Goal: Task Accomplishment & Management: Manage account settings

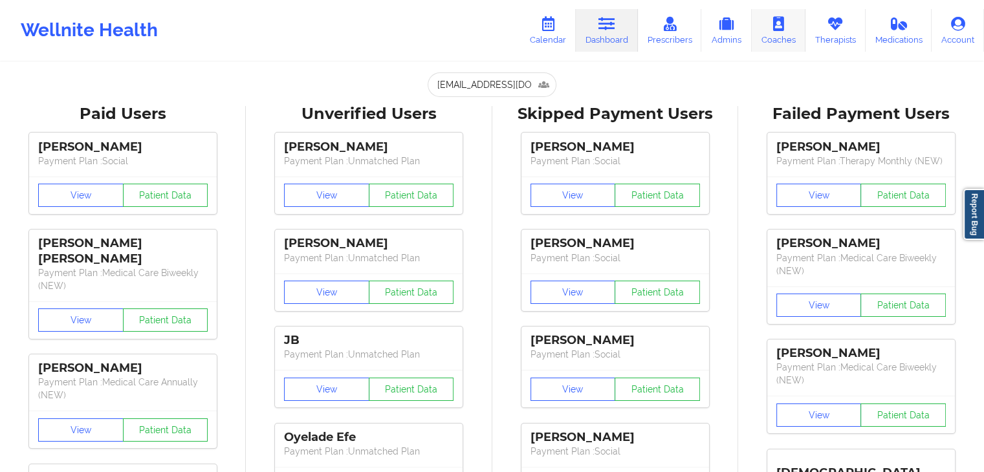
drag, startPoint x: 0, startPoint y: 0, endPoint x: 799, endPoint y: 39, distance: 799.5
click at [799, 39] on link "Coaches" at bounding box center [779, 30] width 54 height 43
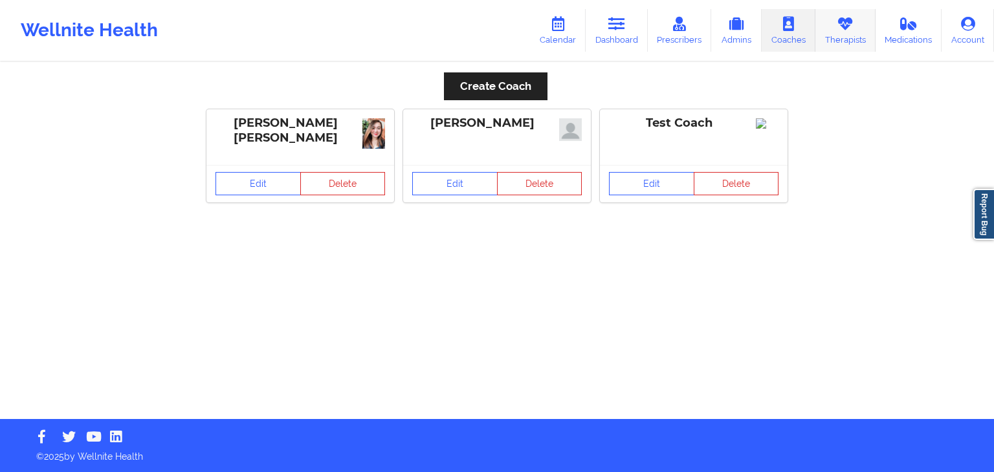
click at [837, 37] on link "Therapists" at bounding box center [845, 30] width 60 height 43
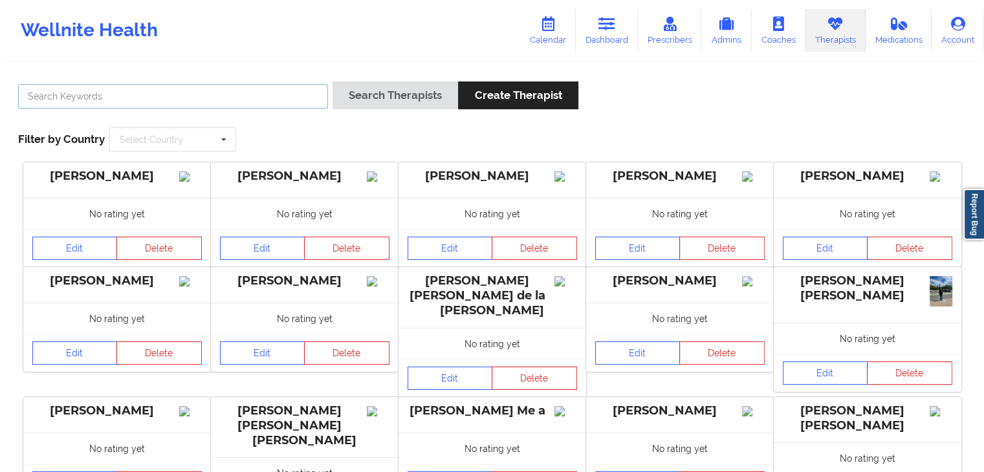
click at [295, 95] on input "text" at bounding box center [173, 96] width 310 height 25
paste input "[PERSON_NAME]"
type input "[PERSON_NAME]"
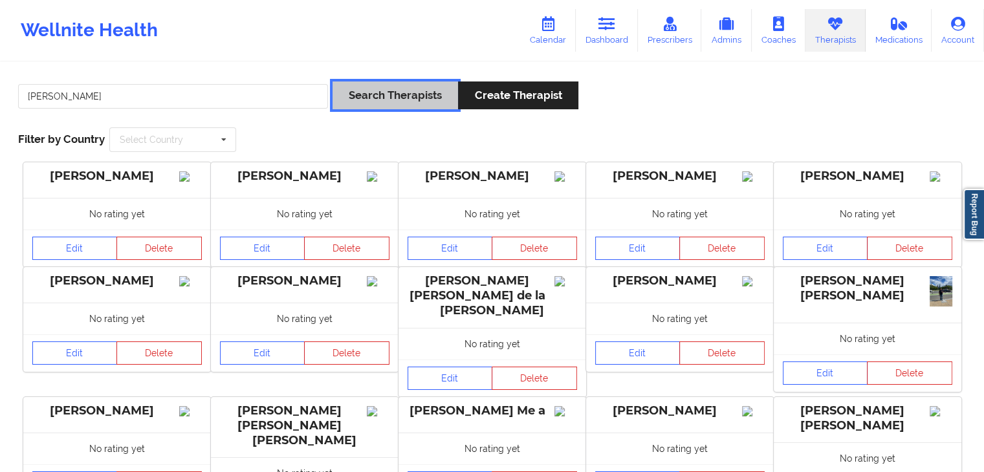
click at [365, 94] on button "Search Therapists" at bounding box center [396, 96] width 126 height 28
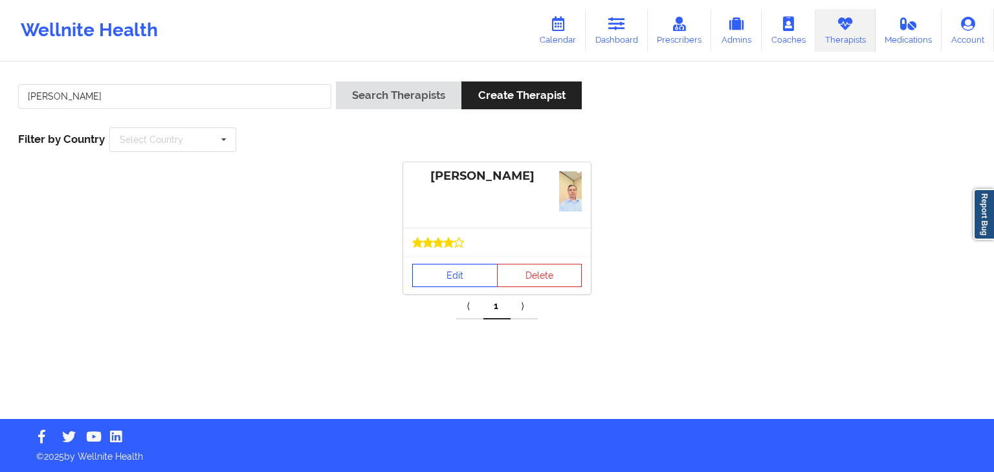
click at [418, 274] on link "Edit" at bounding box center [454, 275] width 85 height 23
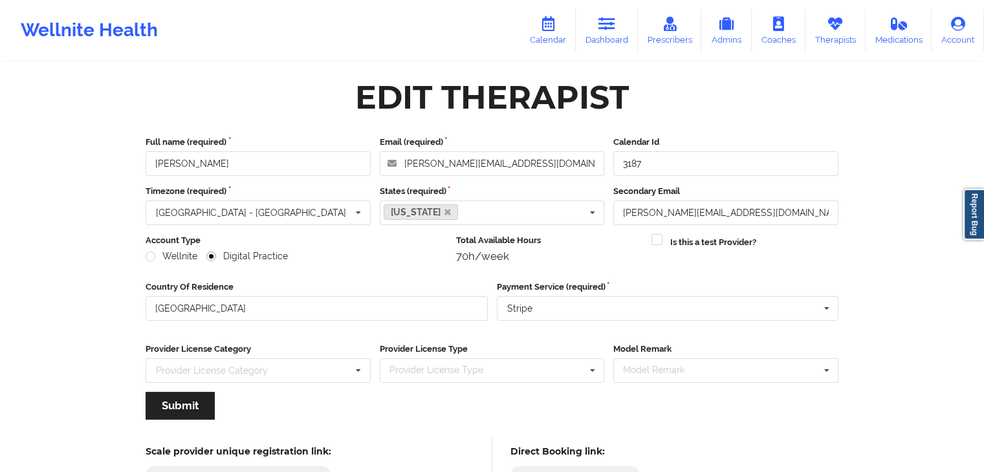
scroll to position [107, 0]
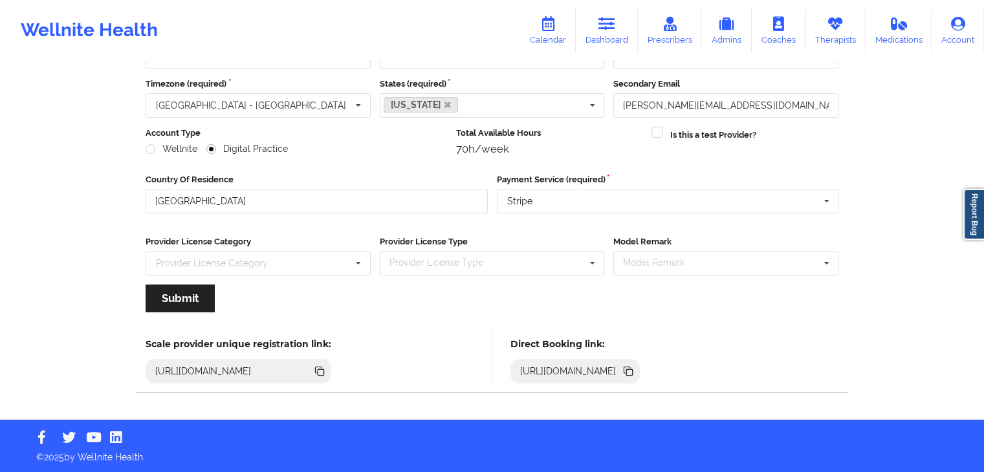
click at [635, 365] on icon at bounding box center [628, 371] width 14 height 14
click at [608, 18] on icon at bounding box center [607, 24] width 17 height 14
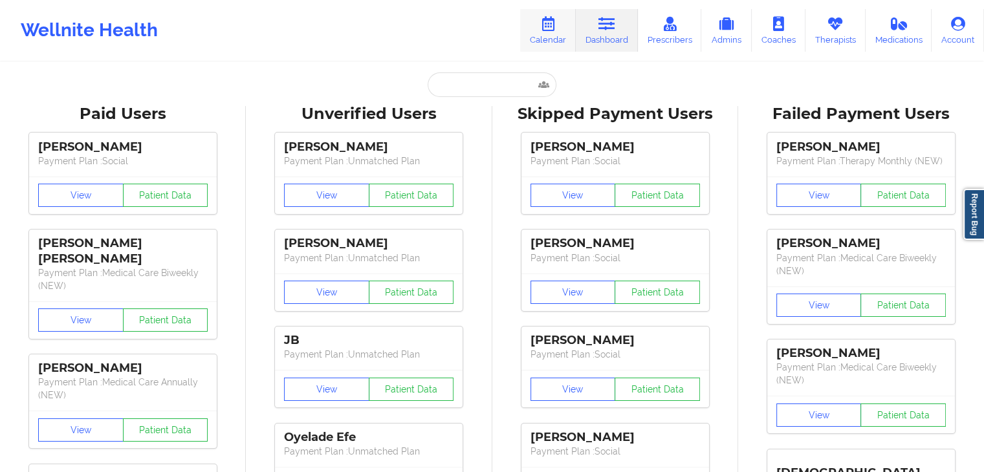
click at [555, 41] on link "Calendar" at bounding box center [548, 30] width 56 height 43
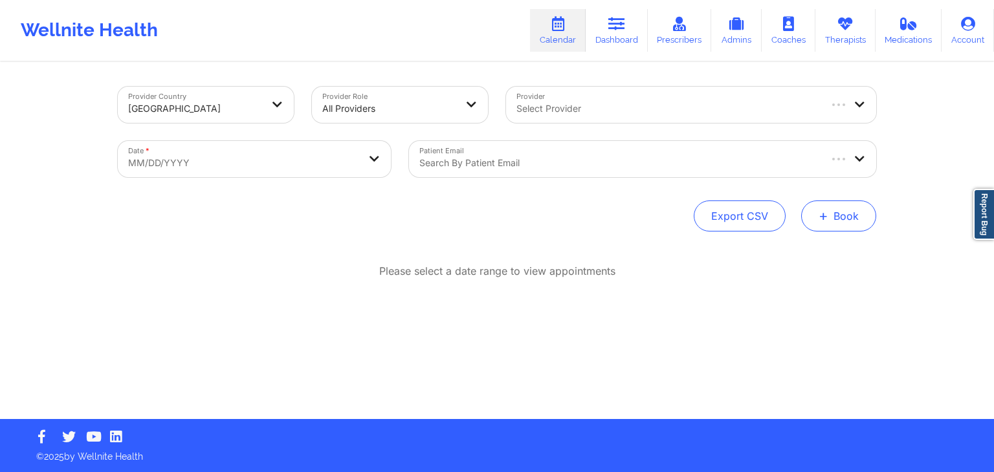
click at [857, 218] on button "+ Book" at bounding box center [838, 216] width 75 height 31
click at [810, 258] on button "Therapy Session" at bounding box center [817, 257] width 99 height 21
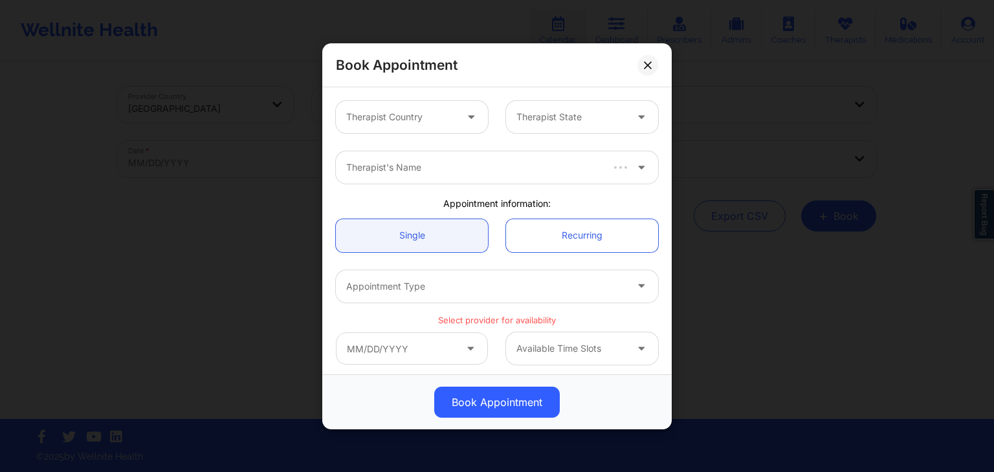
click at [403, 116] on div at bounding box center [400, 117] width 109 height 16
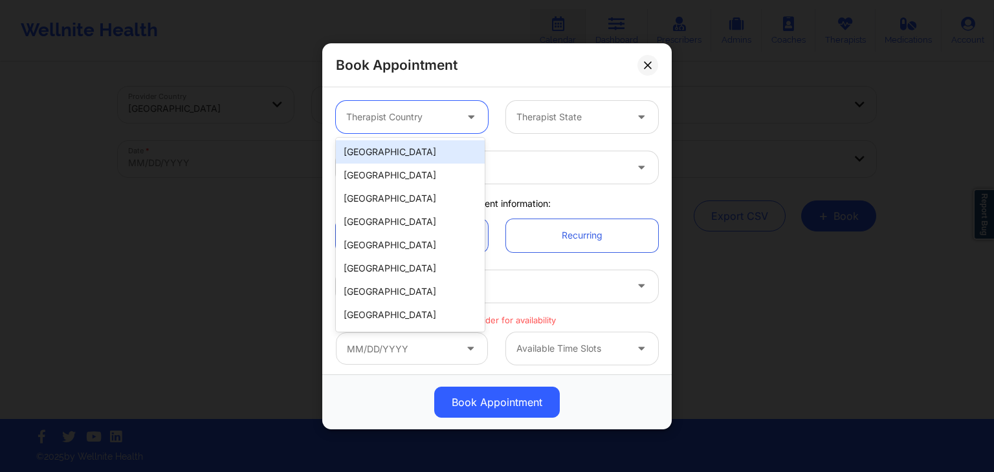
type input "f"
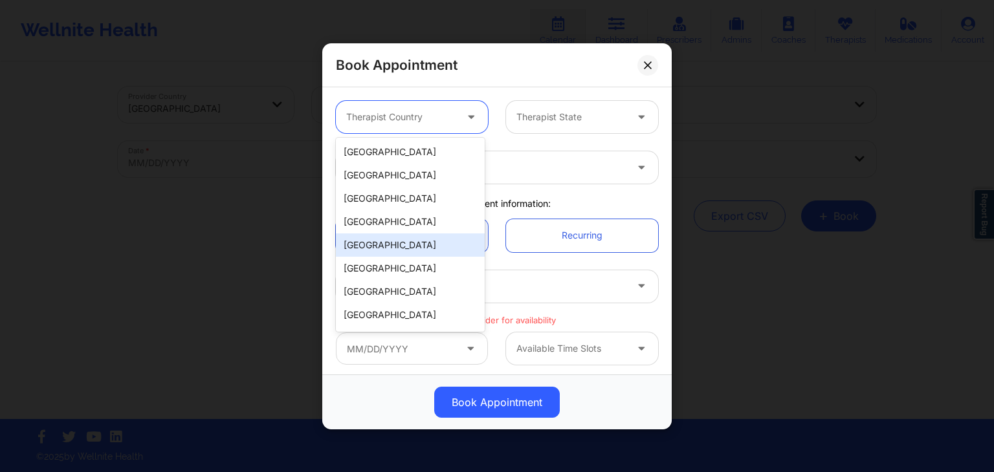
click at [387, 137] on div "9 results available. Use Up and Down to choose options, press Enter to select t…" at bounding box center [497, 117] width 340 height 50
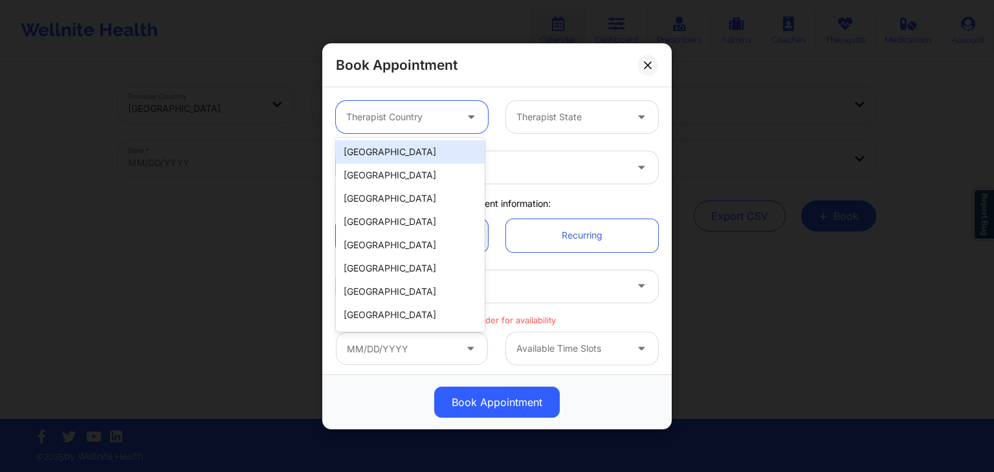
click at [393, 122] on div at bounding box center [400, 117] width 109 height 16
click at [391, 159] on div "[GEOGRAPHIC_DATA]" at bounding box center [410, 151] width 149 height 23
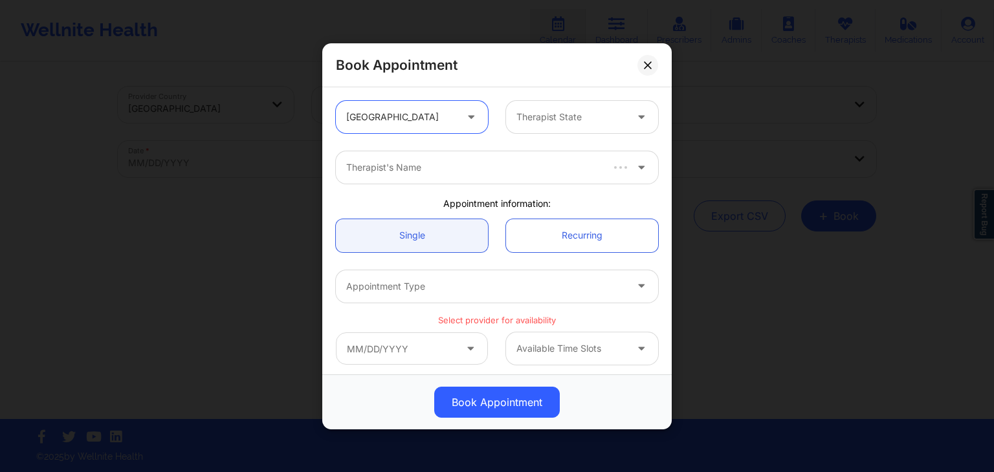
click at [551, 120] on div at bounding box center [570, 117] width 109 height 16
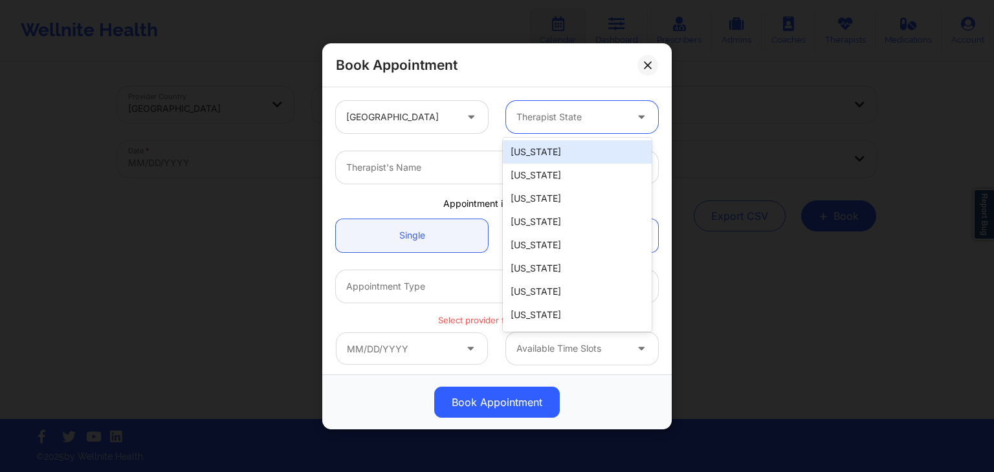
type input "f"
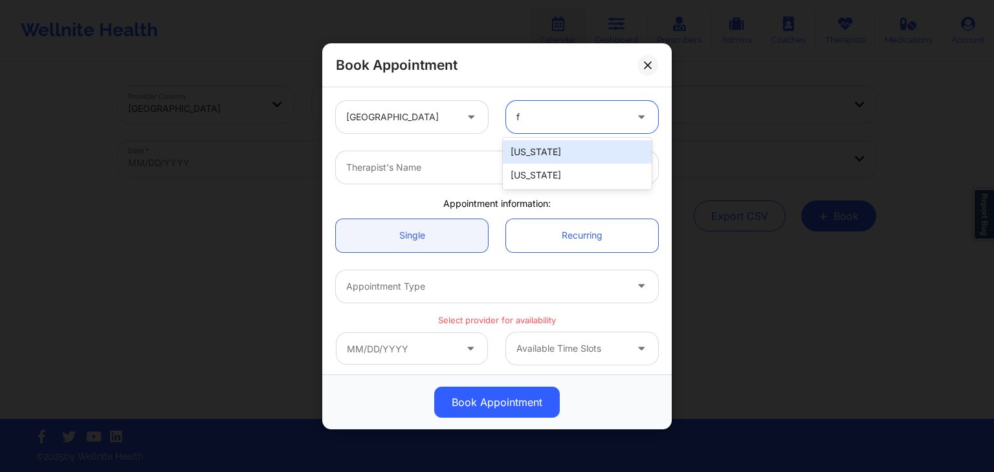
click at [546, 169] on div "[US_STATE]" at bounding box center [577, 175] width 149 height 23
click at [532, 164] on div at bounding box center [486, 168] width 280 height 16
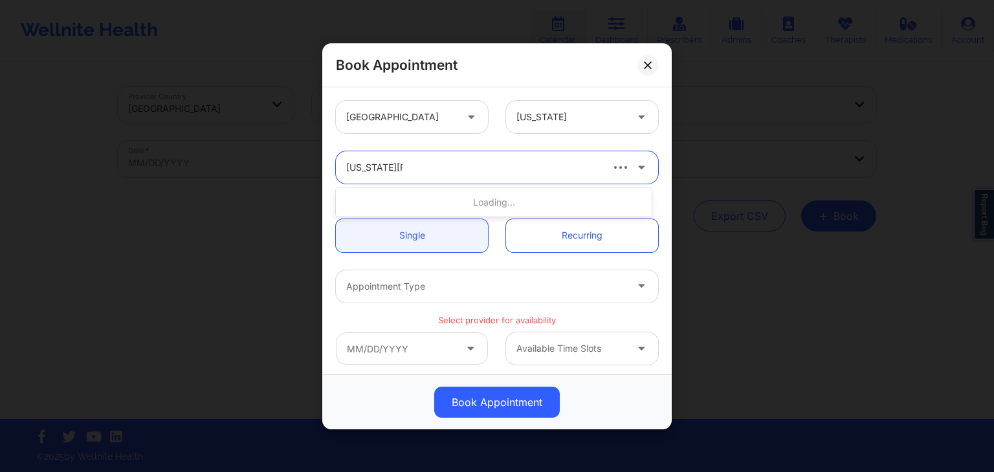
type input "[US_STATE][PERSON_NAME]"
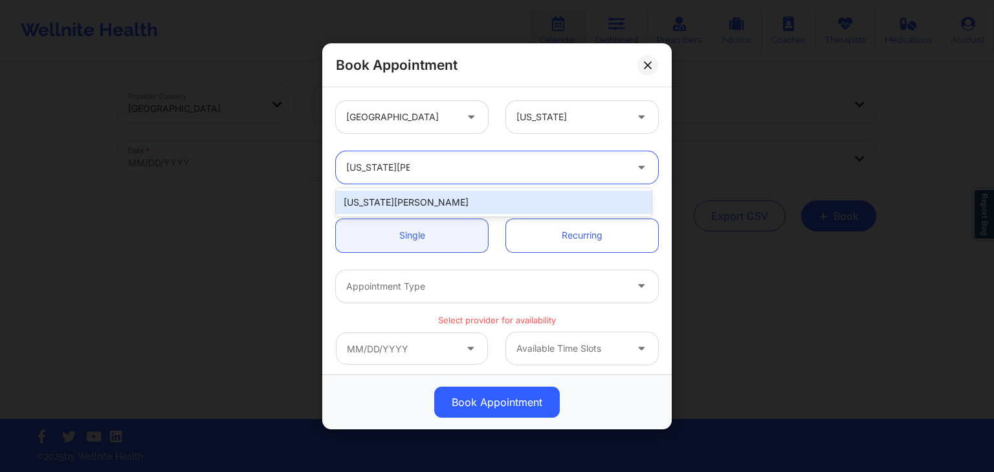
click at [454, 205] on div "[US_STATE][PERSON_NAME]" at bounding box center [494, 202] width 316 height 23
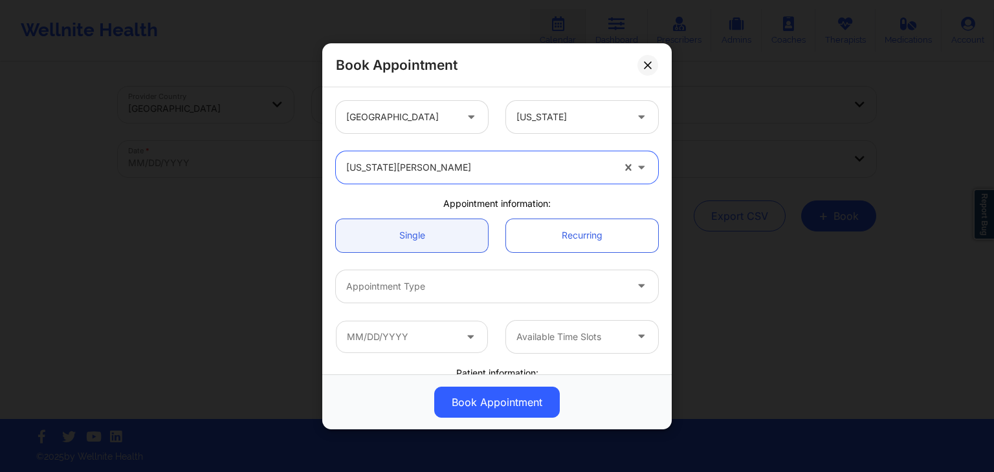
click at [471, 282] on div at bounding box center [486, 286] width 280 height 16
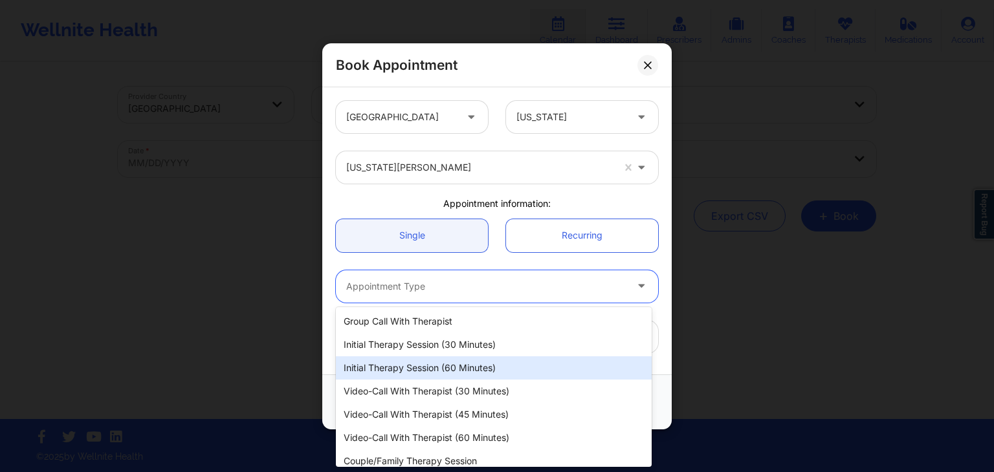
click at [415, 359] on div "Initial Therapy Session (60 minutes)" at bounding box center [494, 368] width 316 height 23
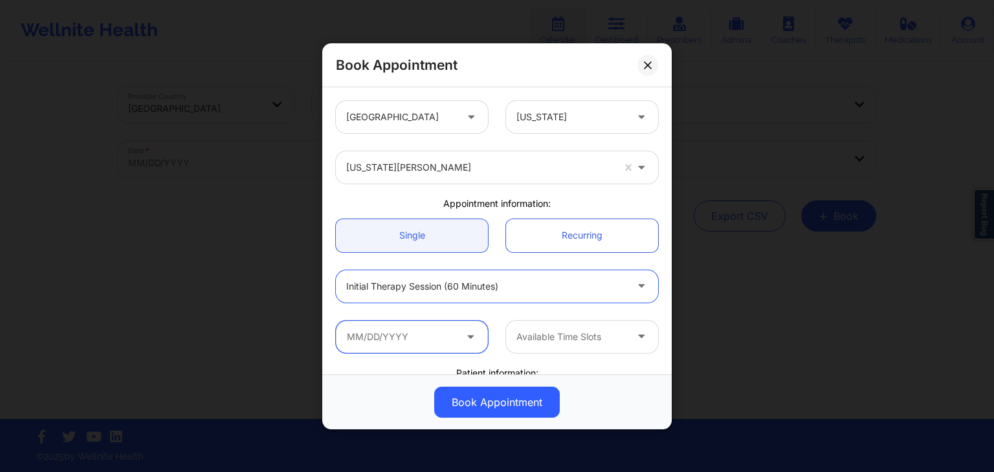
click at [453, 350] on input "text" at bounding box center [412, 336] width 152 height 32
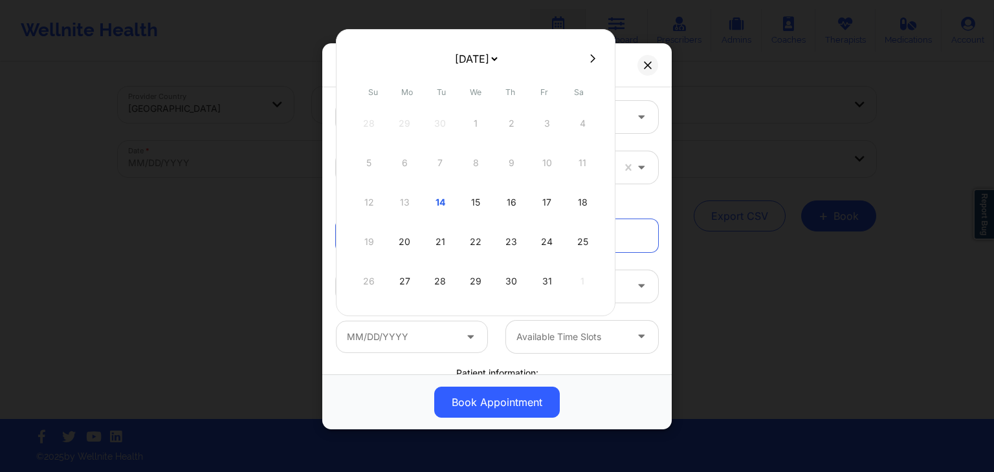
drag, startPoint x: 475, startPoint y: 205, endPoint x: 487, endPoint y: 220, distance: 18.9
click at [475, 204] on div "15" at bounding box center [475, 202] width 32 height 36
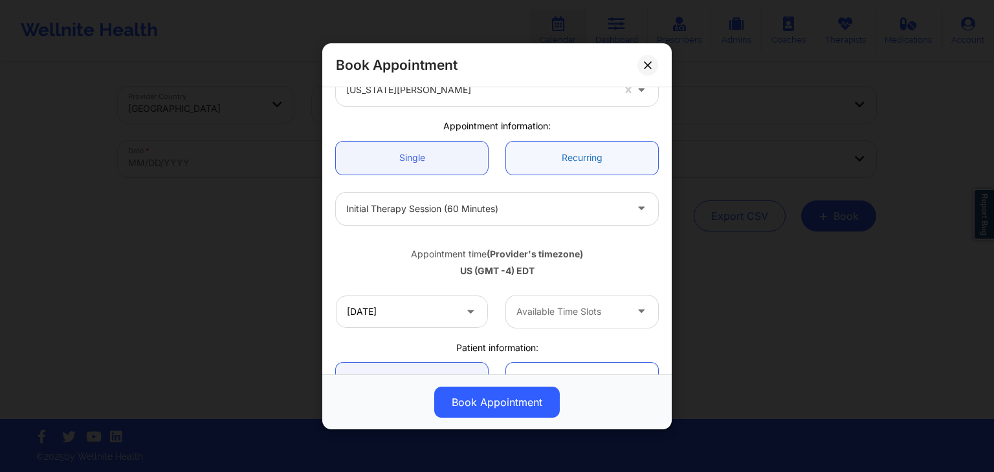
scroll to position [166, 0]
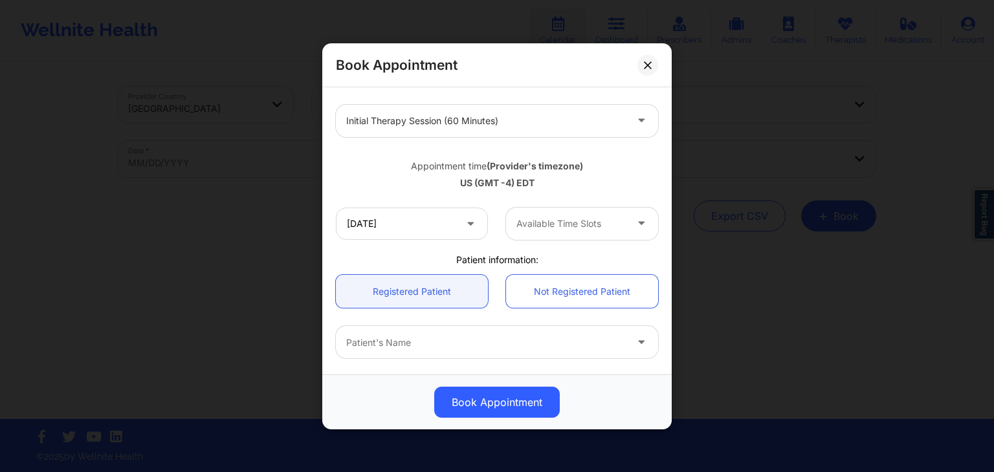
click at [582, 230] on div "Available Time Slots" at bounding box center [566, 223] width 121 height 32
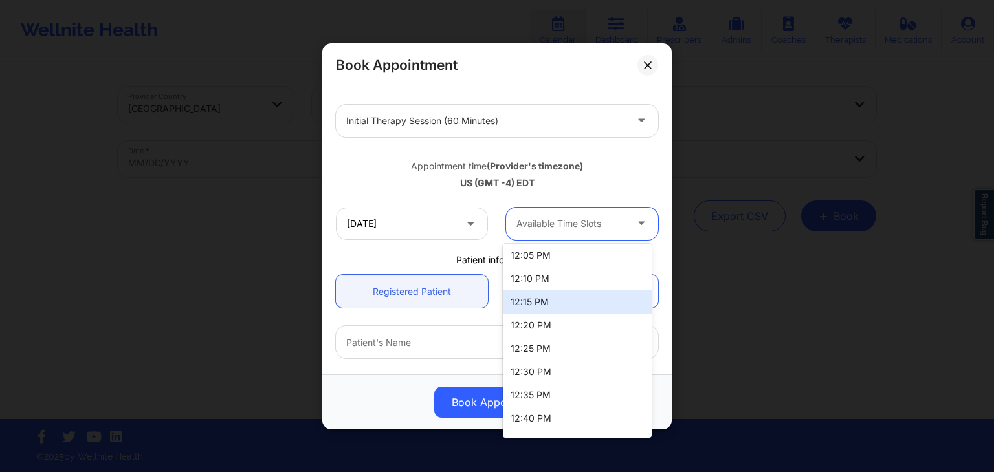
scroll to position [0, 0]
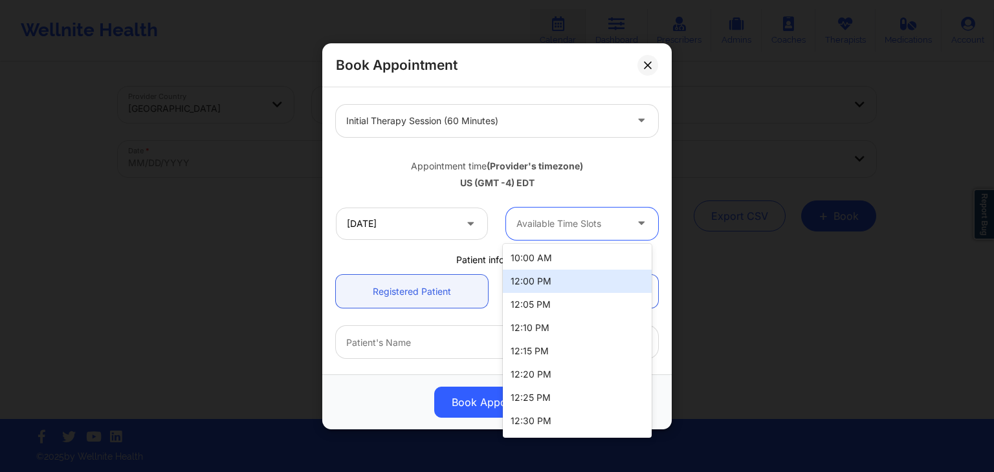
click at [588, 171] on div "Appointment time (Provider's timezone) [GEOGRAPHIC_DATA] (GMT -4) EDT" at bounding box center [497, 172] width 340 height 34
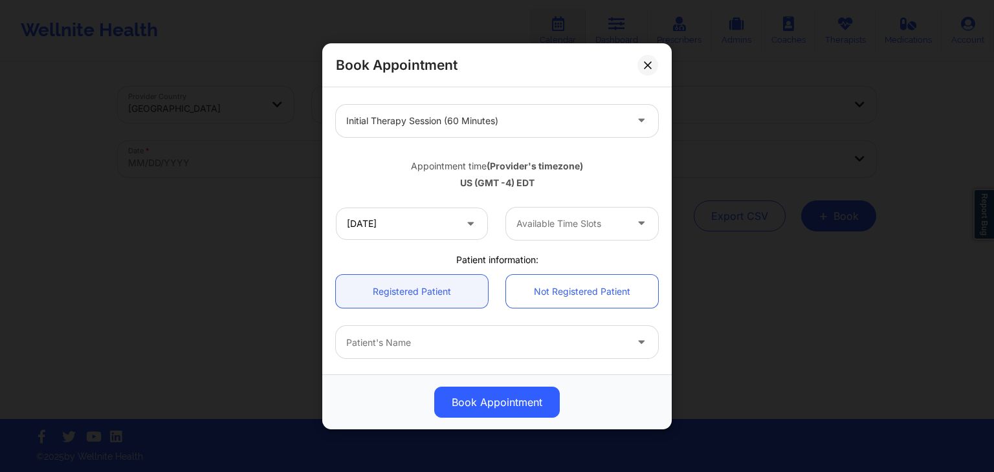
click at [552, 217] on div at bounding box center [570, 223] width 109 height 16
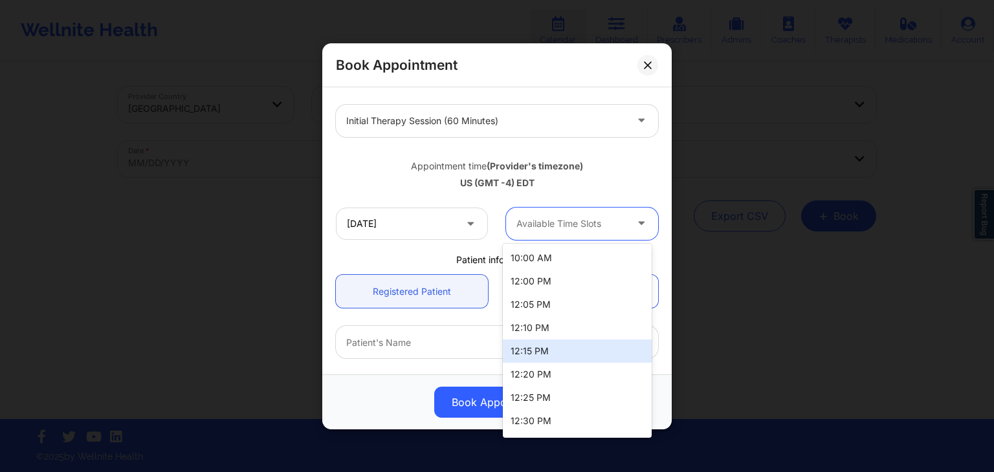
scroll to position [137, 0]
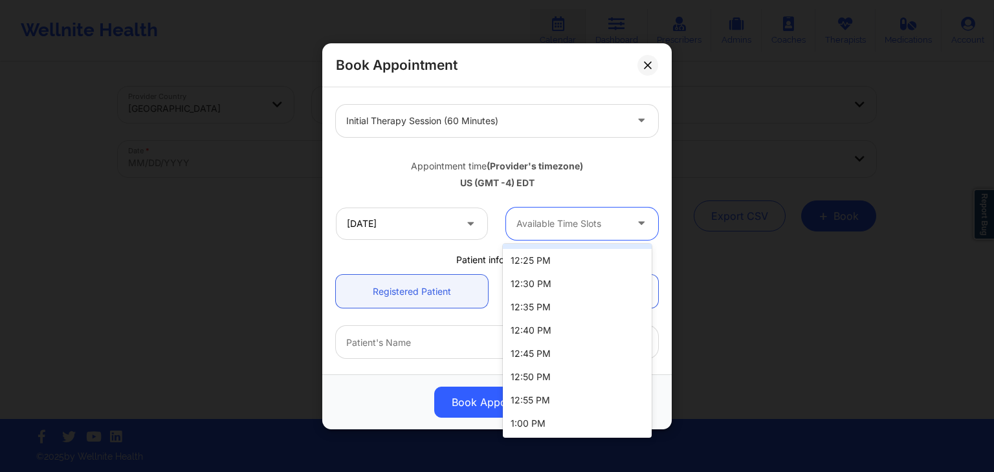
click at [472, 226] on span at bounding box center [472, 223] width 16 height 16
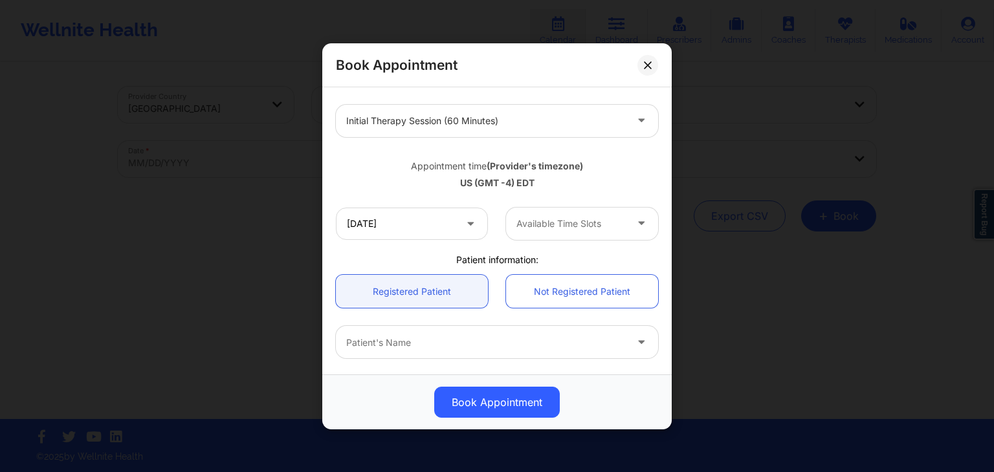
click at [466, 226] on span at bounding box center [472, 223] width 16 height 16
click at [459, 221] on input "[DATE]" at bounding box center [412, 223] width 152 height 32
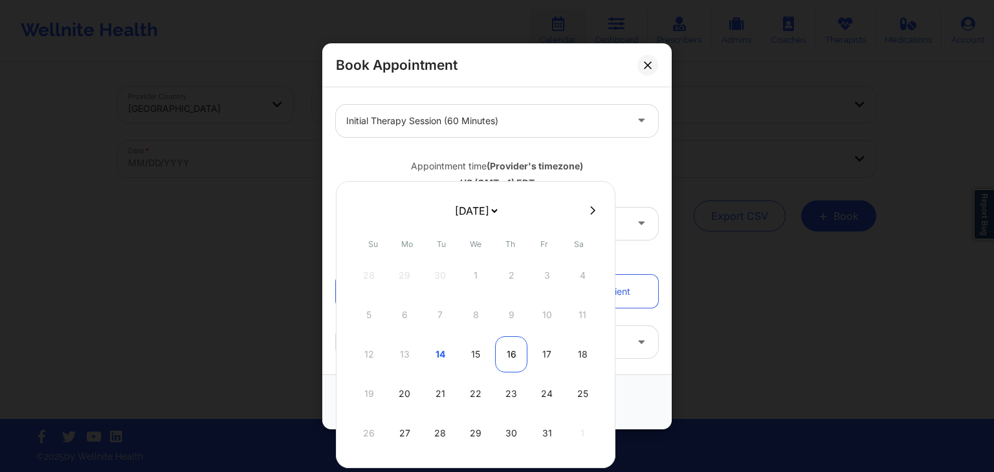
click at [503, 356] on div "16" at bounding box center [511, 355] width 32 height 36
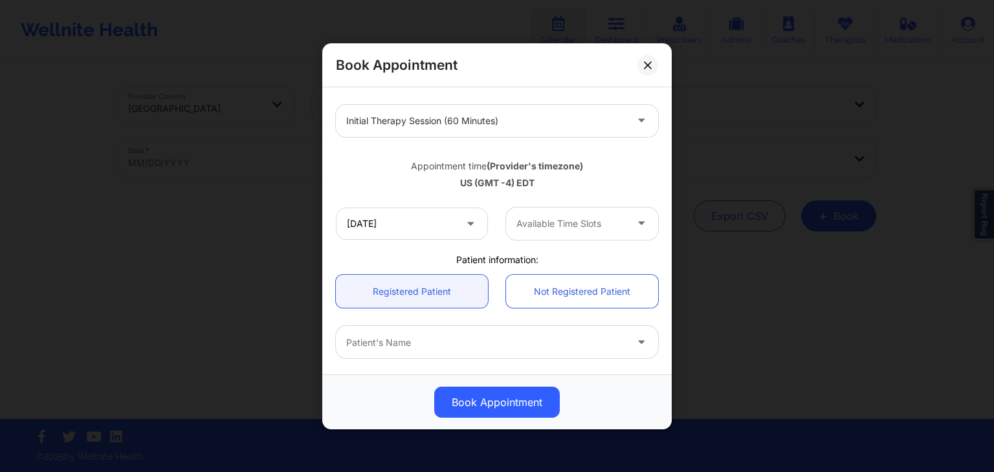
click at [564, 241] on div "[DATE] Available Time Slots" at bounding box center [497, 223] width 340 height 50
click at [571, 234] on div "Available Time Slots" at bounding box center [566, 223] width 121 height 32
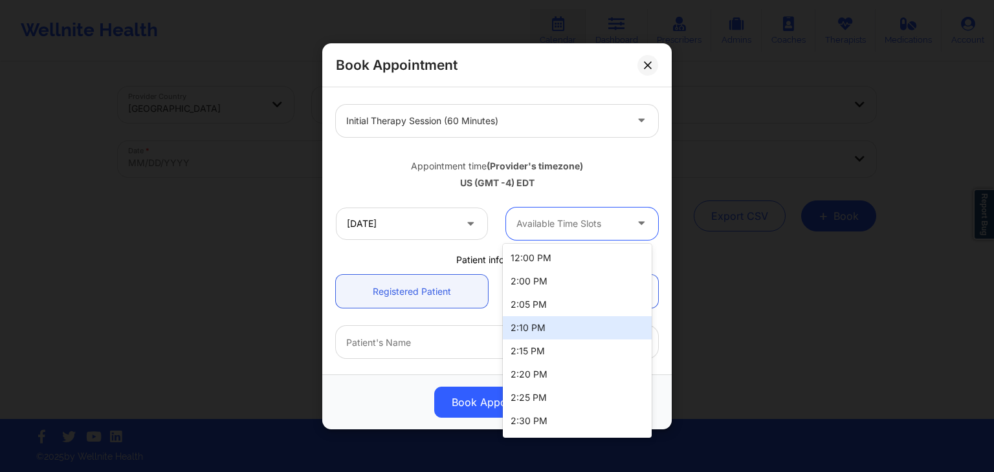
scroll to position [230, 0]
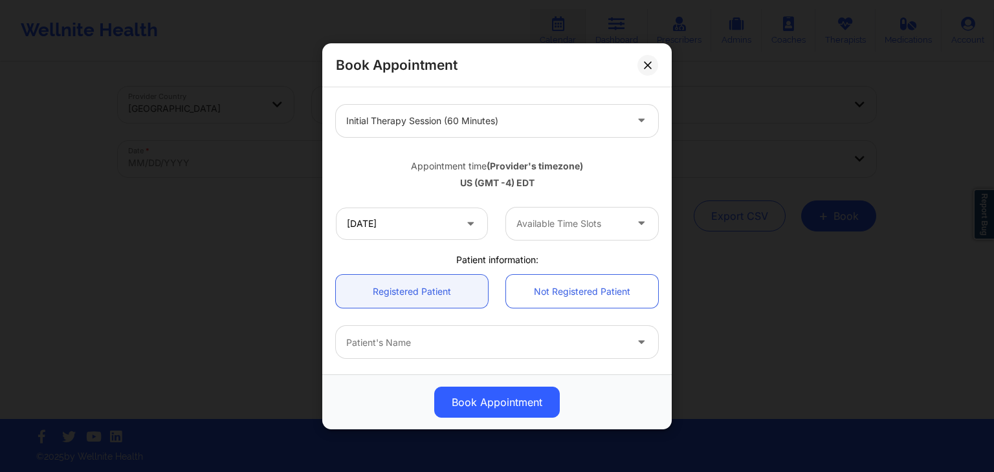
click at [604, 190] on div "Appointment time (Provider's timezone) [GEOGRAPHIC_DATA] (GMT -4) EDT" at bounding box center [497, 172] width 340 height 52
click at [464, 215] on icon at bounding box center [470, 220] width 13 height 11
click at [457, 216] on input "[DATE]" at bounding box center [412, 223] width 152 height 32
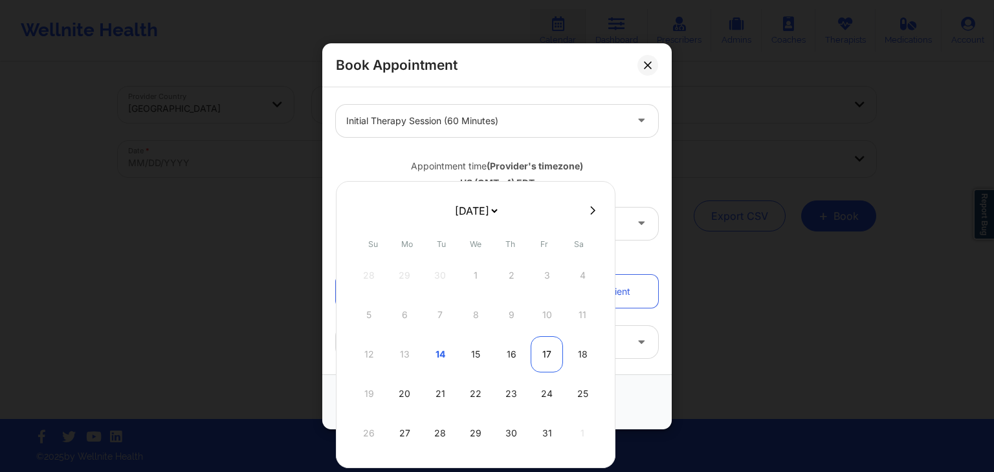
click at [535, 363] on div "17" at bounding box center [547, 355] width 32 height 36
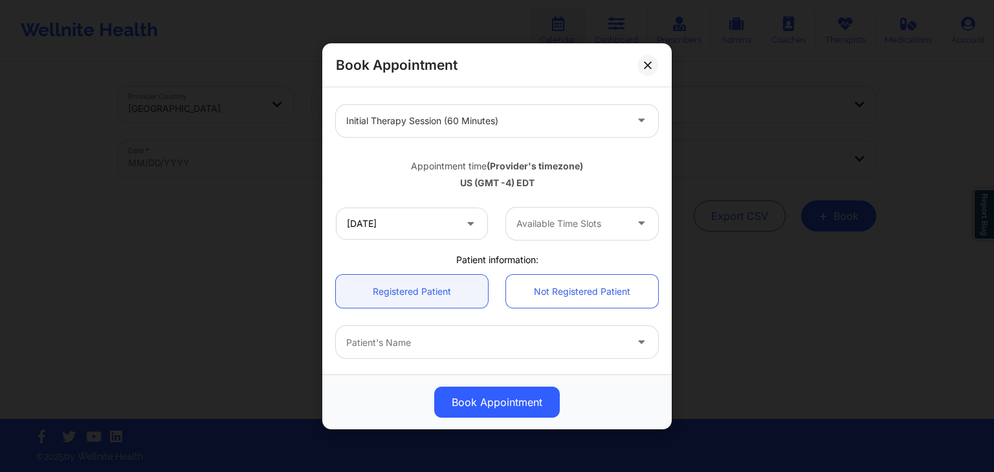
click at [572, 225] on div at bounding box center [570, 223] width 109 height 16
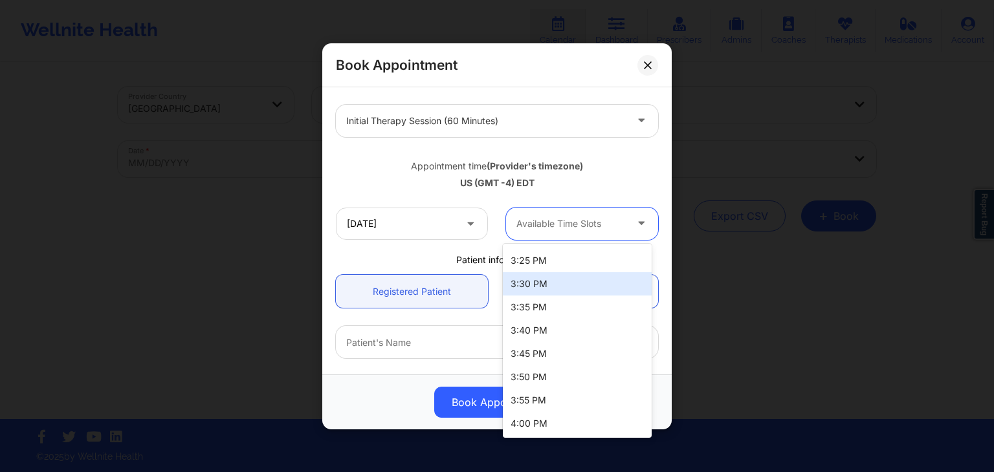
scroll to position [0, 0]
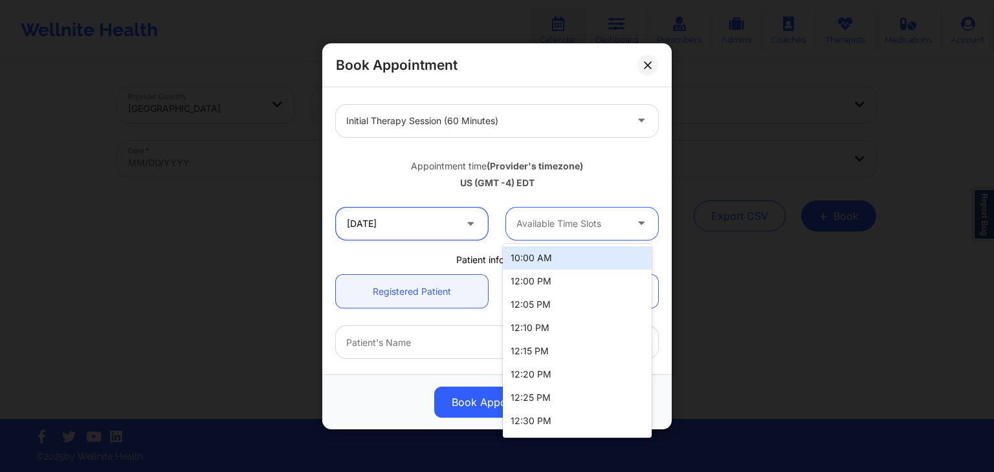
click at [423, 215] on input "[DATE]" at bounding box center [412, 223] width 152 height 32
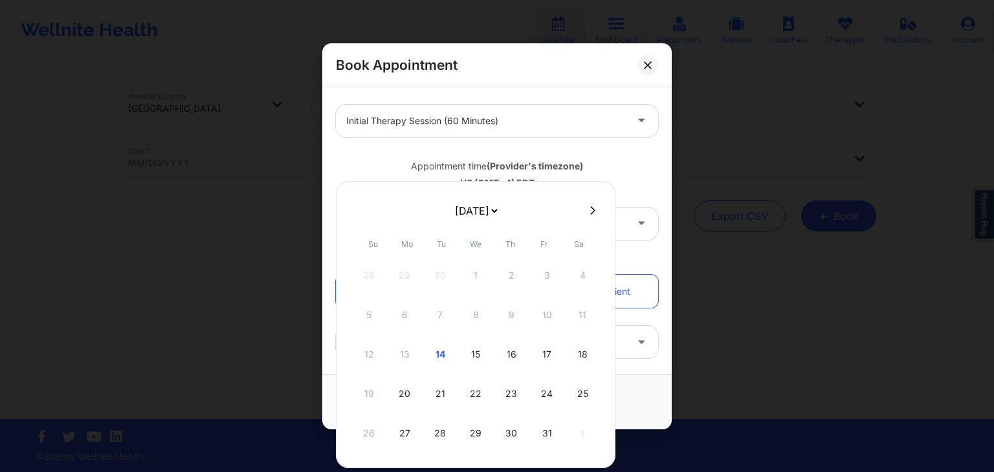
click at [505, 156] on div "Appointment time (Provider's timezone) [GEOGRAPHIC_DATA] (GMT -4) EDT" at bounding box center [497, 172] width 340 height 34
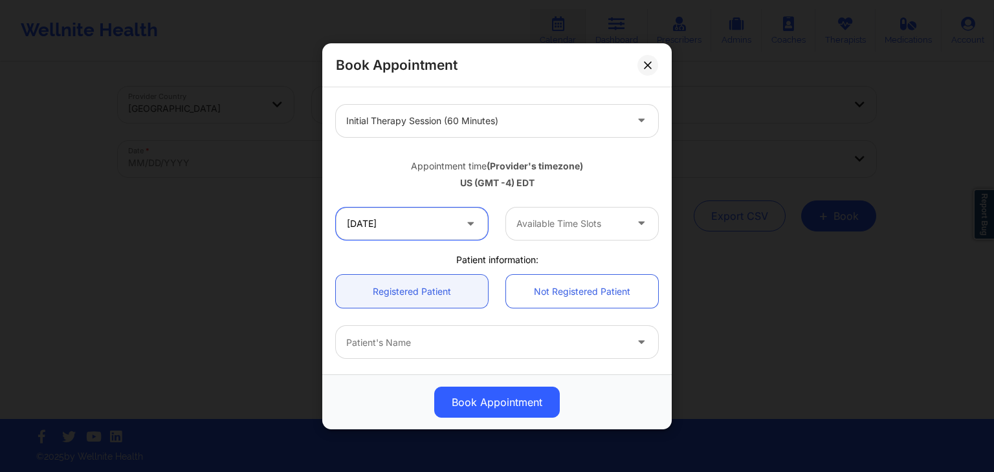
click at [421, 212] on input "[DATE]" at bounding box center [412, 223] width 152 height 32
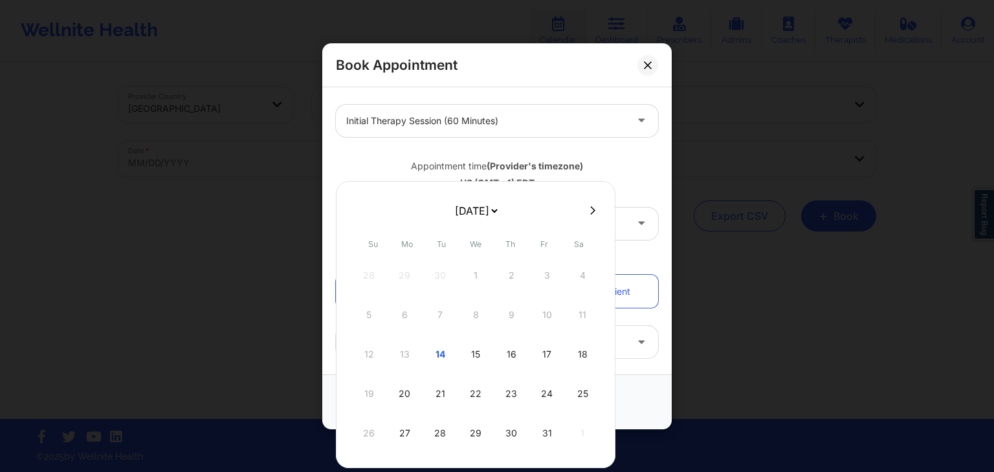
click at [579, 166] on b "(Provider's timezone)" at bounding box center [535, 165] width 96 height 11
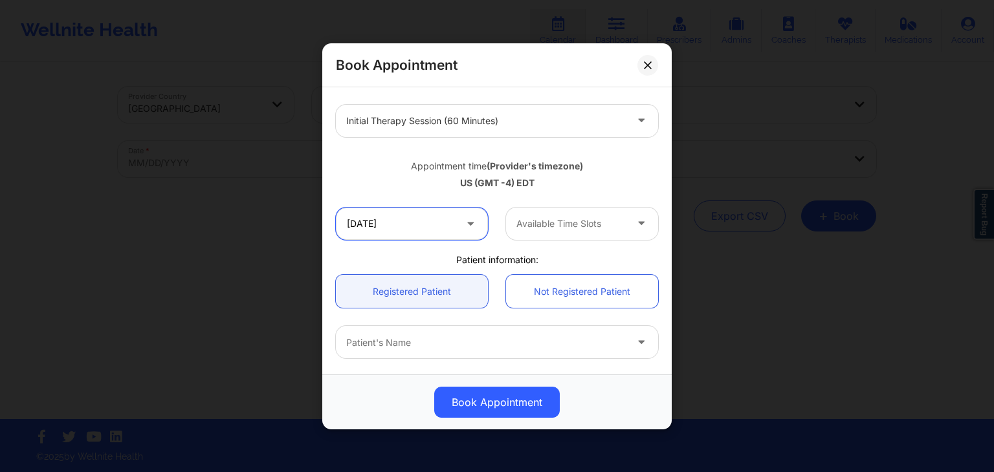
click at [458, 226] on input "[DATE]" at bounding box center [412, 223] width 152 height 32
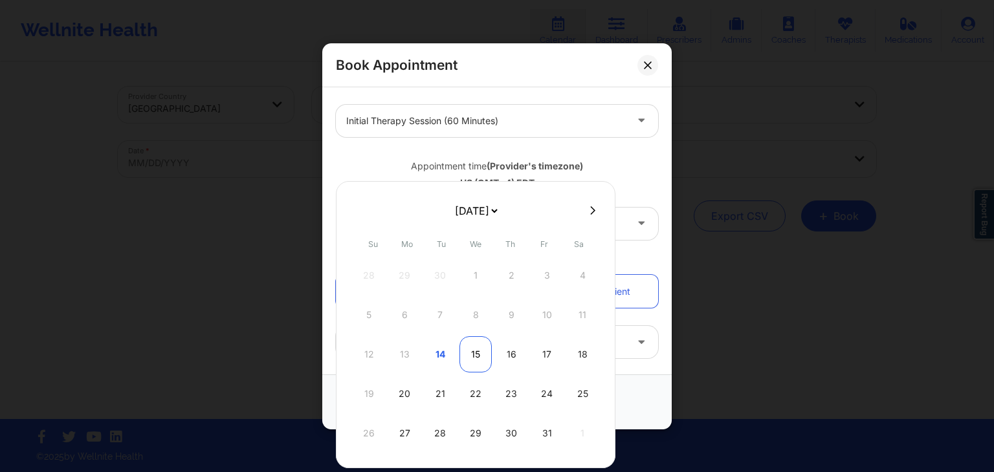
click at [476, 350] on div "15" at bounding box center [475, 355] width 32 height 36
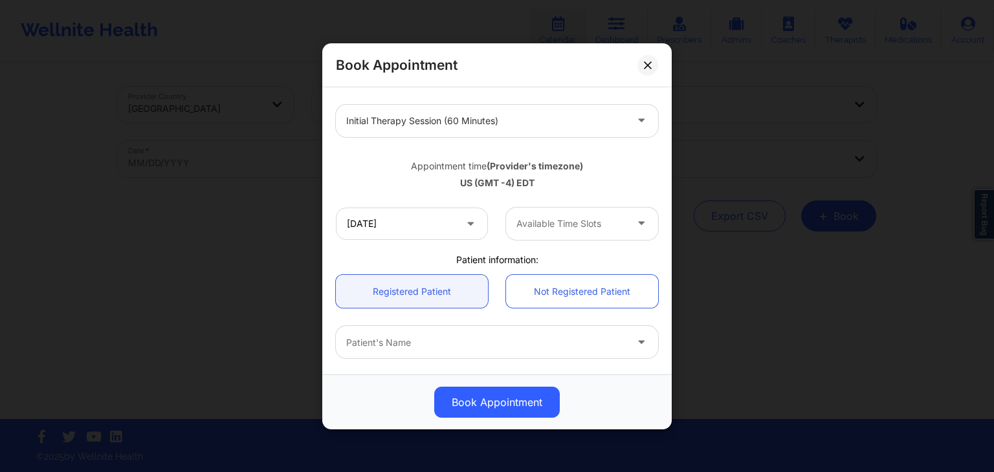
click at [589, 237] on div "Available Time Slots" at bounding box center [566, 223] width 121 height 32
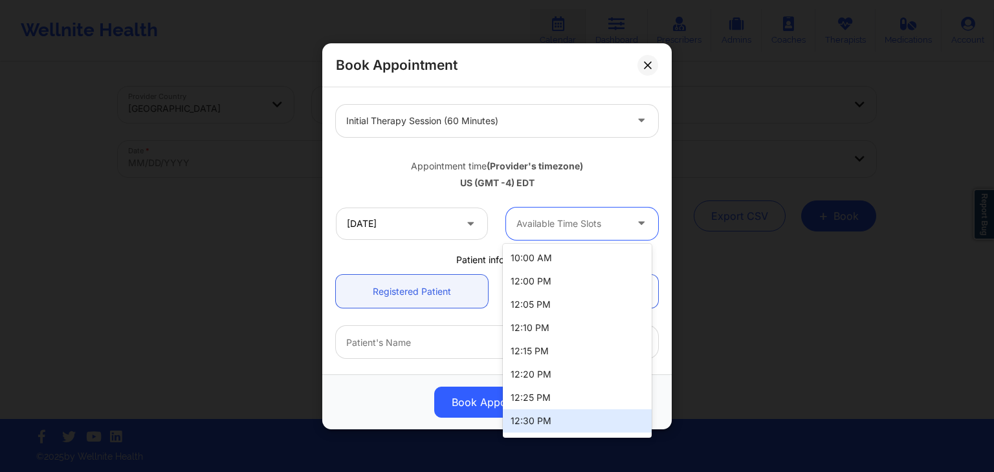
scroll to position [137, 0]
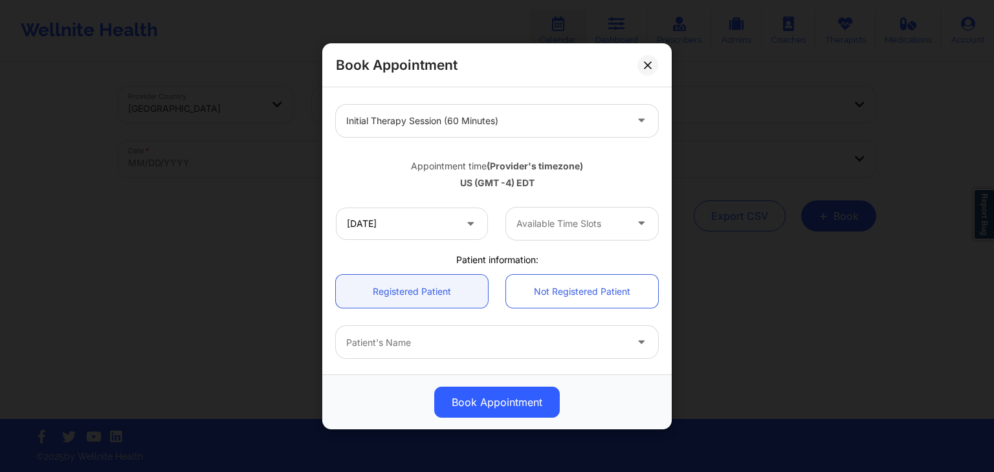
click at [576, 189] on div "Appointment time (Provider's timezone) [GEOGRAPHIC_DATA] (GMT -4) EDT" at bounding box center [497, 172] width 340 height 52
click at [489, 213] on div "[DATE]" at bounding box center [412, 223] width 170 height 32
click at [456, 223] on input "[DATE]" at bounding box center [412, 223] width 152 height 32
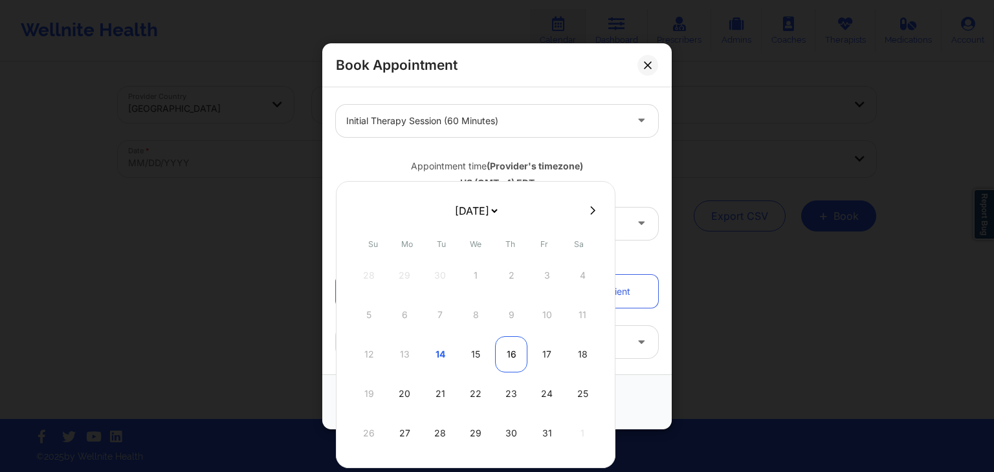
click at [501, 351] on div "16" at bounding box center [511, 355] width 32 height 36
type input "[DATE]"
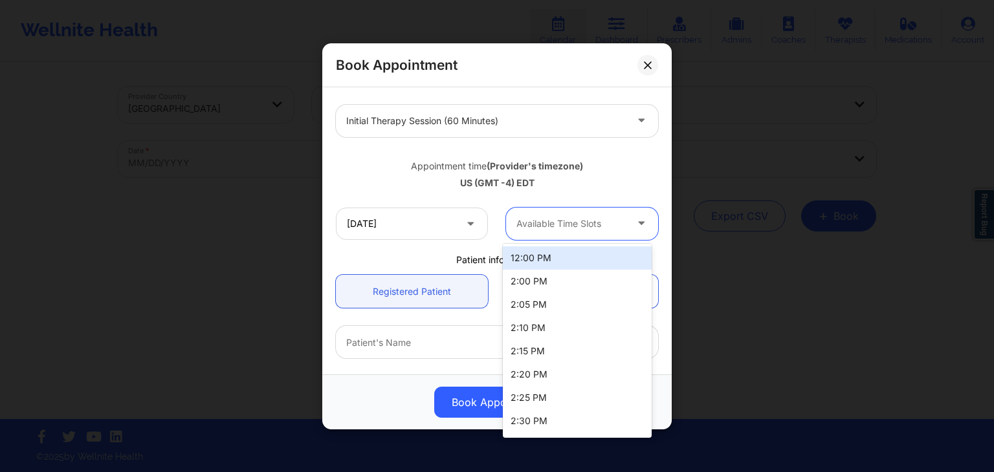
click at [551, 213] on div "Available Time Slots" at bounding box center [566, 223] width 121 height 32
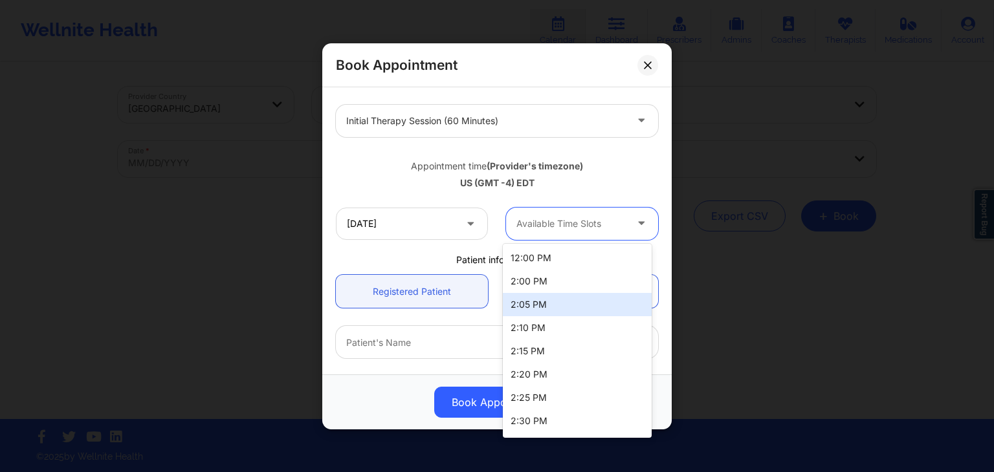
scroll to position [230, 0]
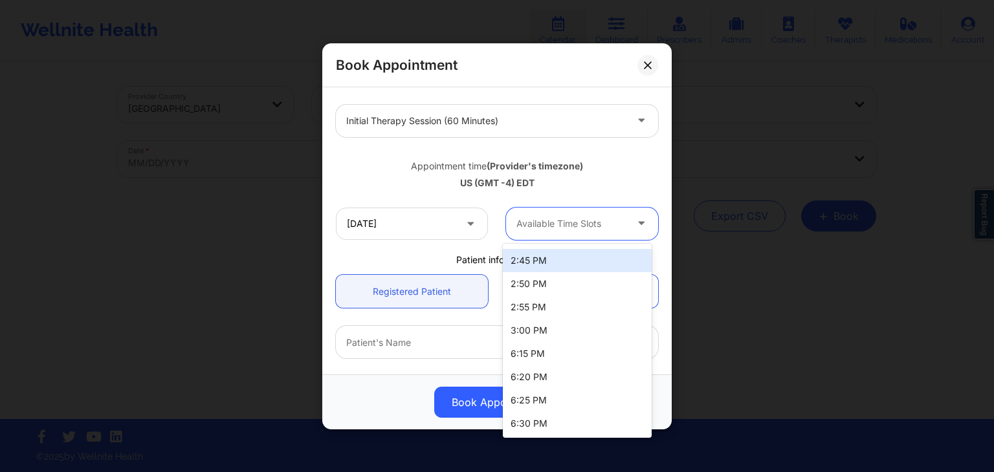
click at [617, 207] on div "Available Time Slots" at bounding box center [566, 223] width 121 height 32
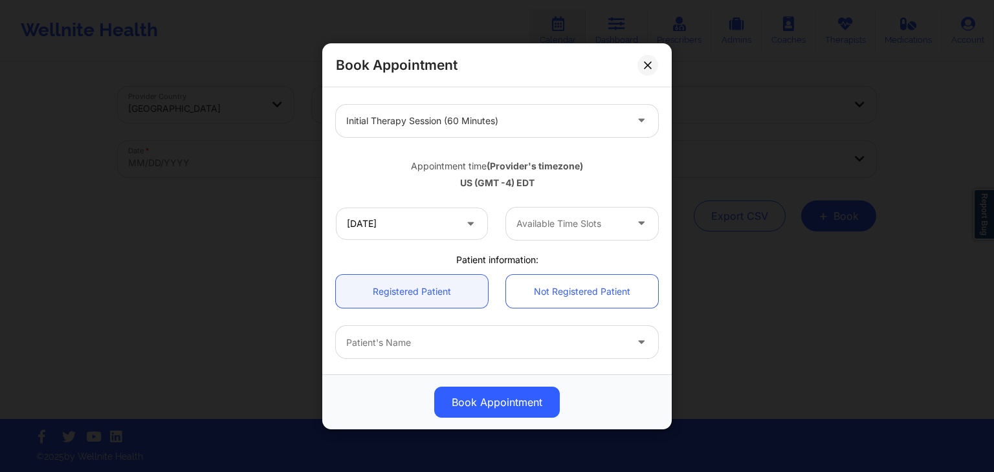
click at [645, 72] on button at bounding box center [647, 64] width 21 height 21
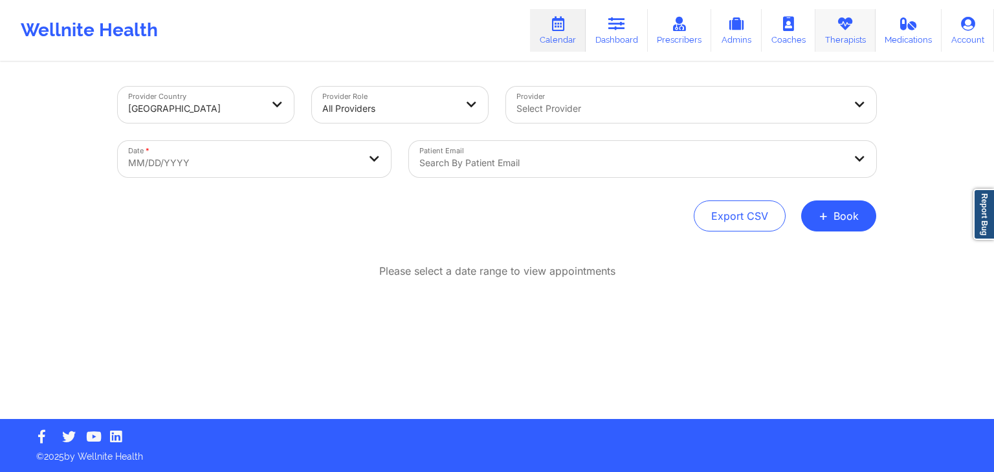
click at [837, 33] on link "Therapists" at bounding box center [845, 30] width 60 height 43
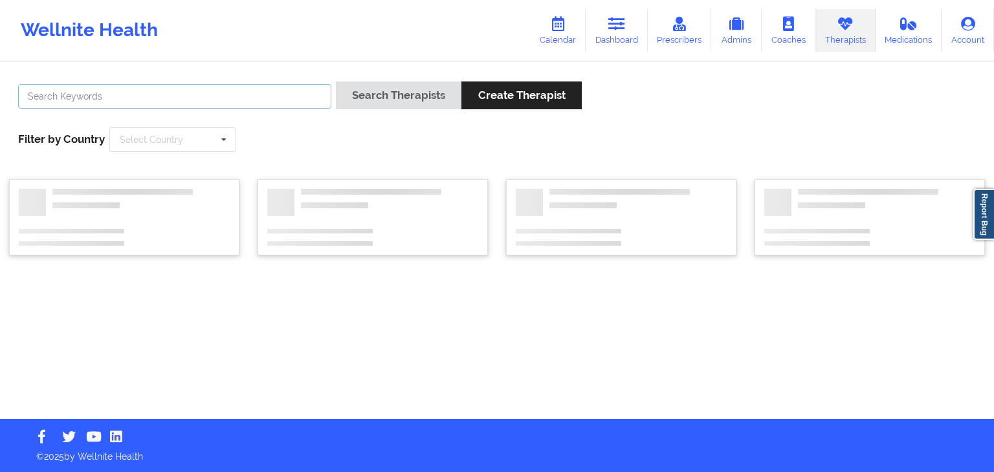
click at [246, 102] on input "text" at bounding box center [174, 96] width 313 height 25
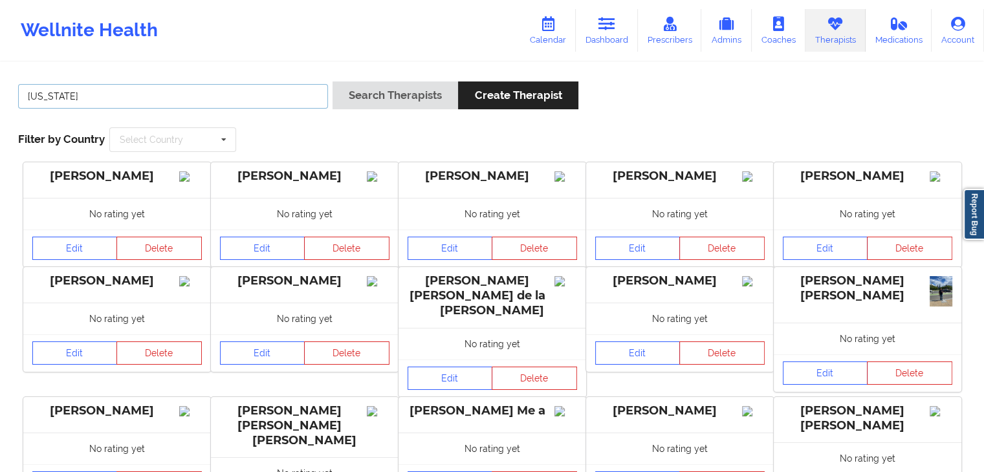
type input "[US_STATE][PERSON_NAME]"
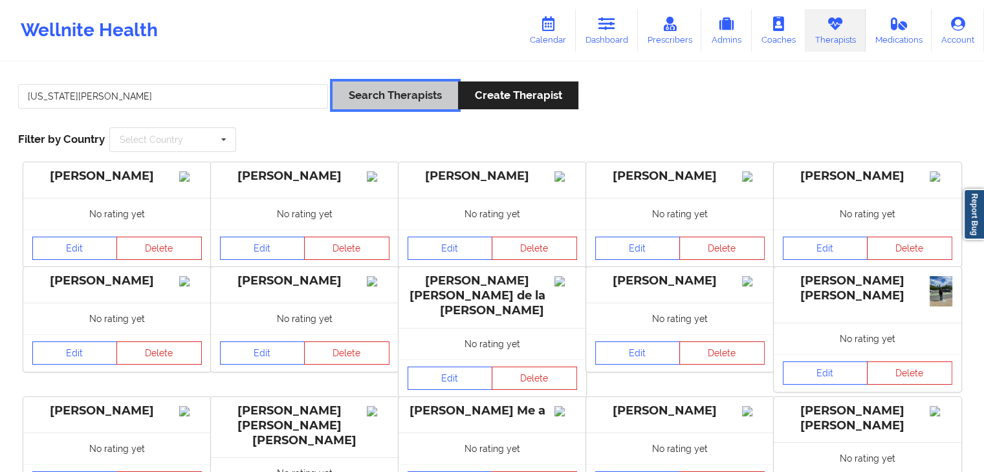
click at [357, 106] on button "Search Therapists" at bounding box center [396, 96] width 126 height 28
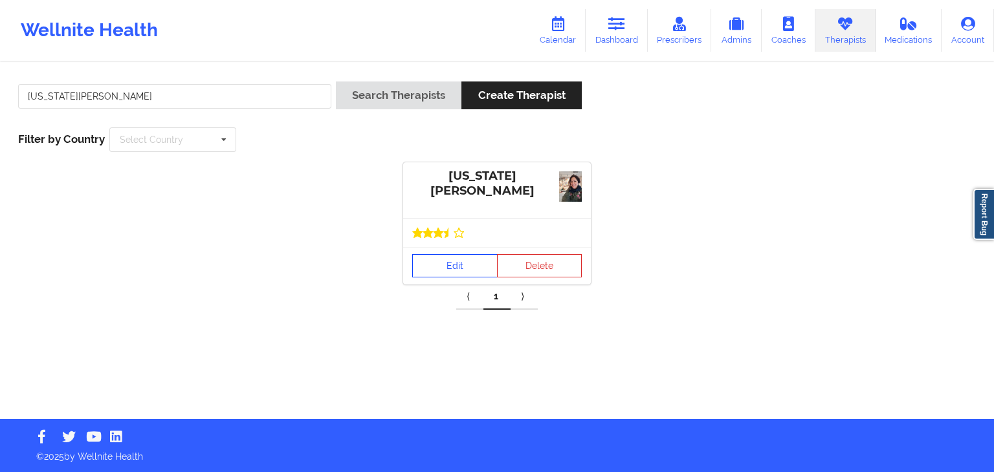
click at [469, 260] on link "Edit" at bounding box center [454, 265] width 85 height 23
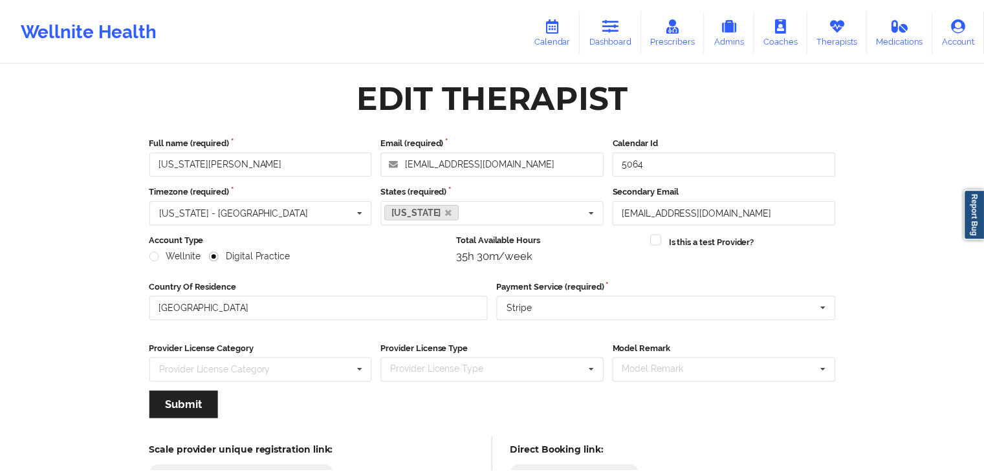
scroll to position [107, 0]
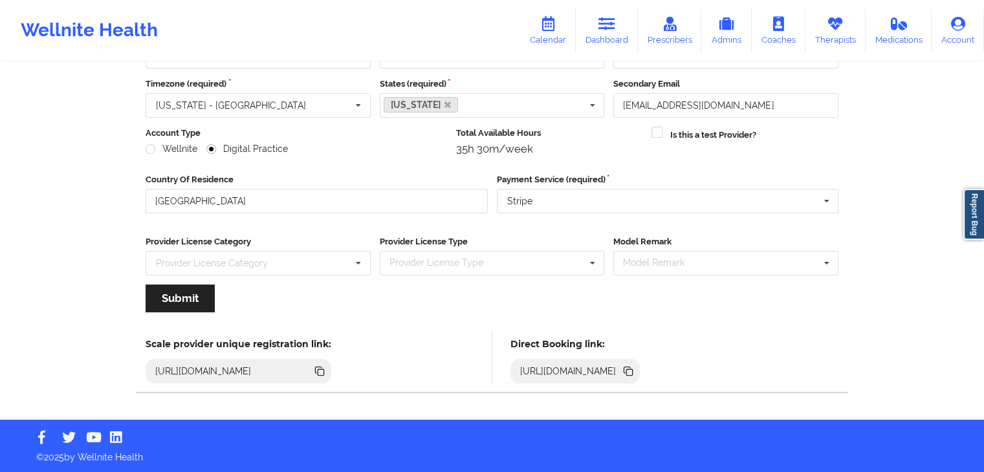
click at [635, 371] on icon at bounding box center [628, 371] width 14 height 14
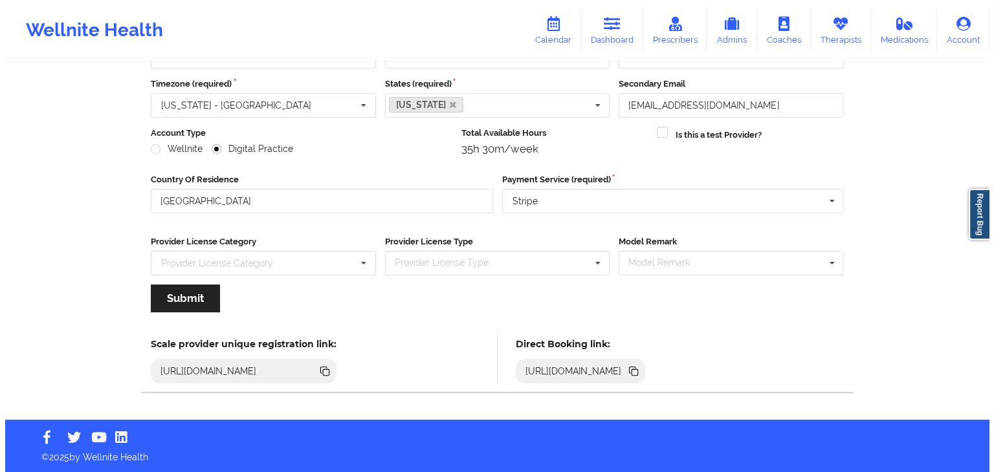
scroll to position [0, 0]
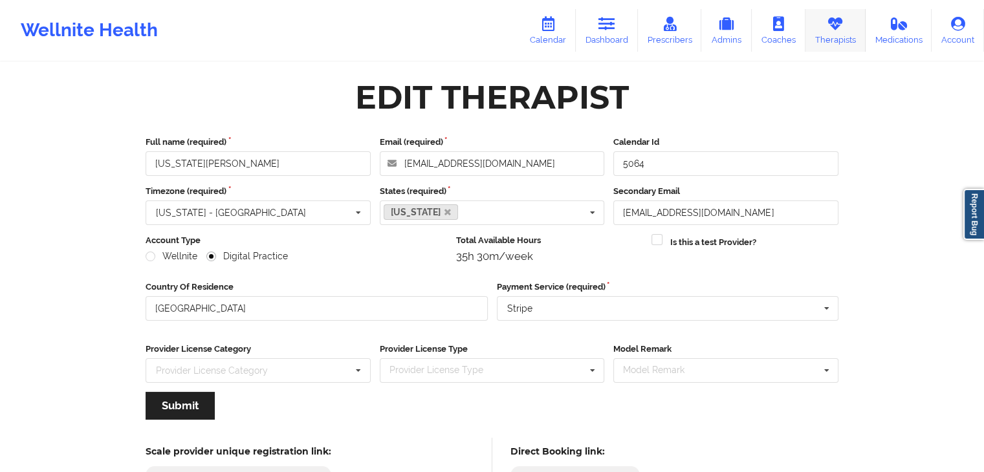
click at [817, 30] on link "Therapists" at bounding box center [836, 30] width 60 height 43
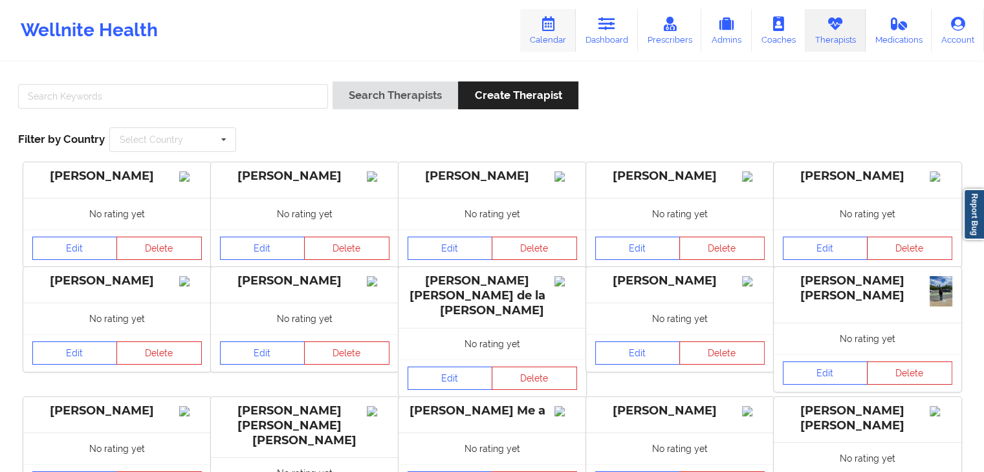
click at [552, 36] on link "Calendar" at bounding box center [548, 30] width 56 height 43
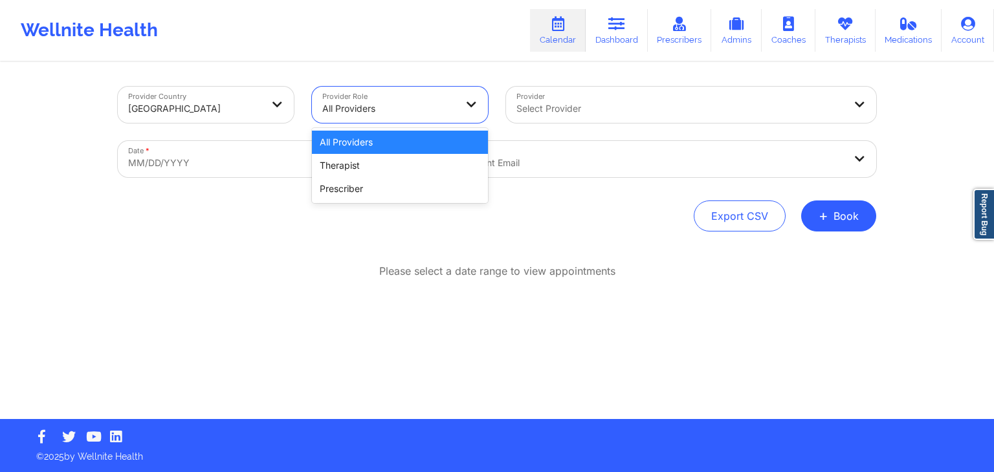
click at [347, 105] on div at bounding box center [388, 109] width 133 height 16
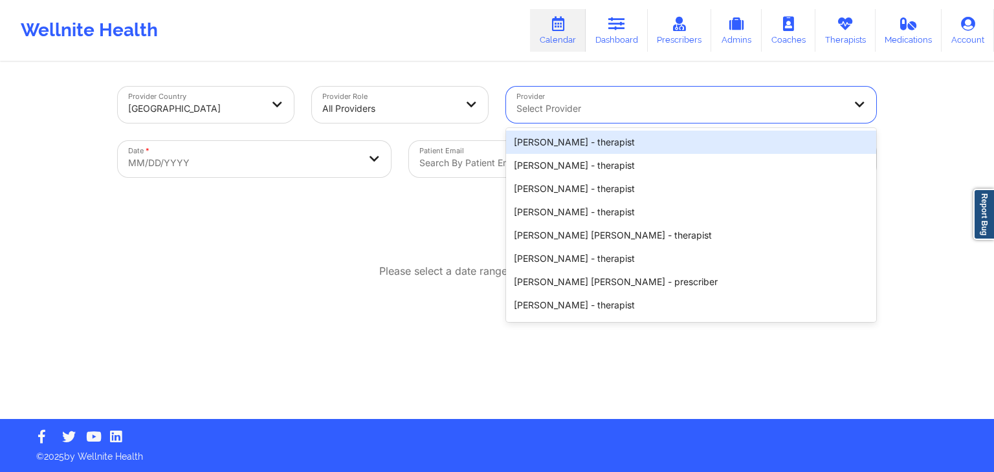
click at [560, 93] on div "Select Provider" at bounding box center [675, 105] width 339 height 36
click at [450, 68] on div "Provider Country [GEOGRAPHIC_DATA] Provider Role All Providers Provider 20 resu…" at bounding box center [497, 241] width 777 height 356
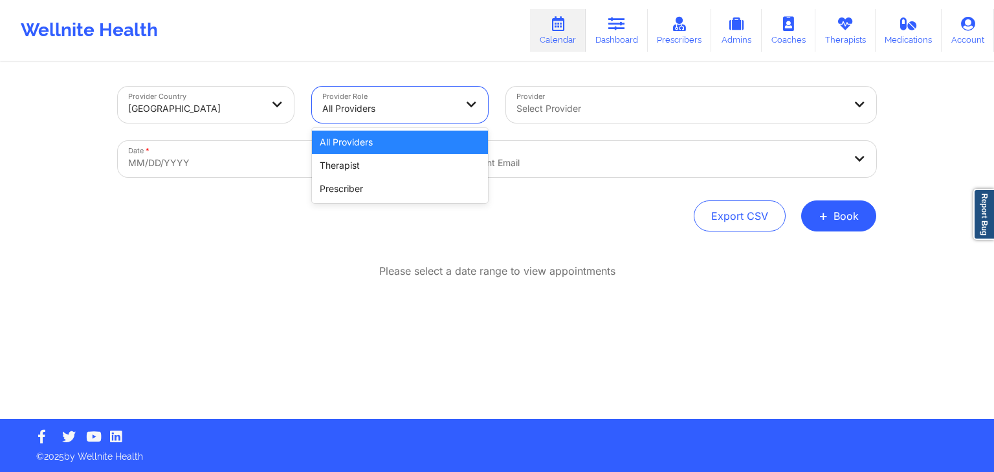
click at [397, 113] on div at bounding box center [388, 109] width 133 height 16
click at [536, 93] on div "Select Provider" at bounding box center [675, 105] width 339 height 36
click at [385, 109] on div at bounding box center [388, 109] width 133 height 16
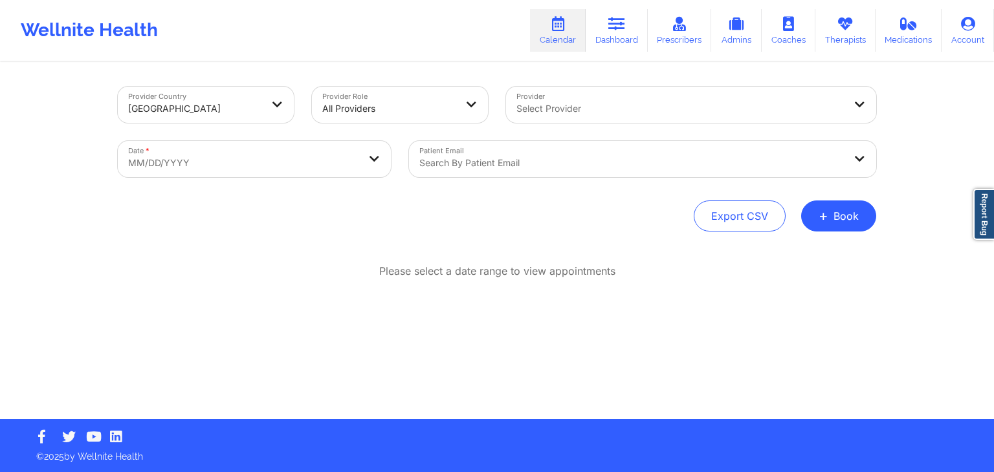
click at [541, 65] on div "Provider Country [GEOGRAPHIC_DATA] Provider Role All Providers Provider Select …" at bounding box center [497, 241] width 777 height 356
click at [865, 210] on button "+ Book" at bounding box center [838, 216] width 75 height 31
click at [790, 256] on button "Therapy Session" at bounding box center [817, 257] width 99 height 21
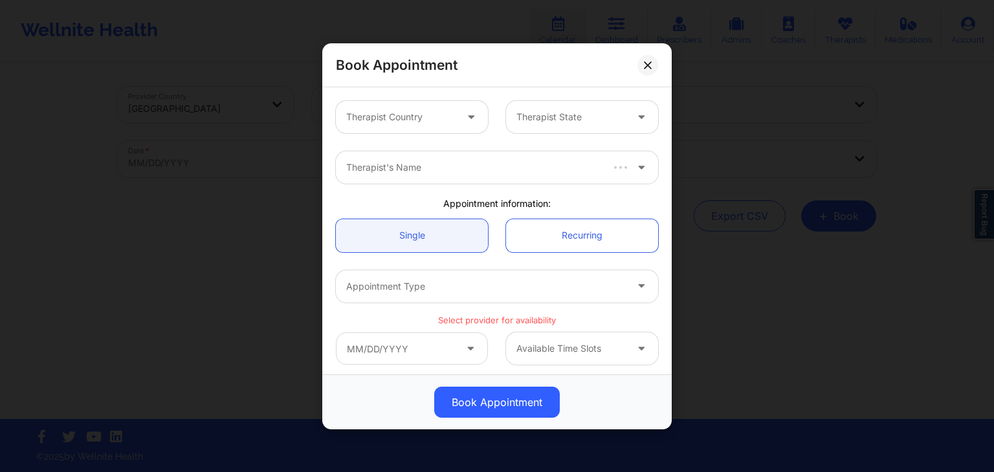
click at [510, 139] on div "Therapist Country Therapist State" at bounding box center [497, 117] width 340 height 50
click at [445, 110] on div at bounding box center [400, 117] width 109 height 16
type input "f"
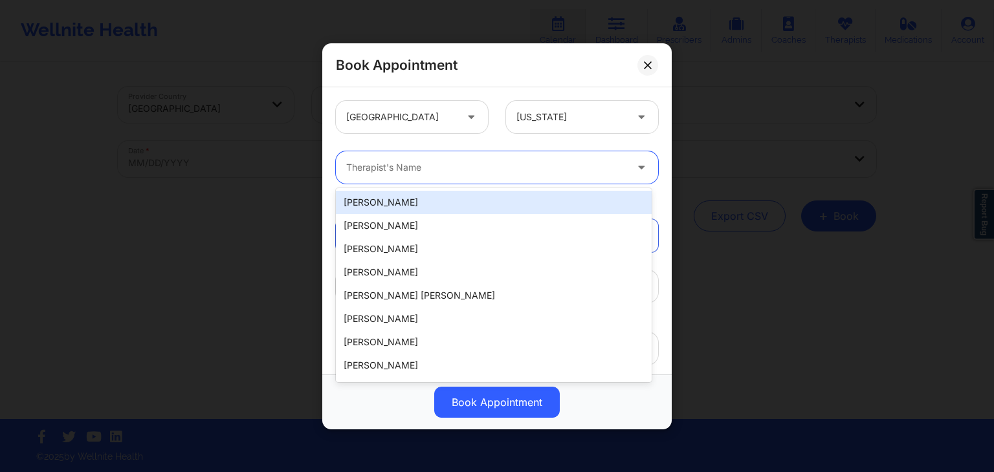
click at [469, 170] on div at bounding box center [486, 168] width 280 height 16
type input "V"
paste input "Coverage plan:MYBLUE HMO Effective date--[DATE] - No termed date Pre-auth neede…"
type input "[PERSON_NAME] Coverage plan:MYBLUE HMO Effective date--[DATE] - No termed date …"
paste input "[PERSON_NAME]"
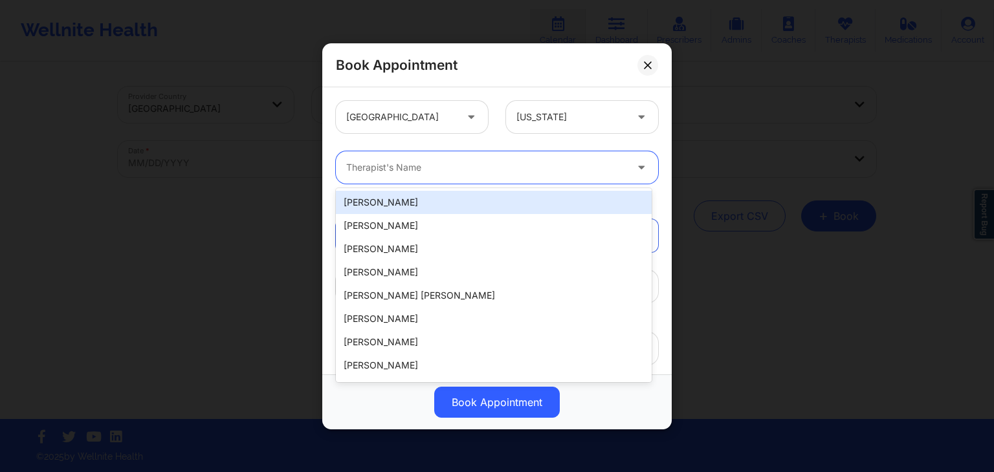
type input "[PERSON_NAME]"
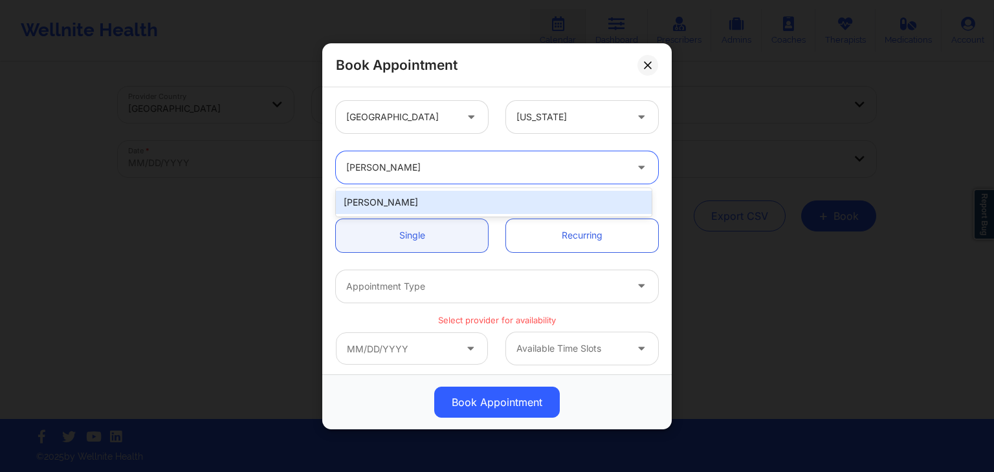
click at [498, 197] on div "[PERSON_NAME]" at bounding box center [494, 202] width 316 height 23
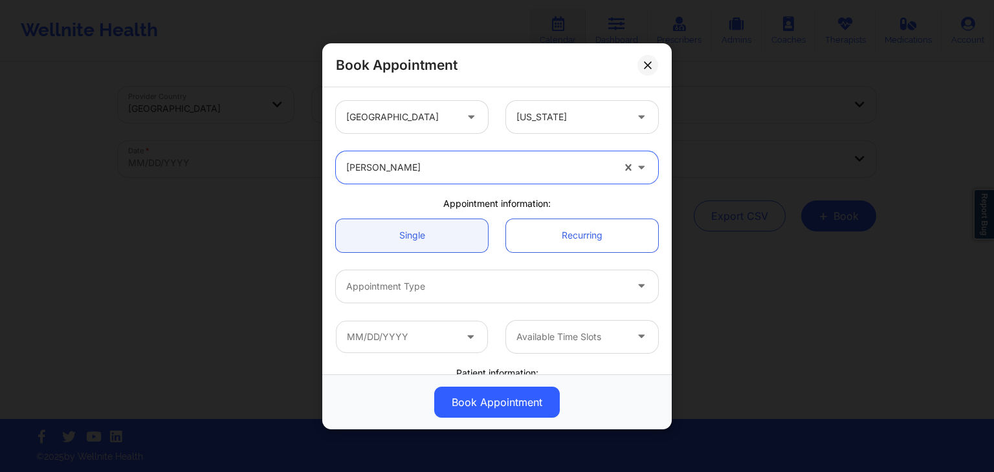
click at [425, 287] on div at bounding box center [486, 286] width 280 height 16
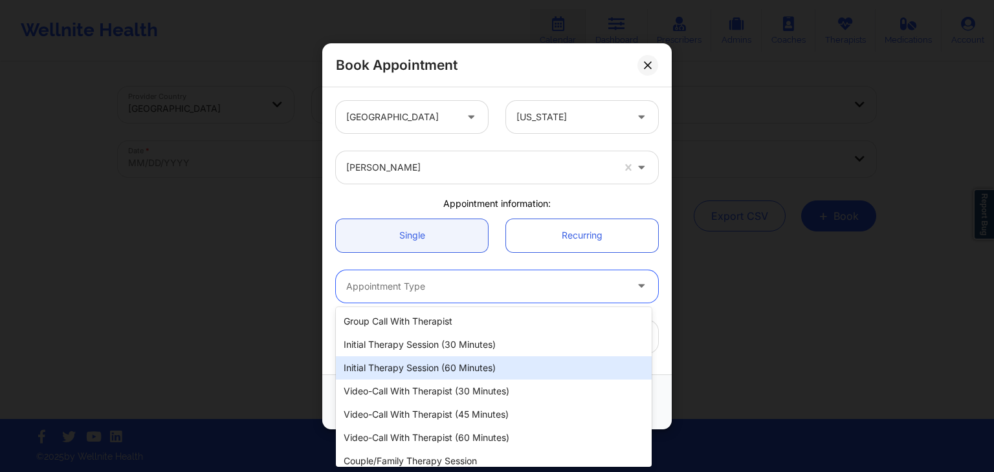
click at [456, 375] on div "Initial Therapy Session (60 minutes)" at bounding box center [494, 368] width 316 height 23
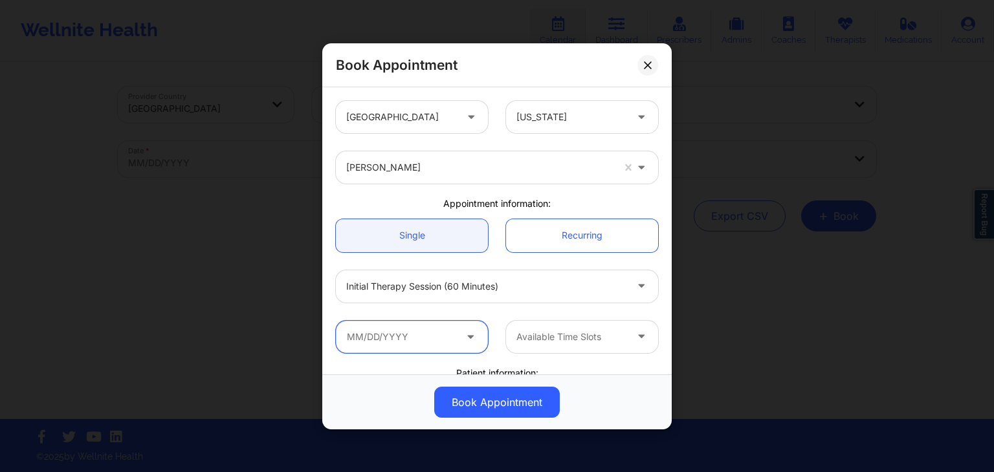
click at [450, 348] on input "text" at bounding box center [412, 336] width 152 height 32
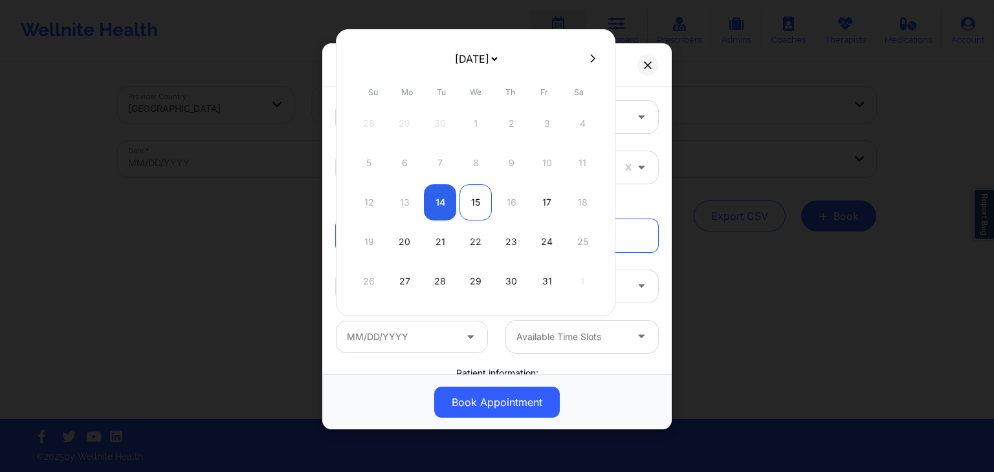
click at [476, 206] on div "15" at bounding box center [475, 202] width 32 height 36
type input "[DATE]"
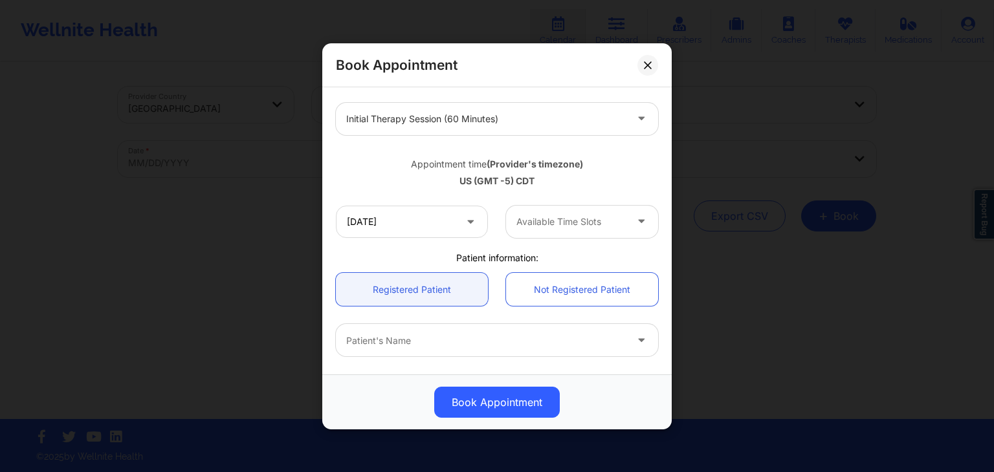
scroll to position [167, 0]
click at [582, 223] on div at bounding box center [570, 222] width 109 height 16
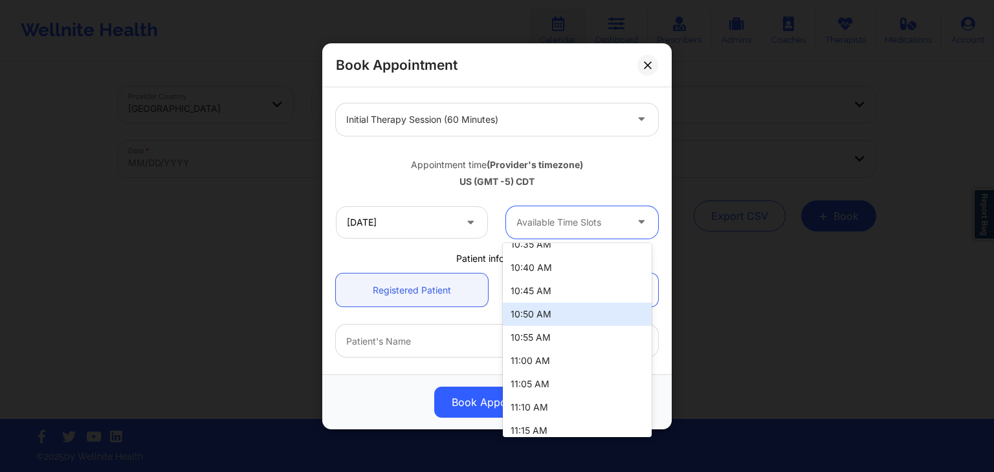
scroll to position [175, 0]
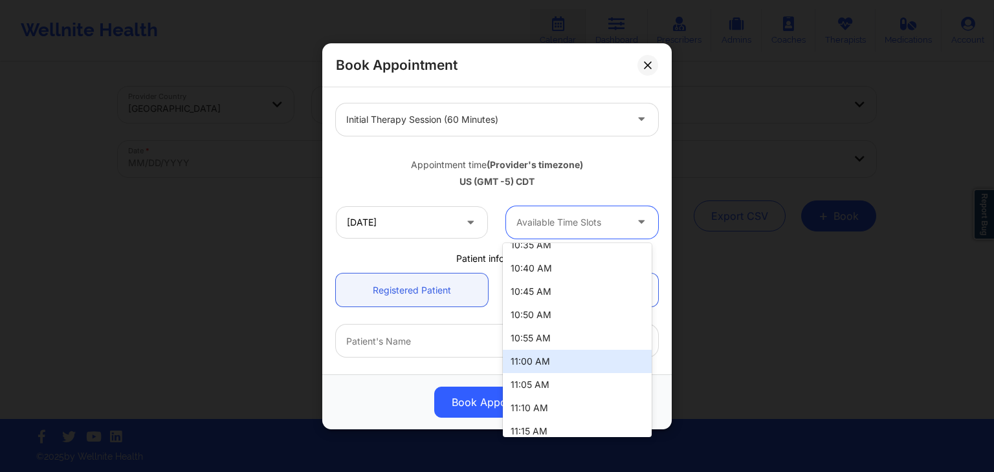
click at [562, 368] on div "11:00 AM" at bounding box center [577, 361] width 149 height 23
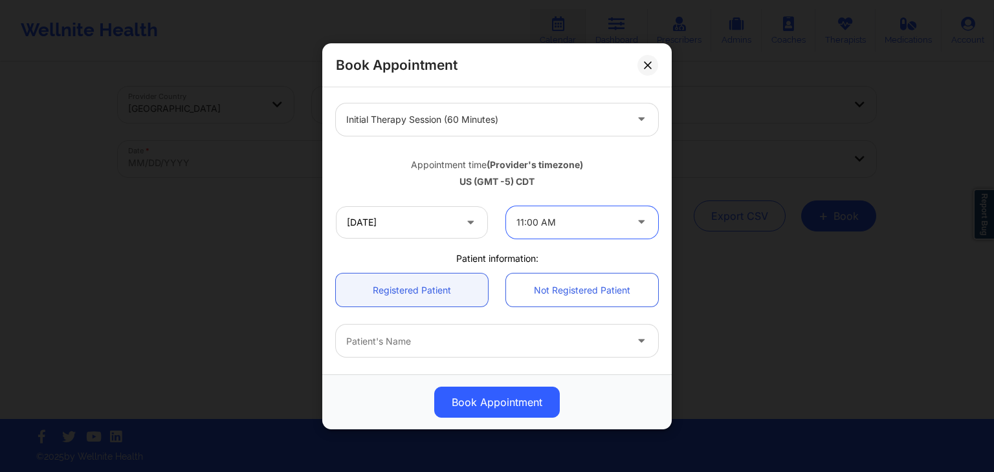
click at [514, 260] on div "Patient information:" at bounding box center [497, 258] width 340 height 13
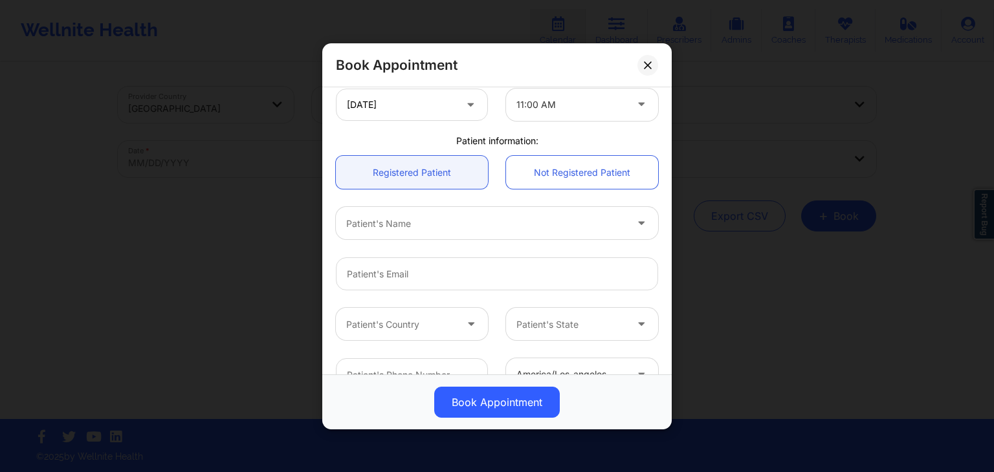
scroll to position [286, 0]
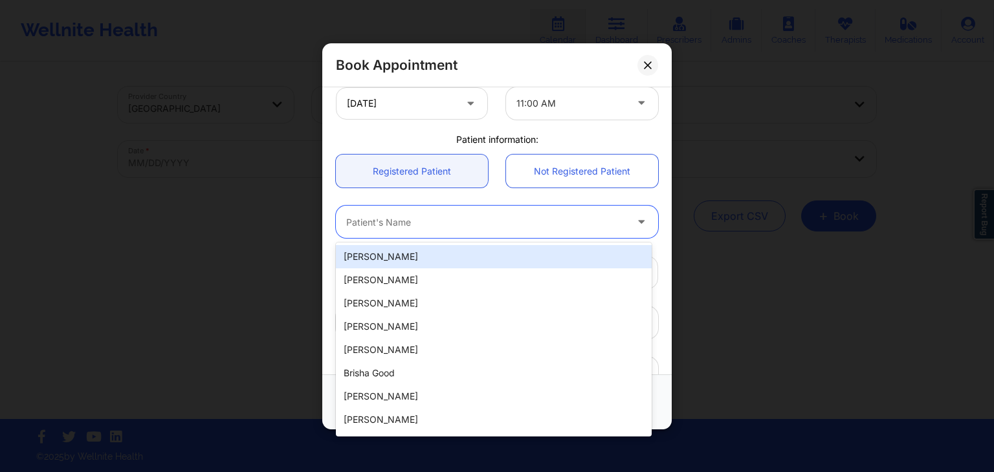
click at [469, 213] on div "Patient's Name" at bounding box center [481, 222] width 291 height 32
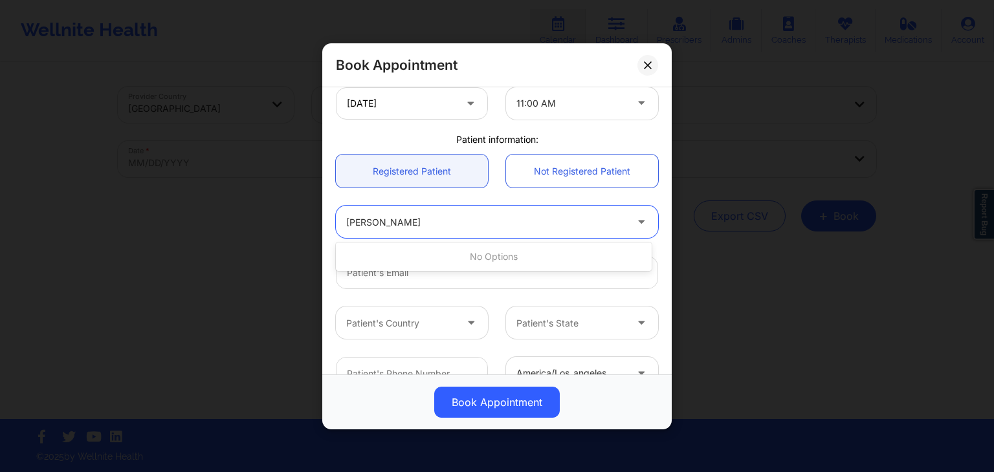
type input "[PERSON_NAME]"
paste input "[PERSON_NAME]"
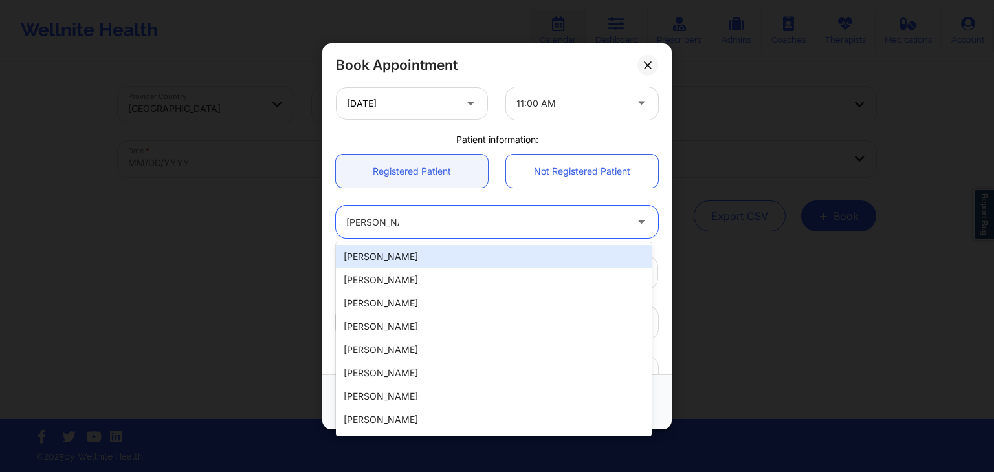
type input "[PERSON_NAME]"
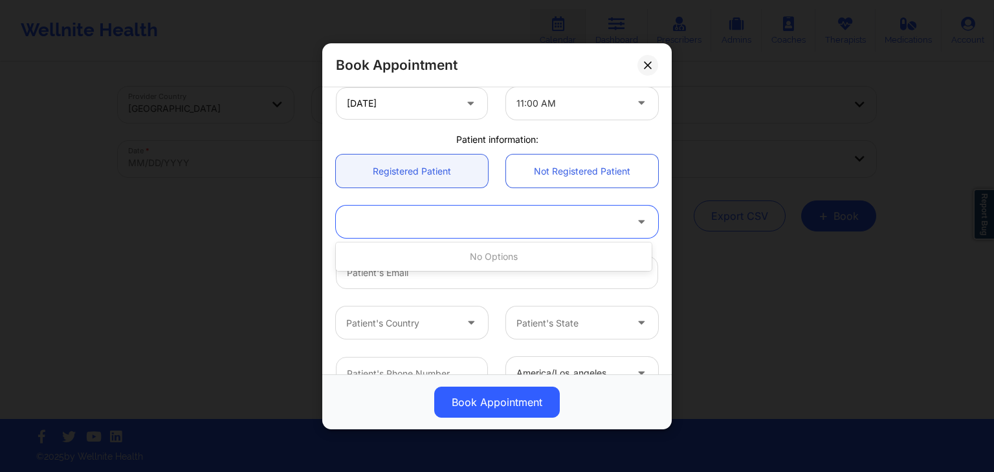
click at [611, 207] on div at bounding box center [481, 222] width 291 height 32
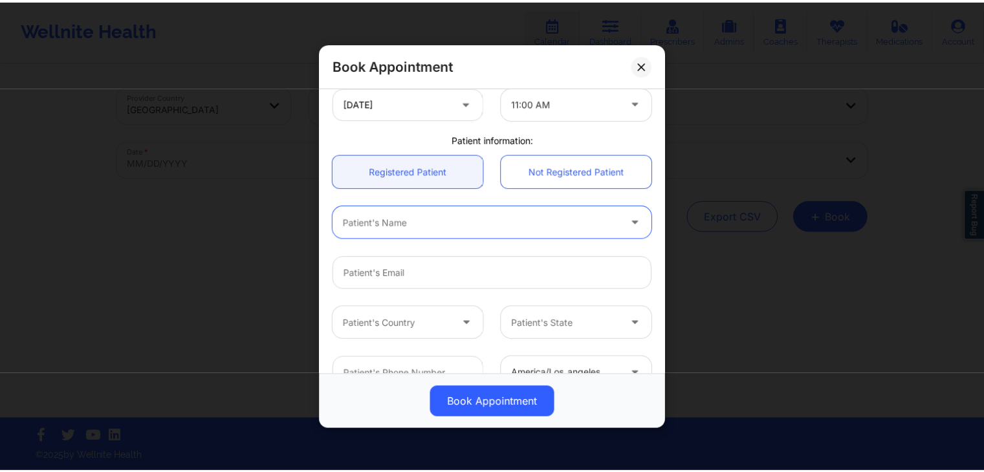
scroll to position [384, 0]
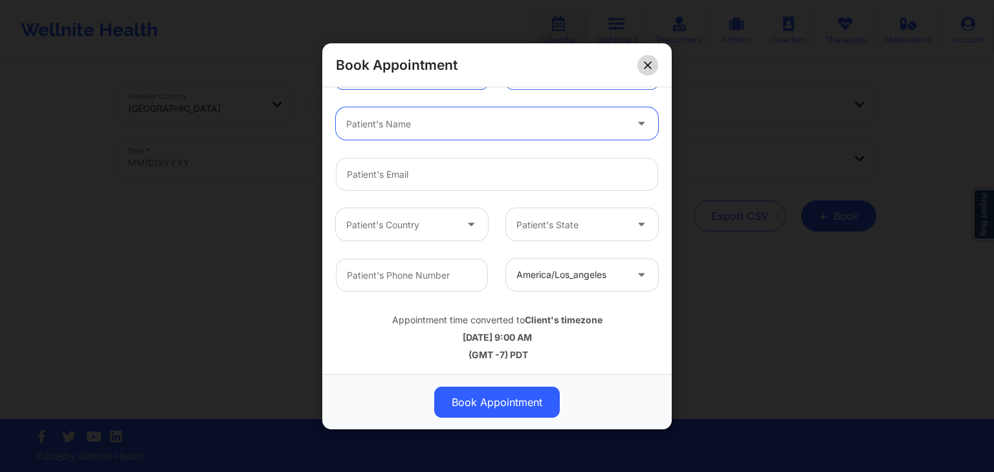
click at [656, 63] on button at bounding box center [647, 64] width 21 height 21
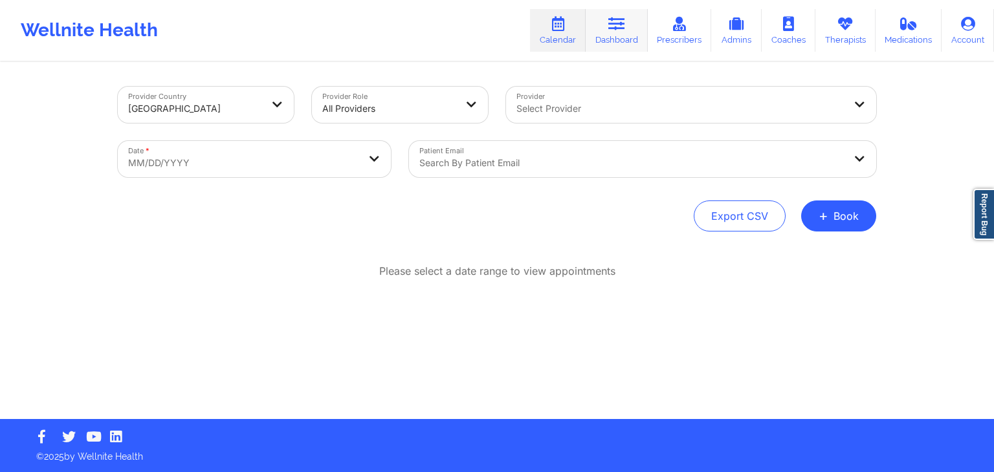
click at [621, 30] on link "Dashboard" at bounding box center [617, 30] width 62 height 43
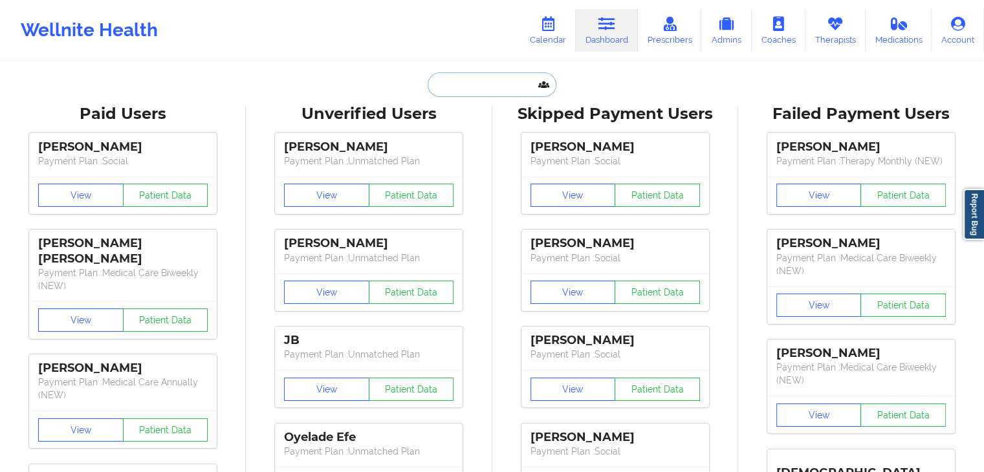
click at [505, 91] on input "text" at bounding box center [492, 84] width 128 height 25
paste input "[EMAIL_ADDRESS][DOMAIN_NAME]"
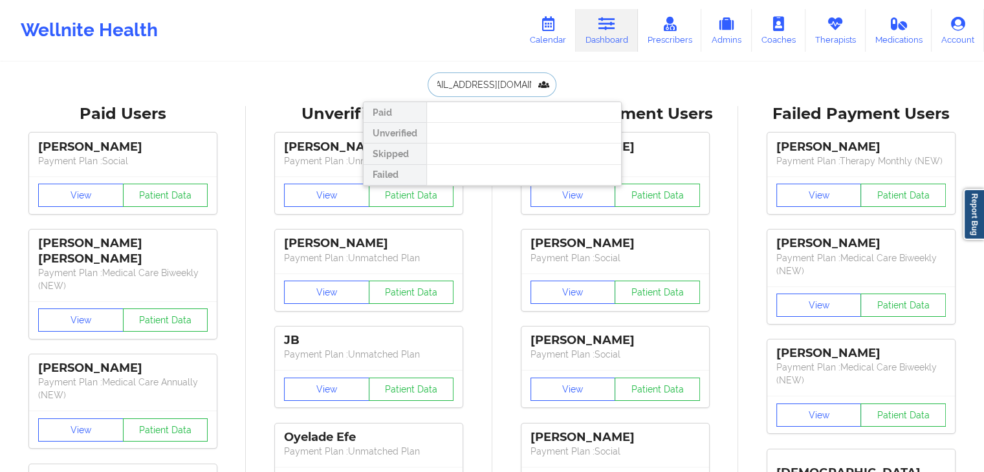
click at [531, 84] on input "[EMAIL_ADDRESS][DOMAIN_NAME]" at bounding box center [492, 84] width 128 height 25
click at [536, 83] on input "[EMAIL_ADDRESS][DOMAIN_NAME]" at bounding box center [492, 84] width 128 height 25
type input "[EMAIL_ADDRESS][DOMAIN_NAME]"
click at [485, 72] on input "[EMAIL_ADDRESS][DOMAIN_NAME]" at bounding box center [492, 84] width 128 height 25
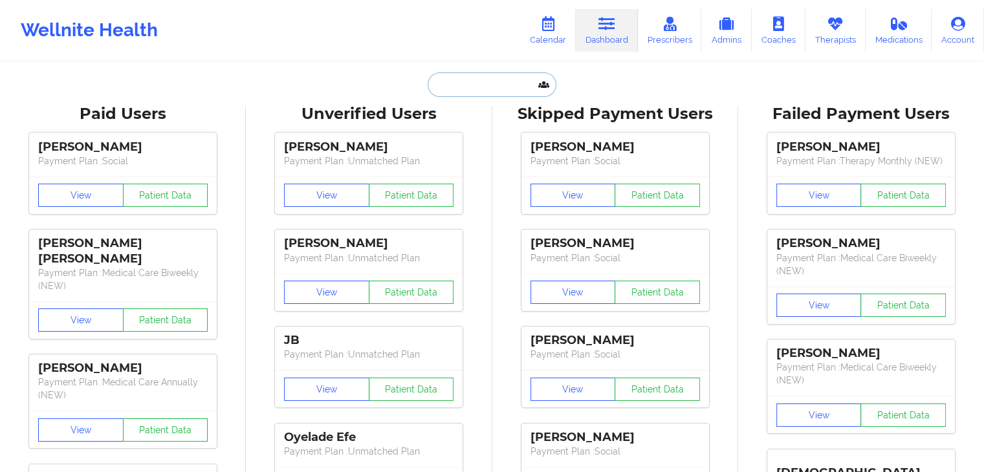
click at [481, 89] on input "text" at bounding box center [492, 84] width 128 height 25
paste input "[EMAIL_ADDRESS][DOMAIN_NAME]"
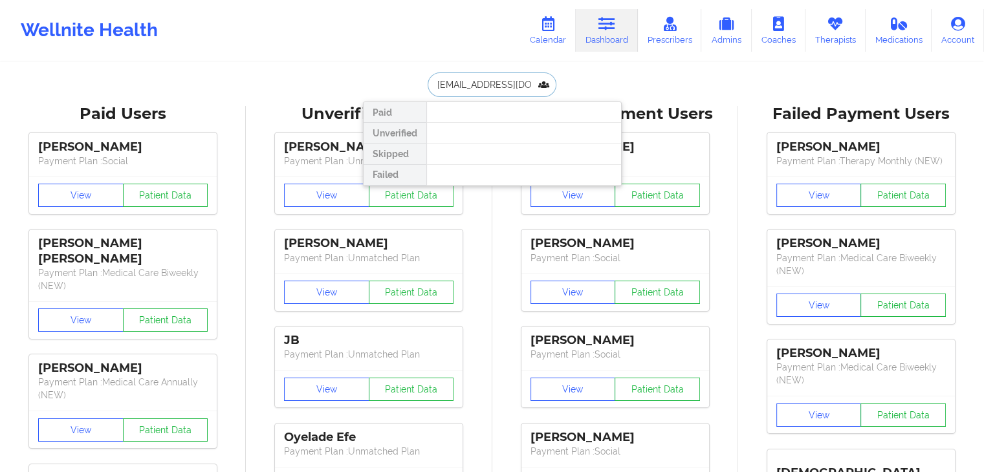
scroll to position [0, 18]
click at [433, 83] on input "[EMAIL_ADDRESS][DOMAIN_NAME]" at bounding box center [492, 84] width 128 height 25
type input "[EMAIL_ADDRESS][DOMAIN_NAME]"
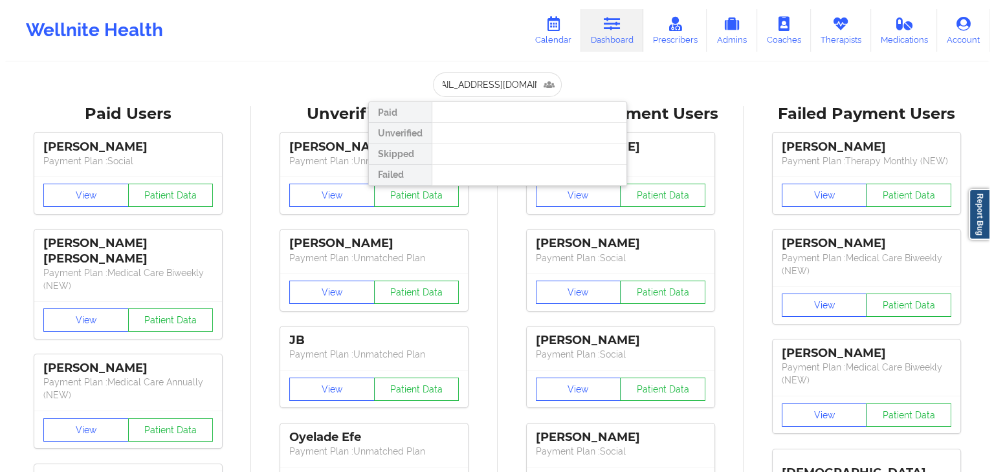
scroll to position [0, 0]
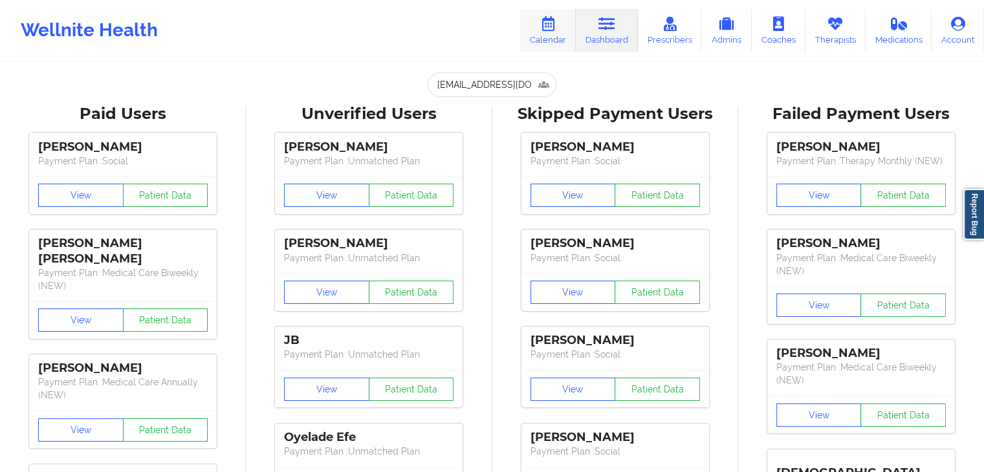
click at [536, 37] on link "Calendar" at bounding box center [548, 30] width 56 height 43
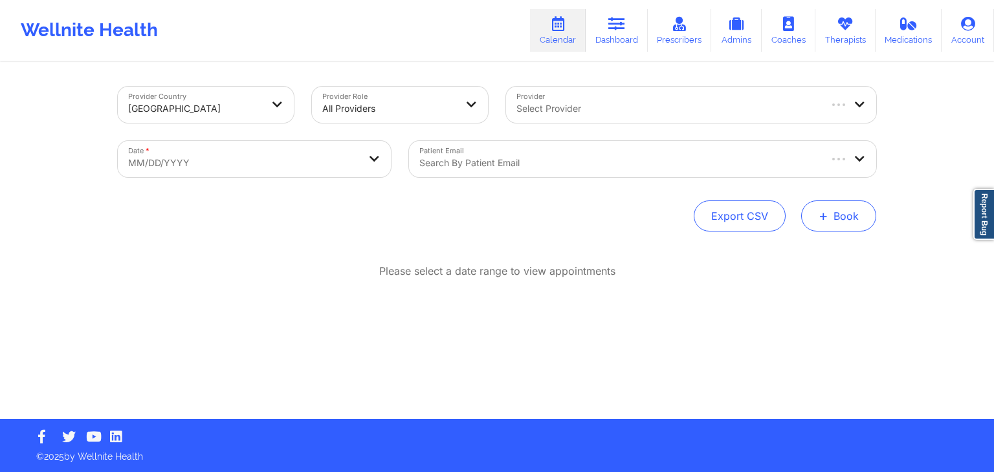
click at [844, 223] on button "+ Book" at bounding box center [838, 216] width 75 height 31
click at [800, 263] on button "Therapy Session" at bounding box center [817, 257] width 99 height 21
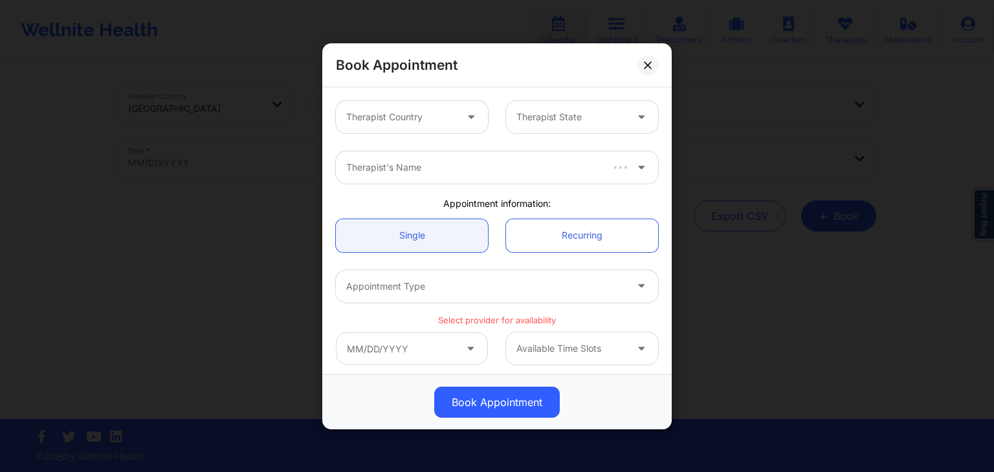
click at [408, 101] on div "Therapist Country" at bounding box center [396, 117] width 121 height 32
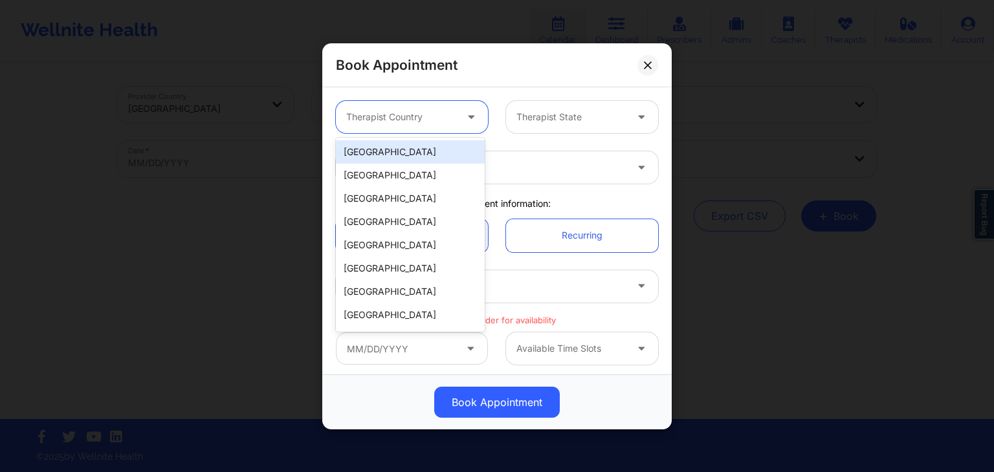
click at [425, 144] on div "[GEOGRAPHIC_DATA]" at bounding box center [410, 151] width 149 height 23
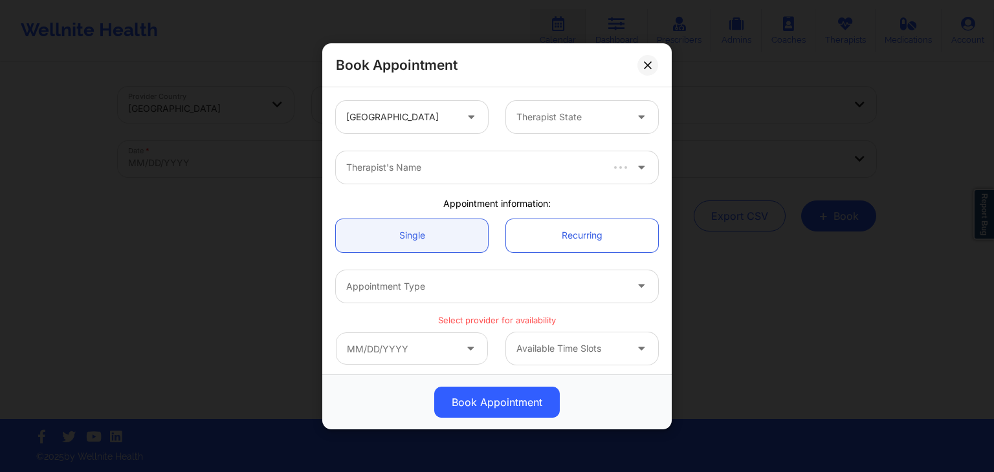
click at [631, 92] on div "United States Therapist State" at bounding box center [497, 117] width 340 height 50
click at [599, 115] on div at bounding box center [570, 117] width 109 height 16
type input "flori"
paste input "[PERSON_NAME]"
type input "[PERSON_NAME]"
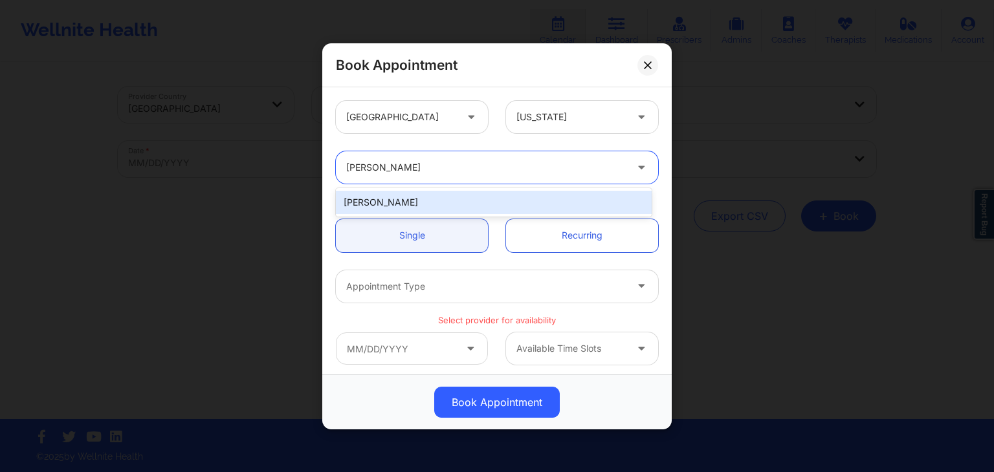
click at [470, 203] on div "[PERSON_NAME]" at bounding box center [494, 202] width 316 height 23
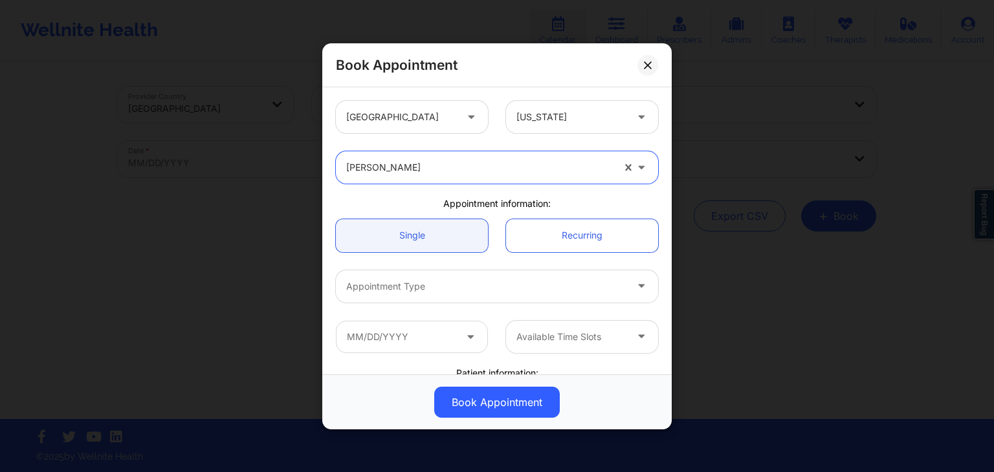
click at [451, 272] on div "Appointment Type" at bounding box center [481, 286] width 291 height 32
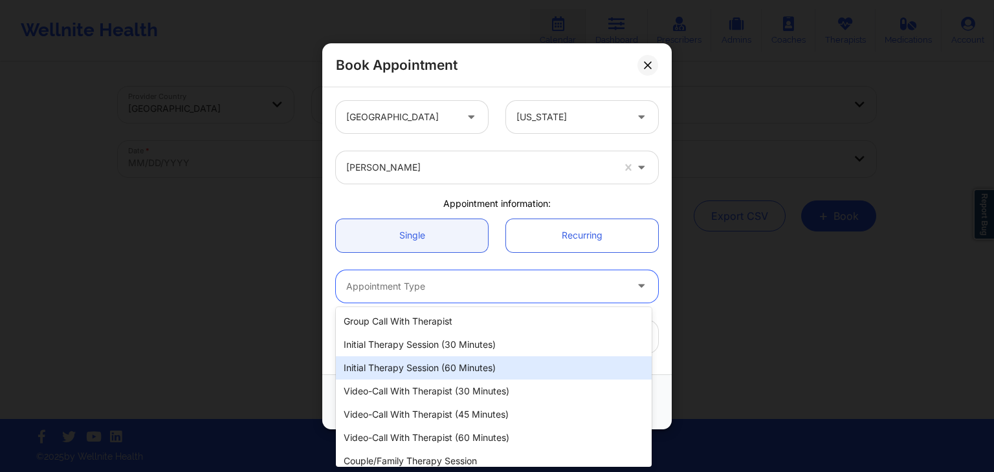
click at [443, 361] on div "Initial Therapy Session (60 minutes)" at bounding box center [494, 368] width 316 height 23
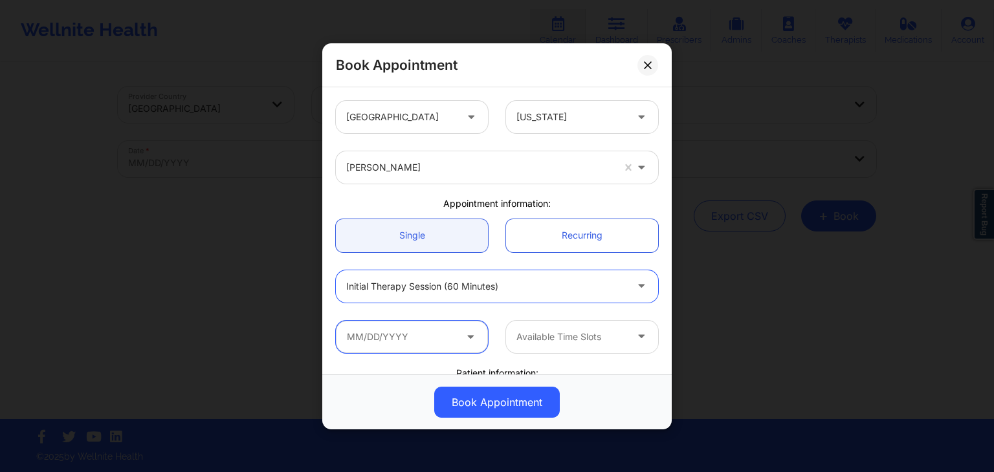
click at [445, 335] on input "text" at bounding box center [412, 336] width 152 height 32
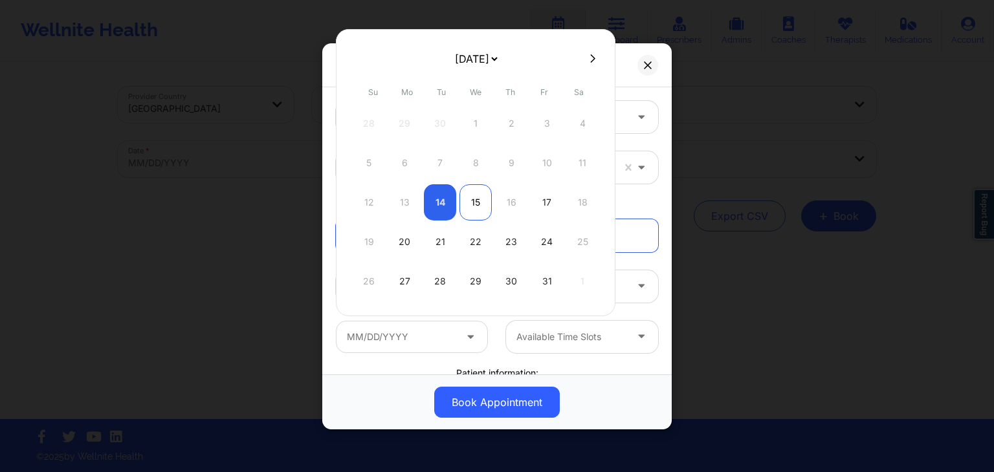
click at [472, 208] on div "15" at bounding box center [475, 202] width 32 height 36
type input "[DATE]"
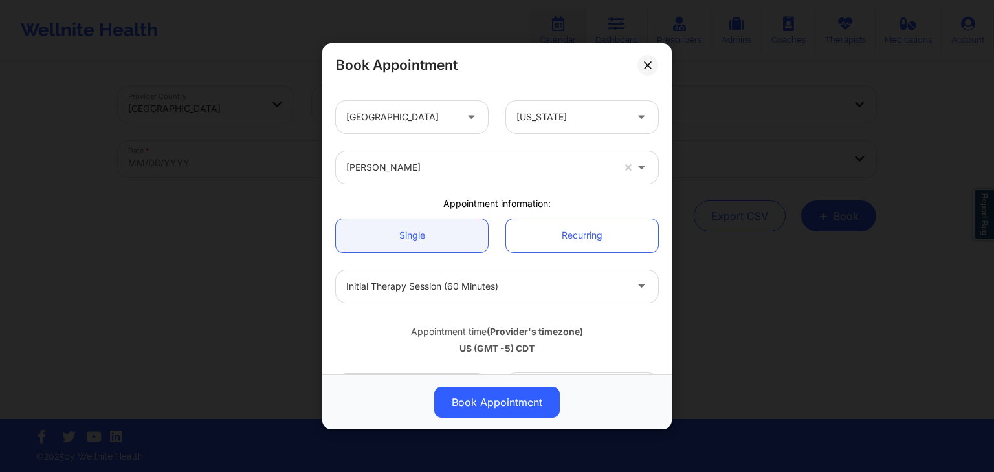
click at [581, 205] on div "Appointment information:" at bounding box center [497, 203] width 340 height 13
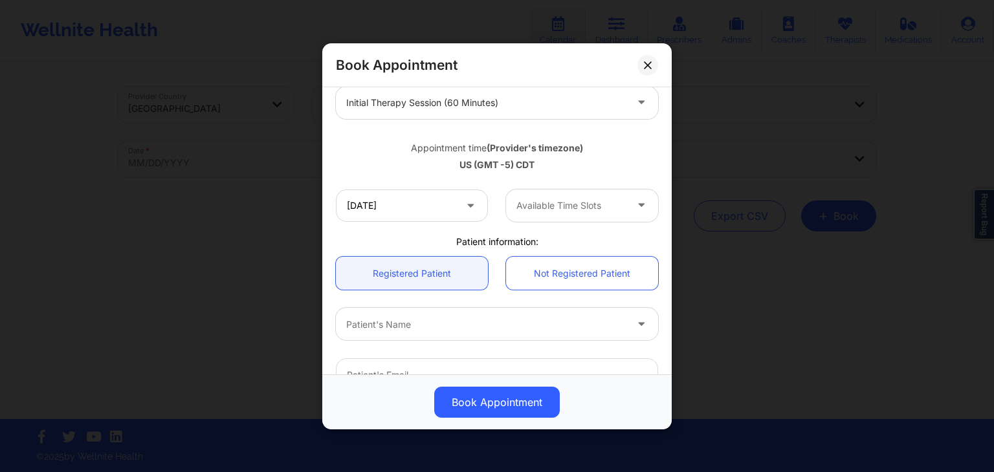
scroll to position [236, 0]
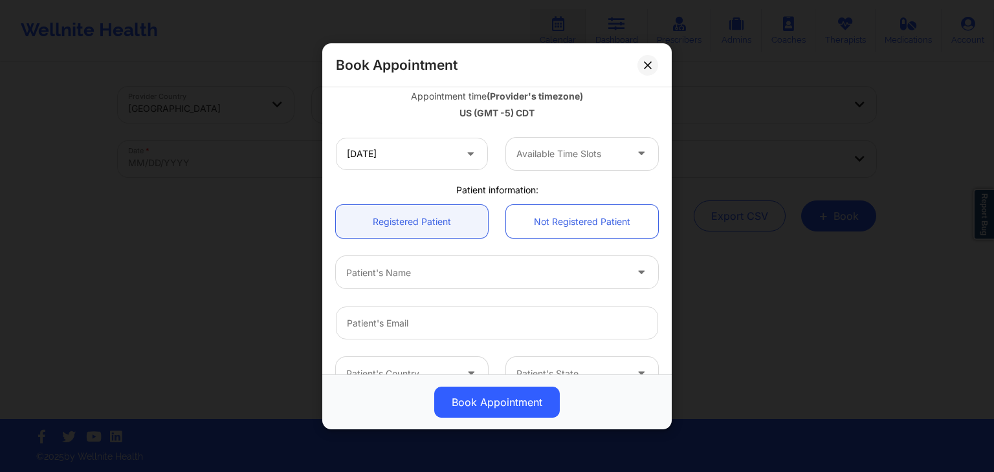
click at [603, 142] on div "Available Time Slots" at bounding box center [566, 153] width 121 height 32
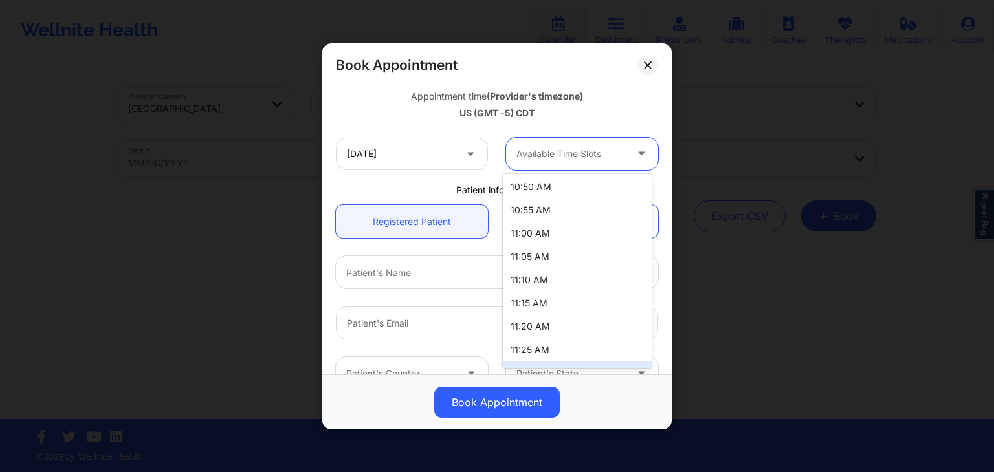
scroll to position [228, 0]
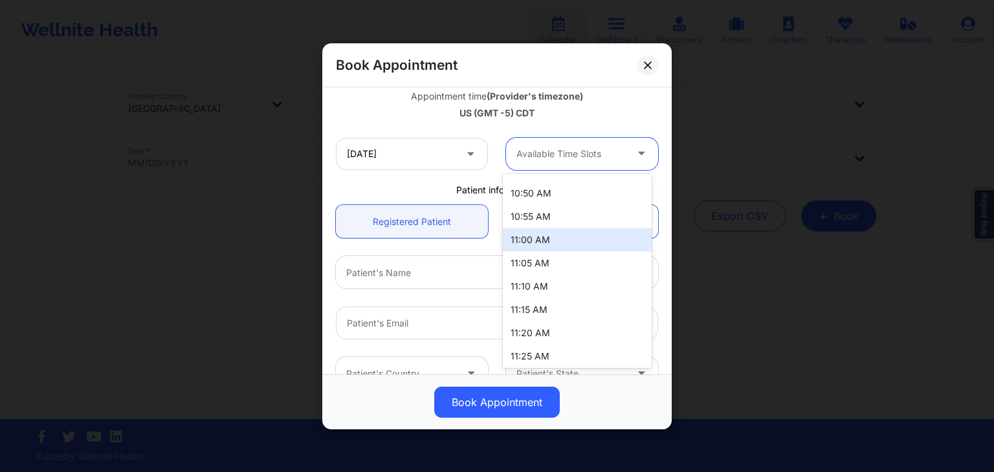
click at [568, 234] on div "11:00 AM" at bounding box center [577, 239] width 149 height 23
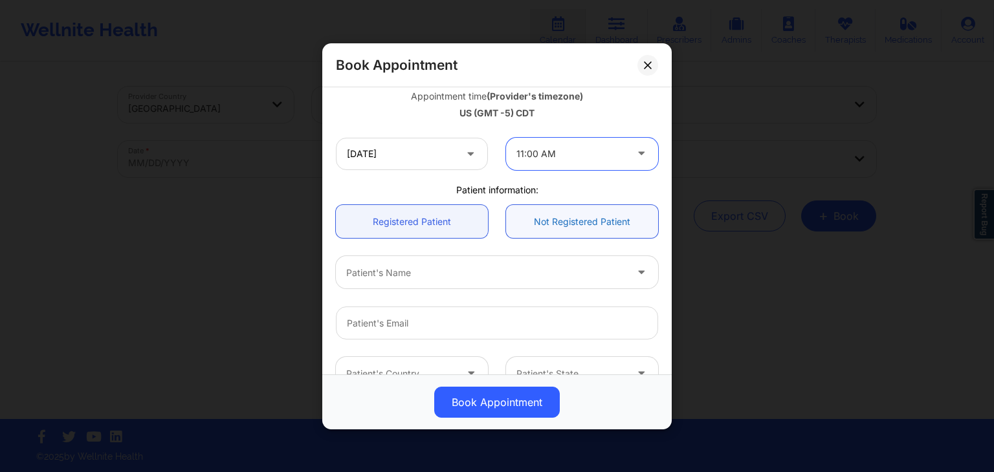
click at [556, 237] on link "Not Registered Patient" at bounding box center [582, 221] width 152 height 33
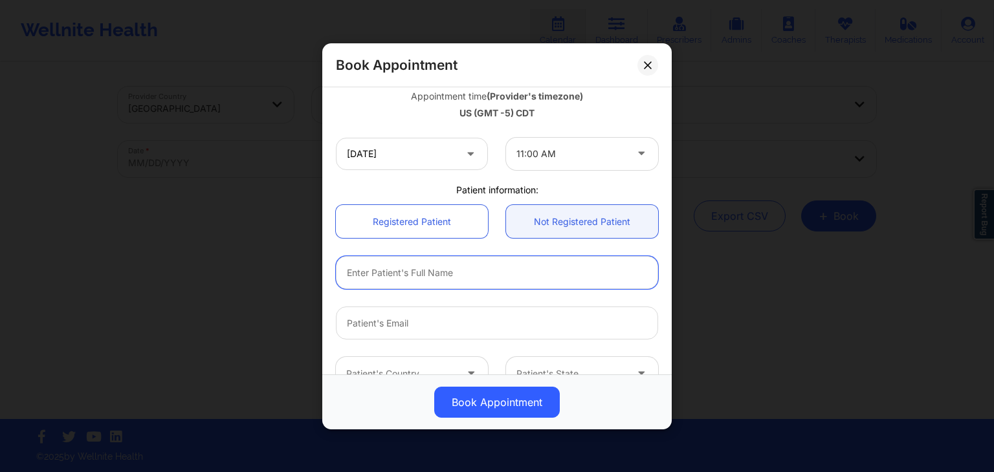
click at [516, 287] on input "text" at bounding box center [497, 272] width 322 height 33
type input "[PERSON_NAME]"
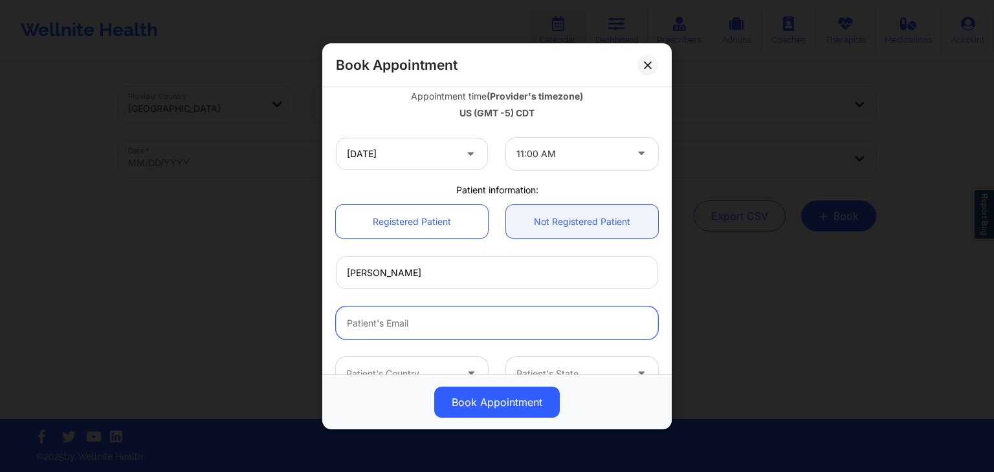
click at [460, 319] on input "Patient Email" at bounding box center [497, 323] width 322 height 33
paste input "[EMAIL_ADDRESS][DOMAIN_NAME]"
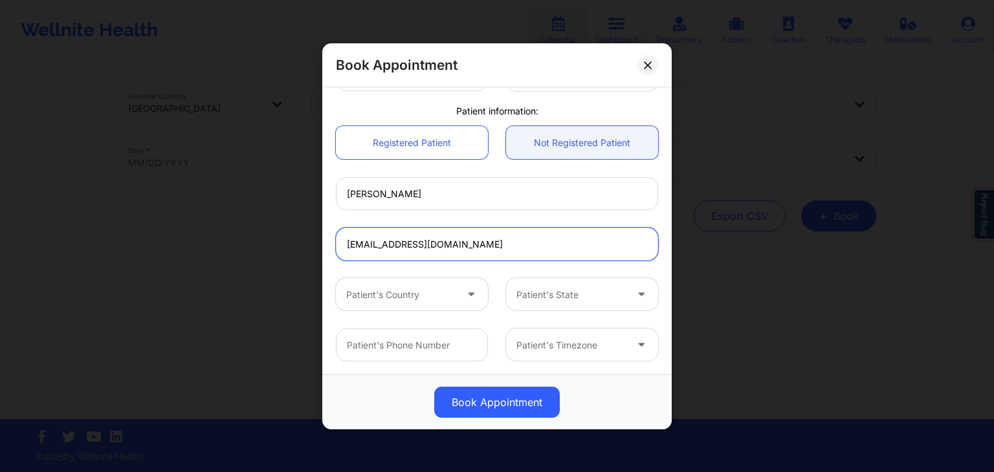
type input "[EMAIL_ADDRESS][DOMAIN_NAME]"
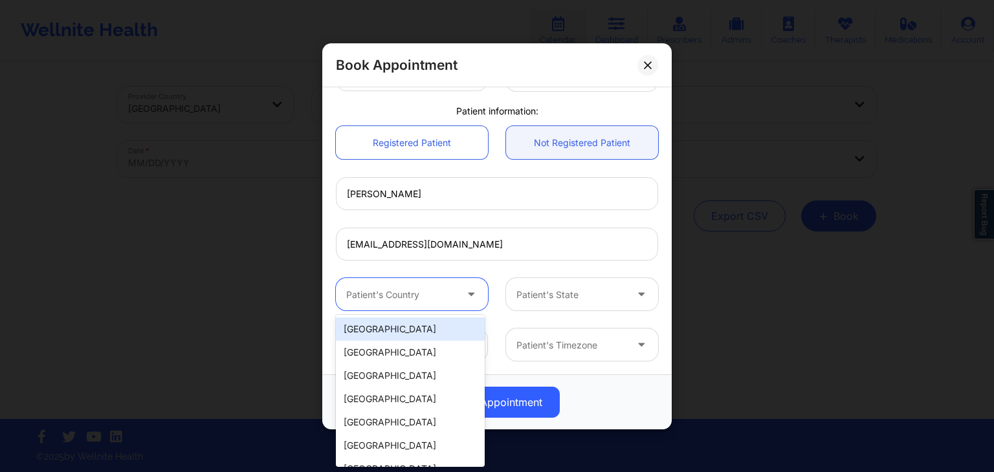
click at [443, 289] on div at bounding box center [400, 295] width 109 height 16
drag, startPoint x: 417, startPoint y: 327, endPoint x: 467, endPoint y: 311, distance: 51.6
click at [417, 327] on div "[GEOGRAPHIC_DATA]" at bounding box center [410, 329] width 149 height 23
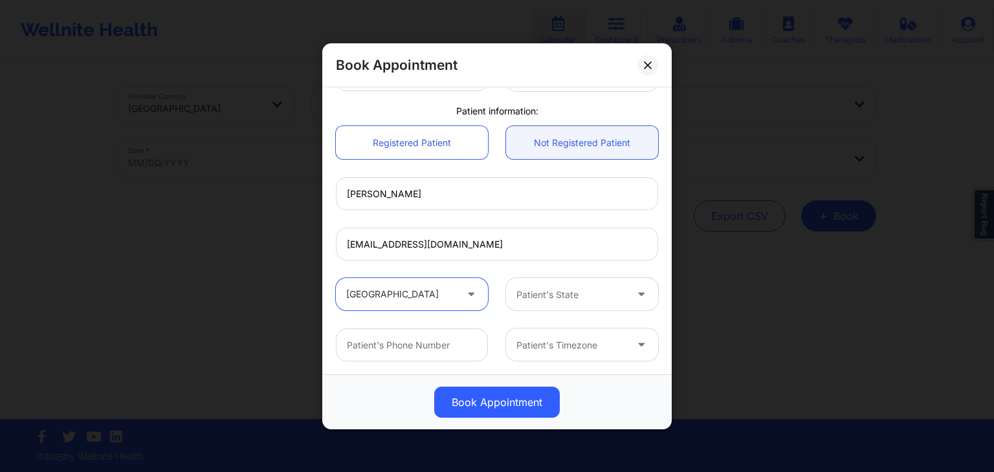
click at [533, 298] on div at bounding box center [570, 295] width 109 height 16
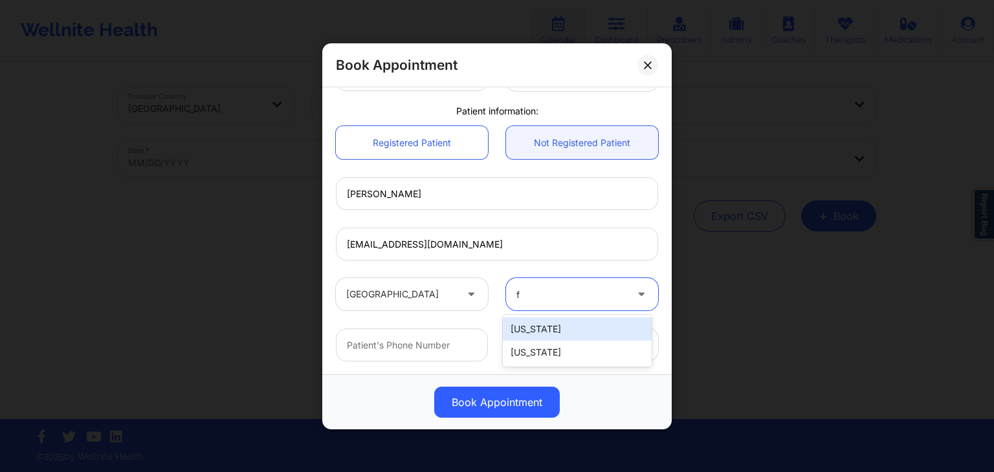
type input "fl"
click at [538, 321] on div "[US_STATE]" at bounding box center [577, 329] width 149 height 23
click at [479, 344] on input "text" at bounding box center [412, 345] width 152 height 33
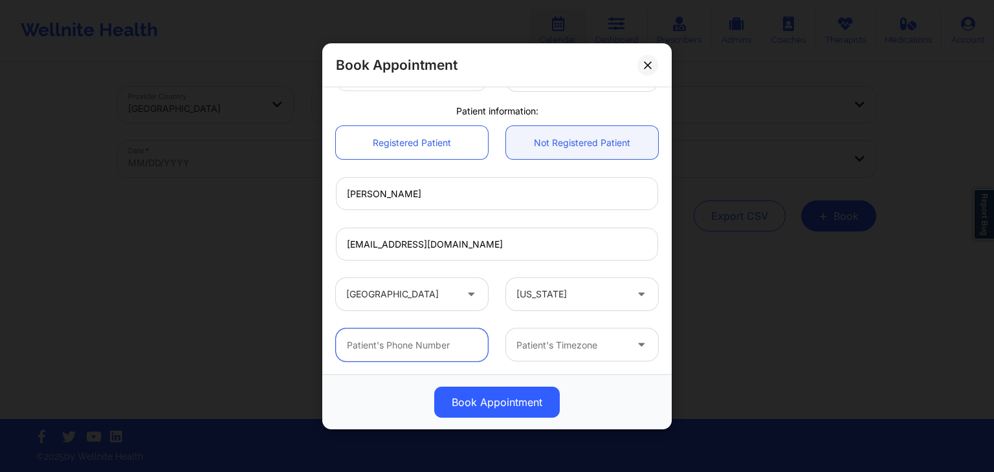
paste input "(917) 577-9719"
type input "(917) 577-9719"
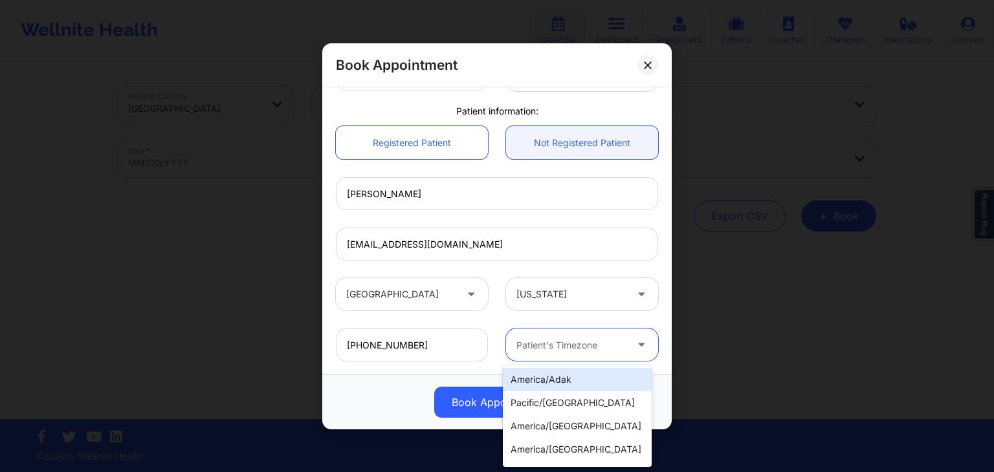
click at [585, 335] on div "Patient's Timezone" at bounding box center [566, 345] width 121 height 32
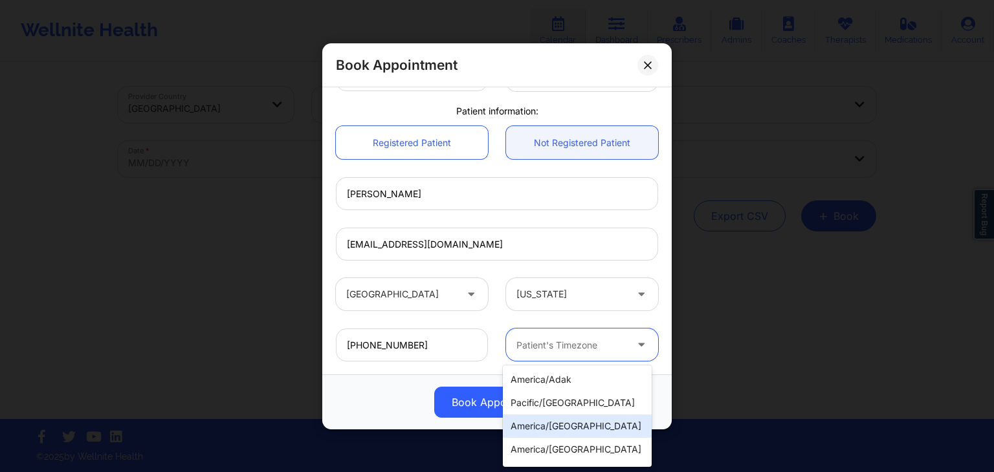
scroll to position [585, 0]
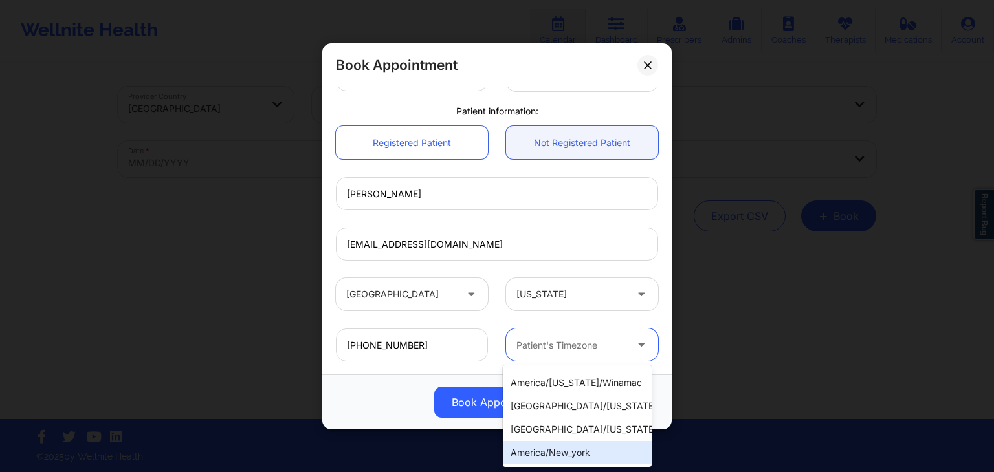
click at [561, 469] on div "Book Appointment United States Florida Laura Clarke-Mayabb Appointment informat…" at bounding box center [497, 236] width 994 height 472
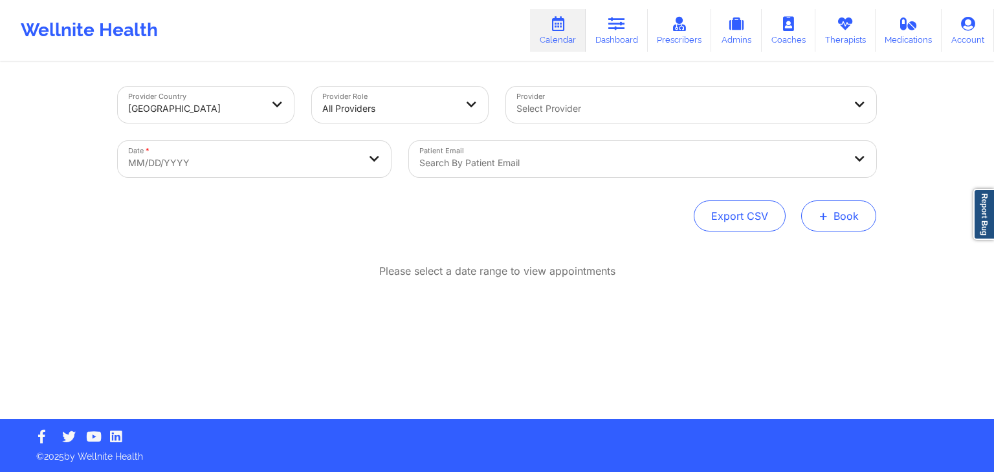
click at [865, 220] on button "+ Book" at bounding box center [838, 216] width 75 height 31
click at [837, 247] on button "Therapy Session" at bounding box center [817, 257] width 99 height 21
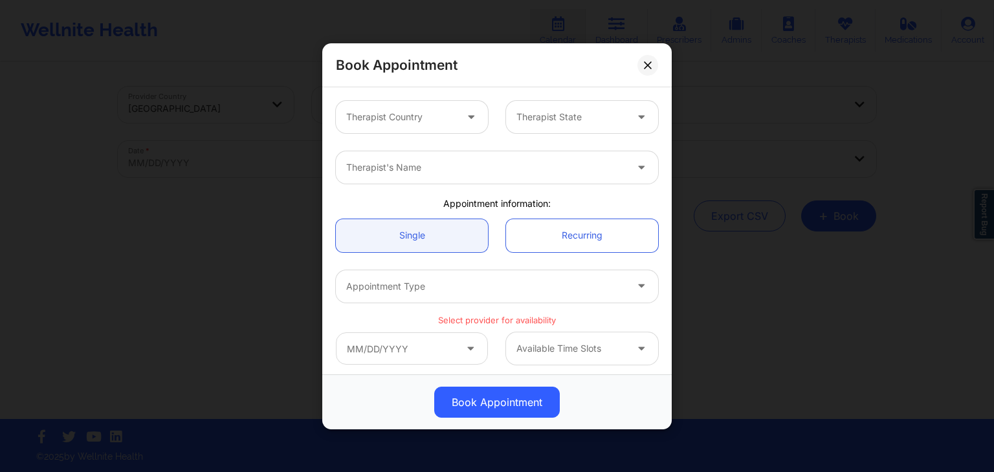
scroll to position [274, 0]
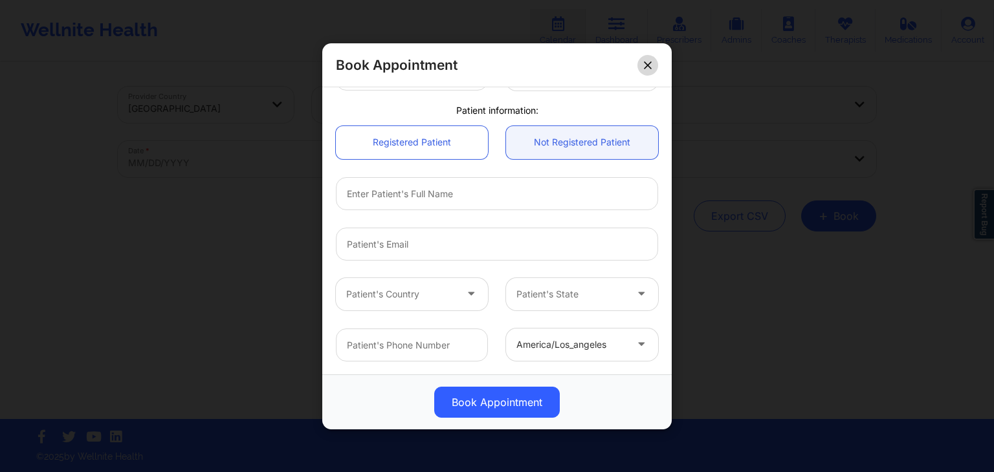
click at [656, 67] on button at bounding box center [647, 64] width 21 height 21
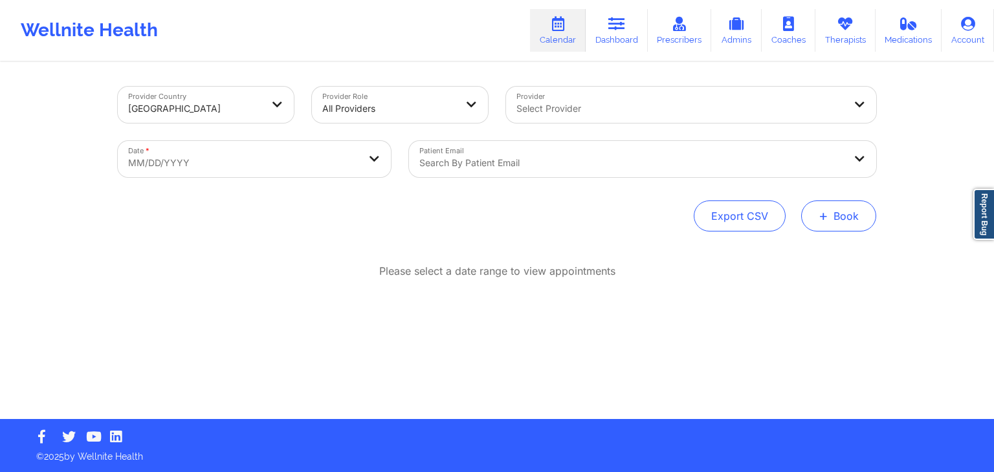
click at [812, 207] on button "+ Book" at bounding box center [838, 216] width 75 height 31
click at [790, 254] on button "Therapy Session" at bounding box center [817, 257] width 99 height 21
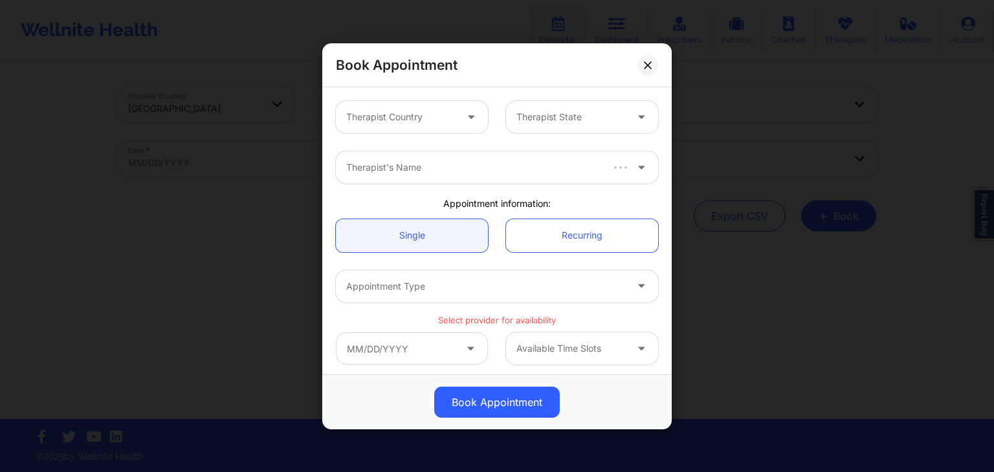
click at [445, 115] on div at bounding box center [400, 117] width 109 height 16
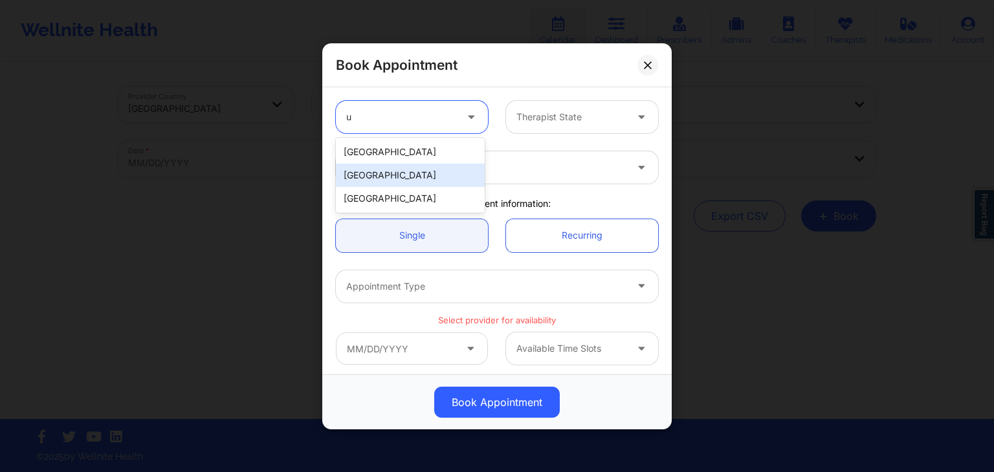
type input "un"
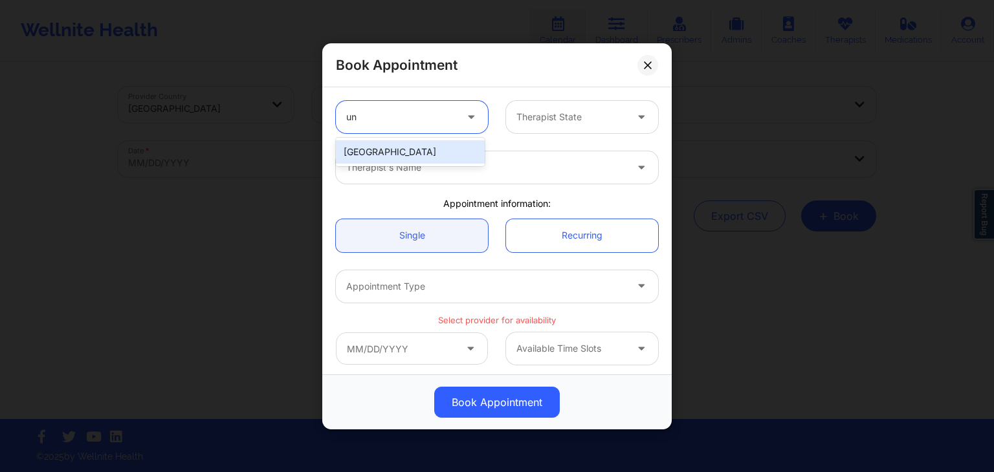
click at [432, 152] on div "[GEOGRAPHIC_DATA]" at bounding box center [410, 151] width 149 height 23
click at [555, 126] on div "Therapist State" at bounding box center [566, 117] width 121 height 32
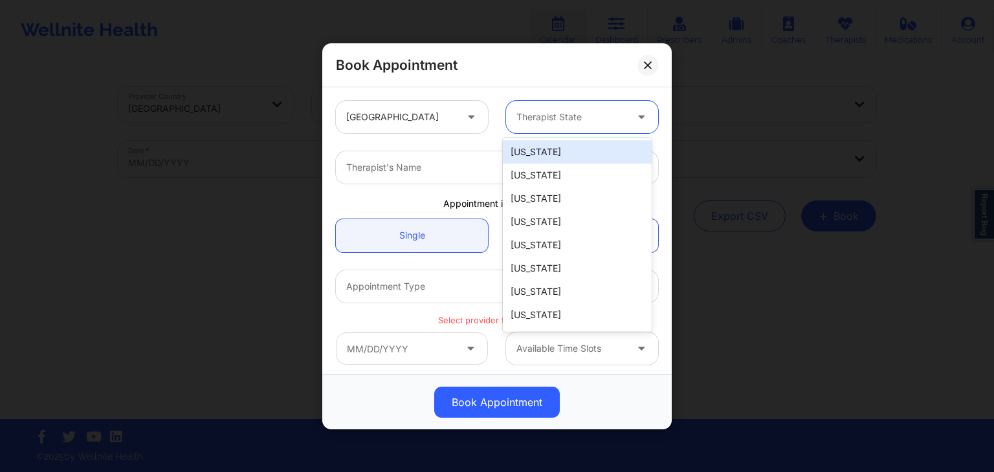
type input "f"
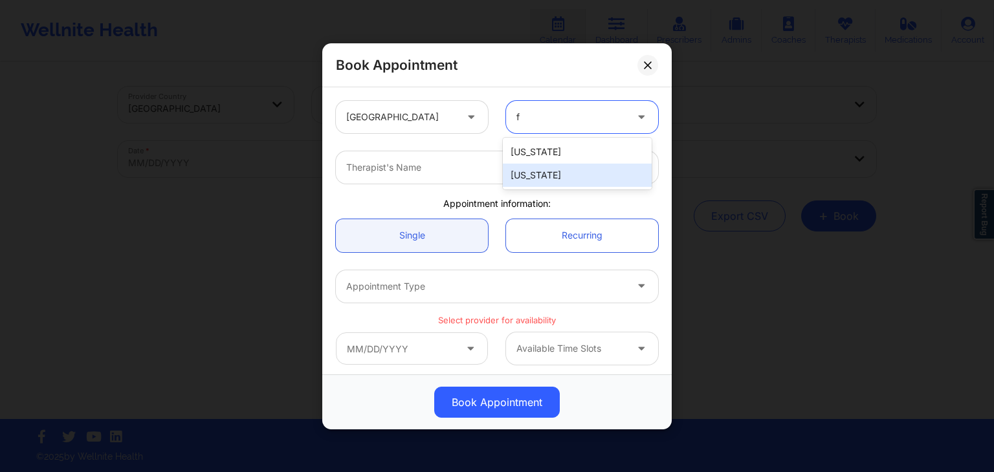
click at [532, 172] on div "[US_STATE]" at bounding box center [577, 175] width 149 height 23
click at [650, 68] on icon at bounding box center [648, 65] width 8 height 8
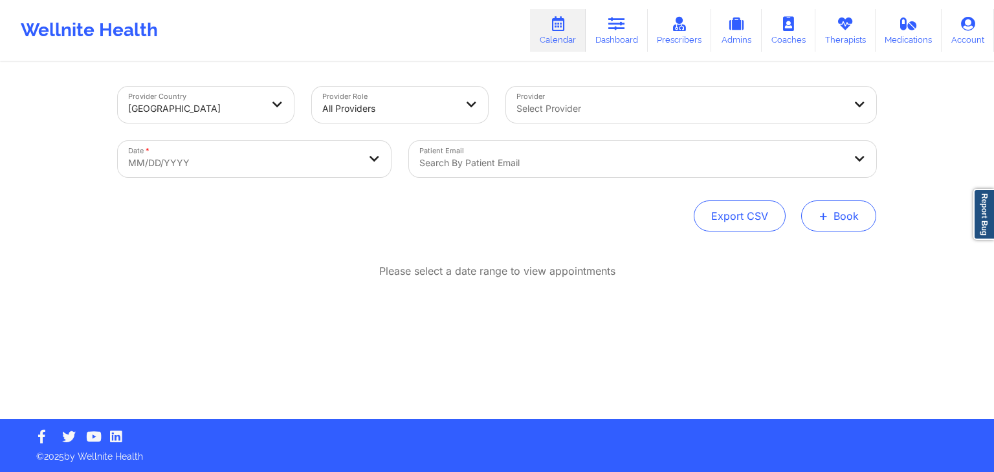
click at [821, 213] on span "+" at bounding box center [824, 215] width 10 height 7
click at [808, 260] on button "Therapy Session" at bounding box center [817, 257] width 99 height 21
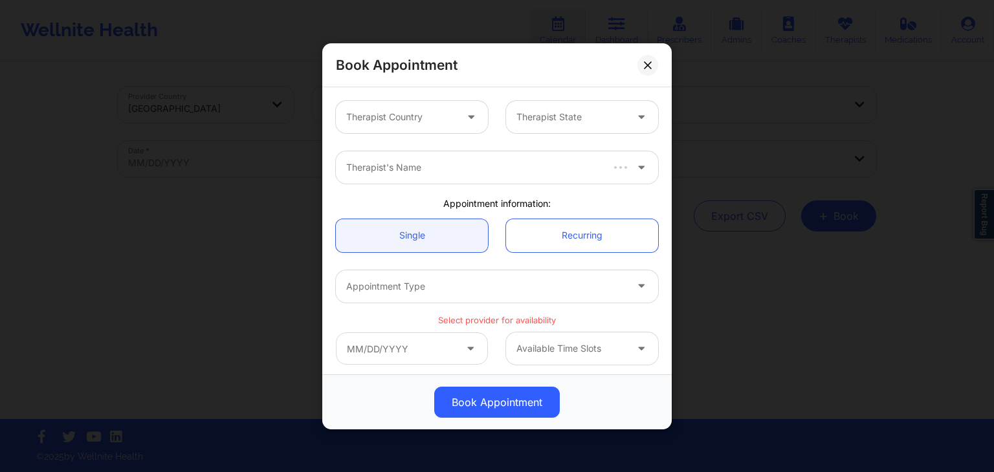
click at [433, 101] on div "Therapist Country" at bounding box center [396, 117] width 121 height 32
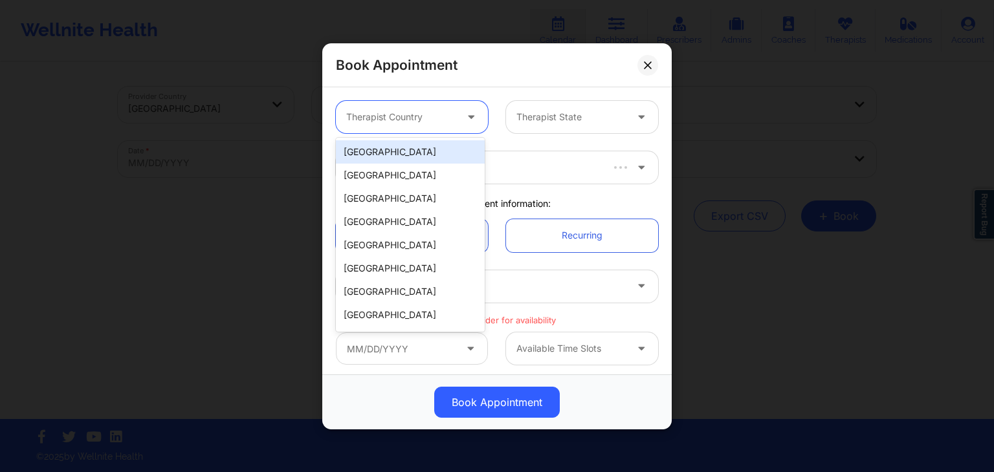
click at [427, 151] on div "[GEOGRAPHIC_DATA]" at bounding box center [410, 151] width 149 height 23
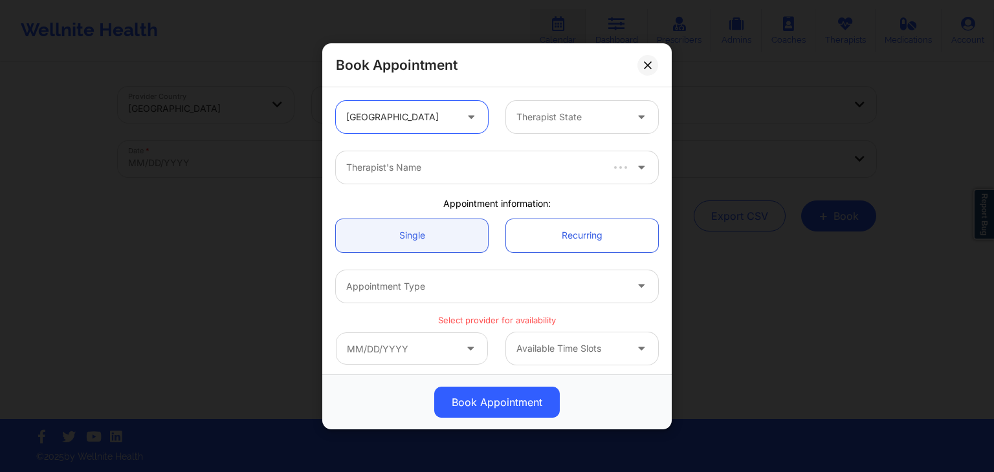
click at [551, 128] on div "Therapist State" at bounding box center [566, 117] width 121 height 32
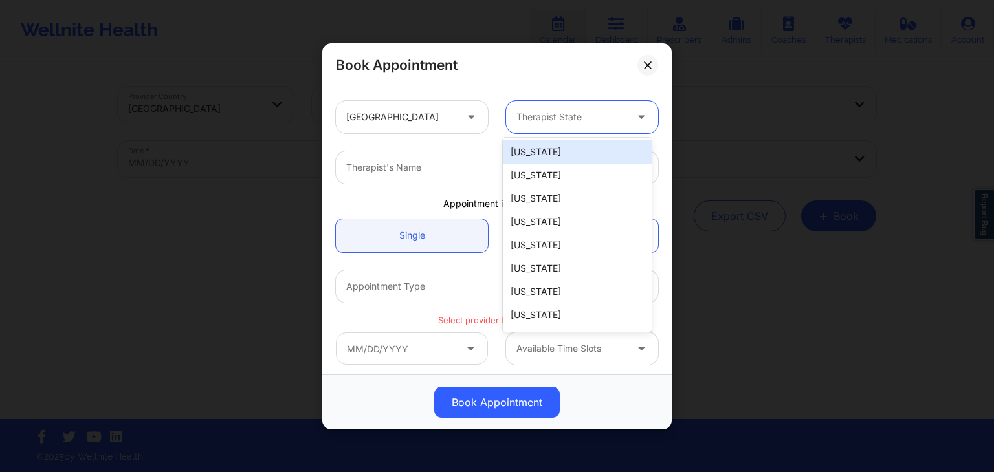
type input "f"
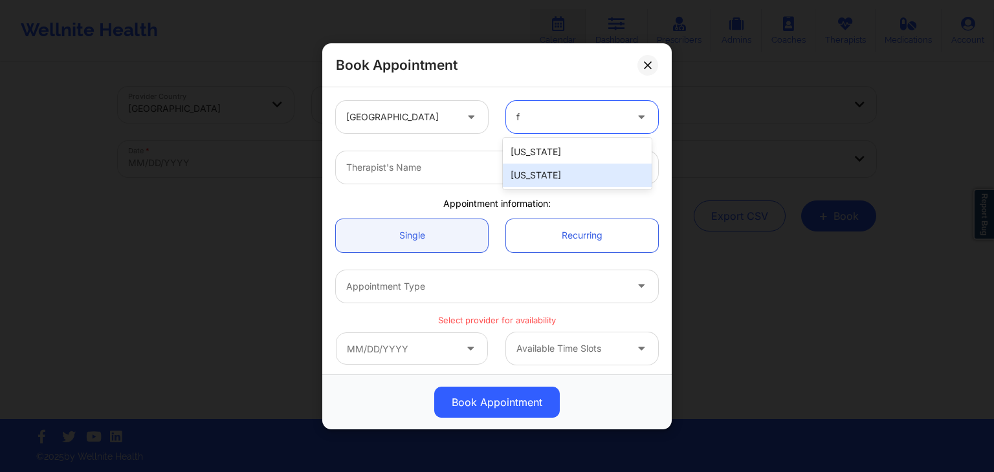
click at [551, 169] on div "[US_STATE]" at bounding box center [577, 175] width 149 height 23
click at [522, 166] on div at bounding box center [486, 168] width 280 height 16
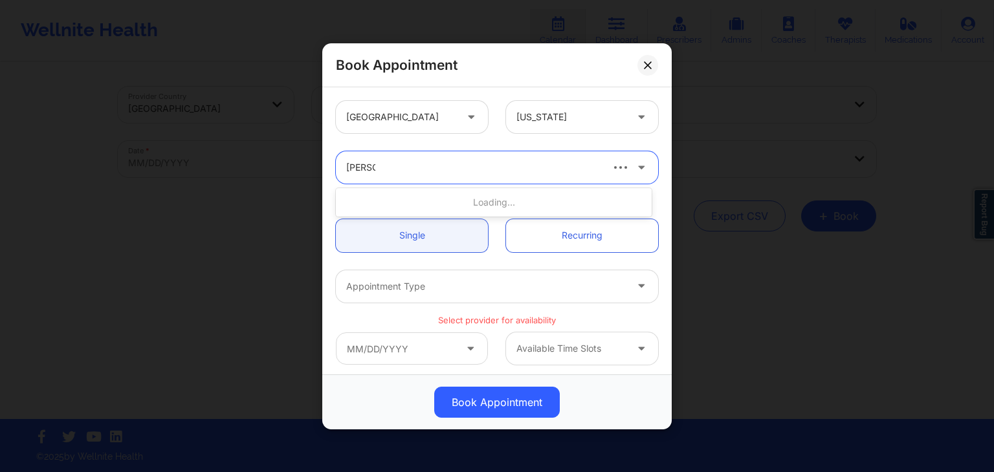
type input "[PERSON_NAME]"
type input "mayaab"
type input "mayabb"
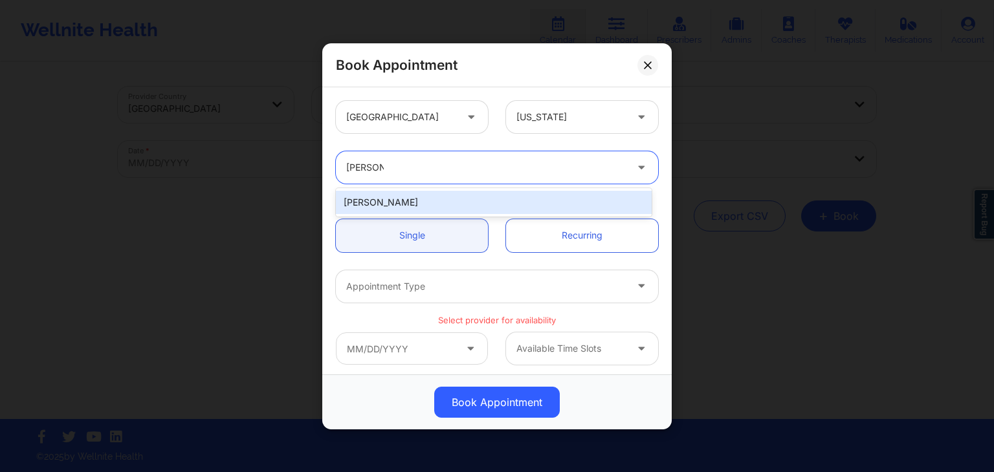
click at [505, 202] on div "[PERSON_NAME]" at bounding box center [494, 202] width 316 height 23
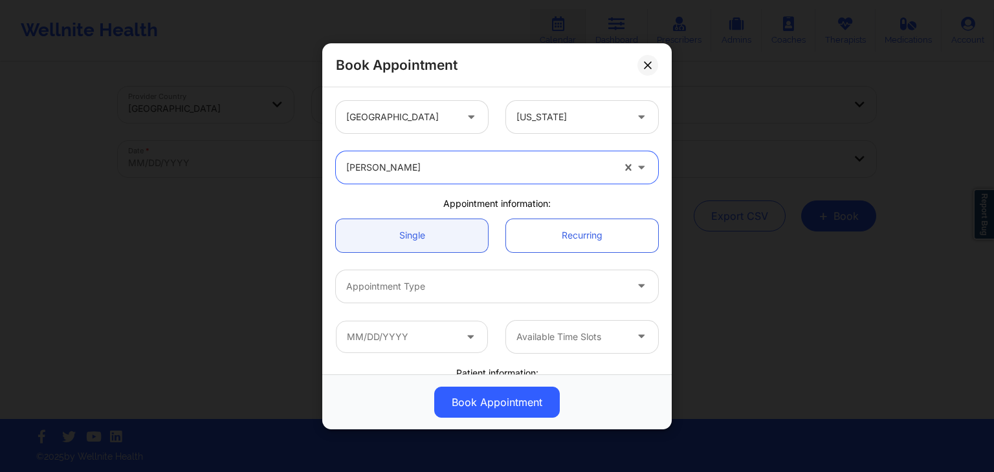
scroll to position [26, 0]
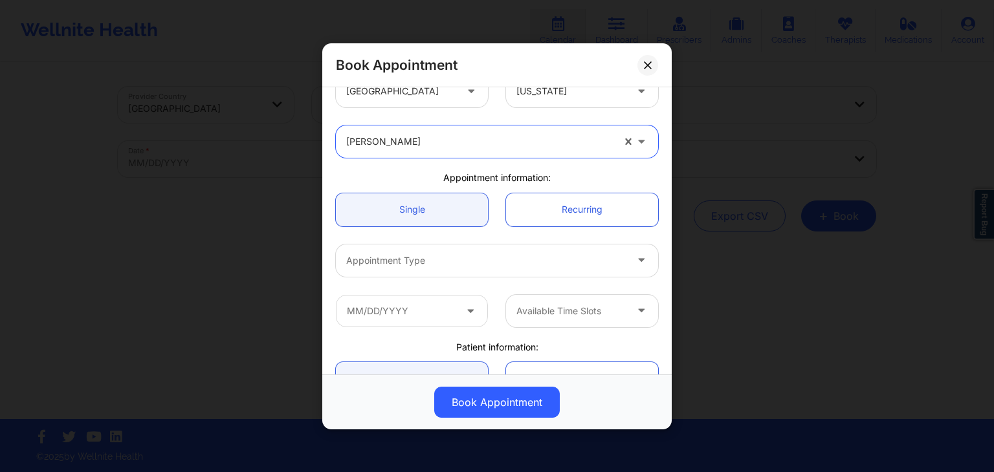
click at [478, 247] on div "Appointment Type" at bounding box center [481, 260] width 291 height 32
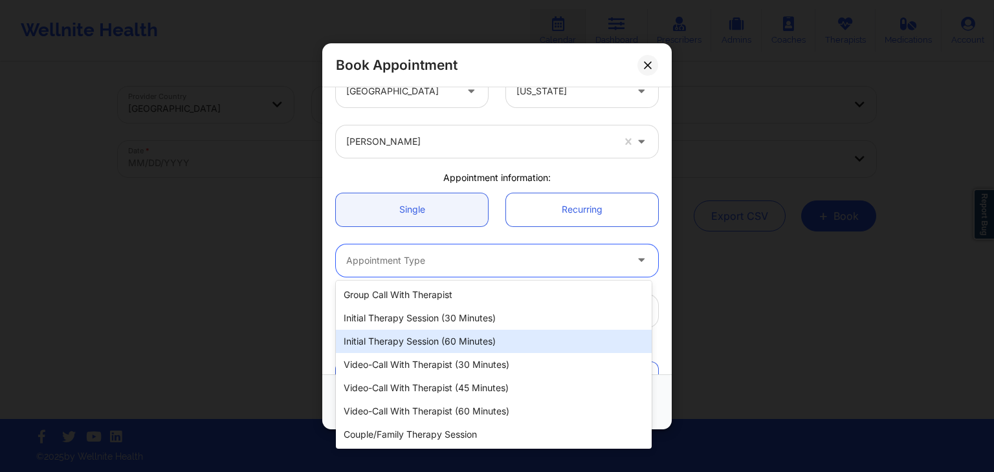
click at [474, 330] on div "Initial Therapy Session (60 minutes)" at bounding box center [494, 341] width 316 height 23
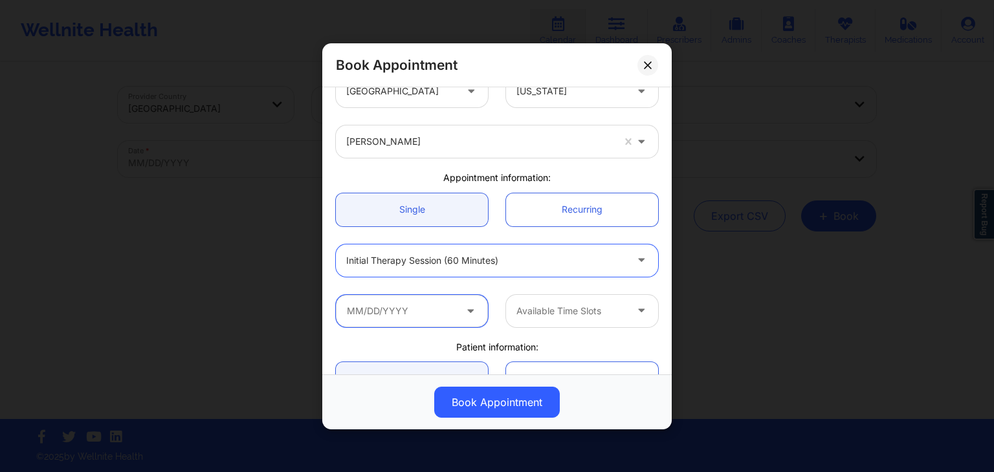
click at [456, 319] on input "text" at bounding box center [412, 310] width 152 height 32
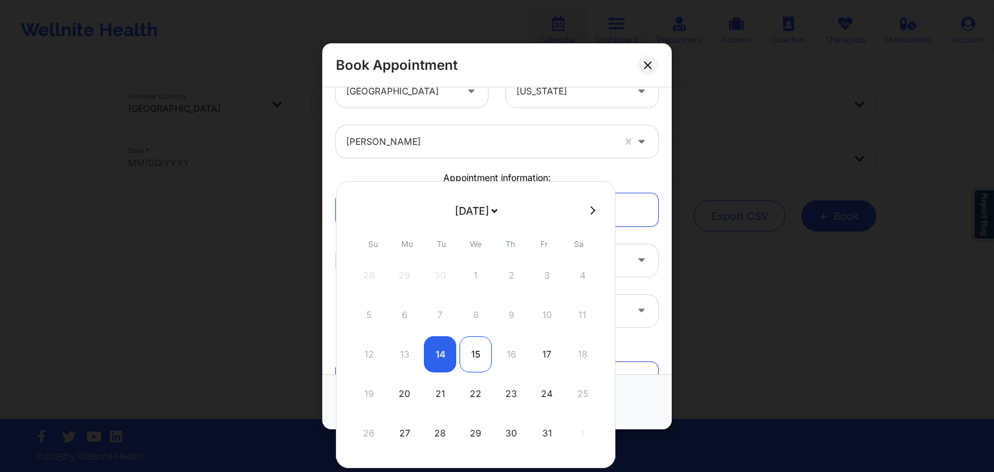
click at [473, 354] on div "15" at bounding box center [475, 355] width 32 height 36
type input "[DATE]"
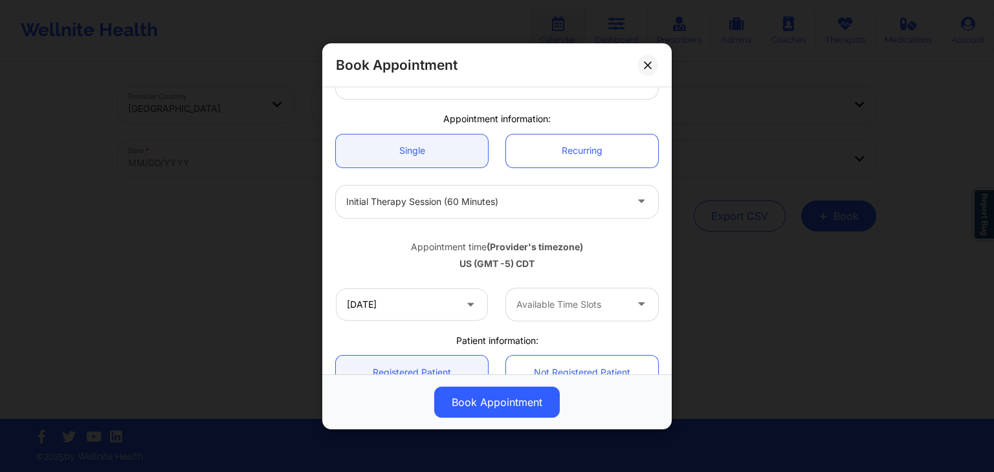
scroll to position [85, 0]
click at [566, 315] on div "Available Time Slots" at bounding box center [566, 303] width 121 height 32
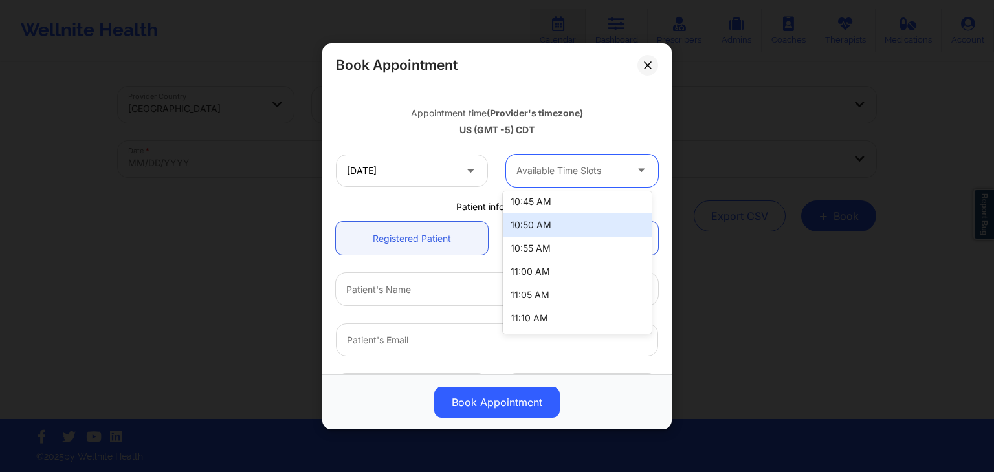
scroll to position [250, 0]
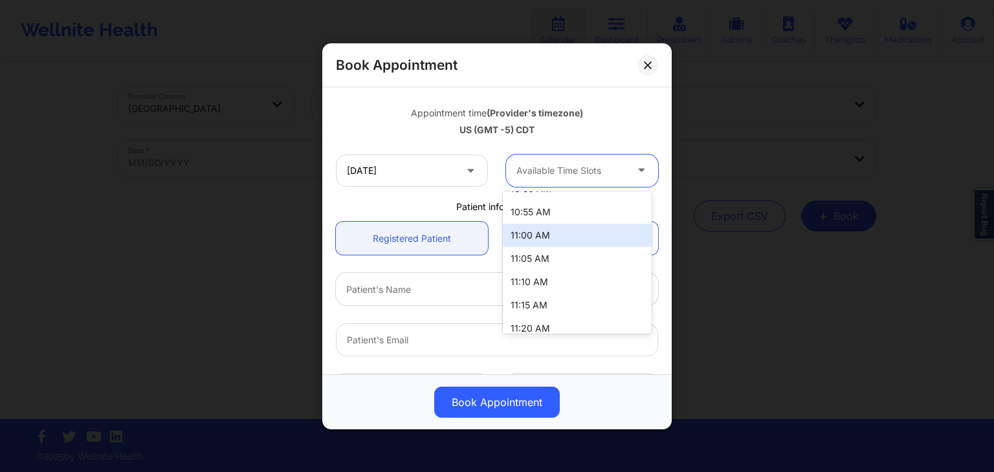
click at [569, 238] on div "11:00 AM" at bounding box center [577, 235] width 149 height 23
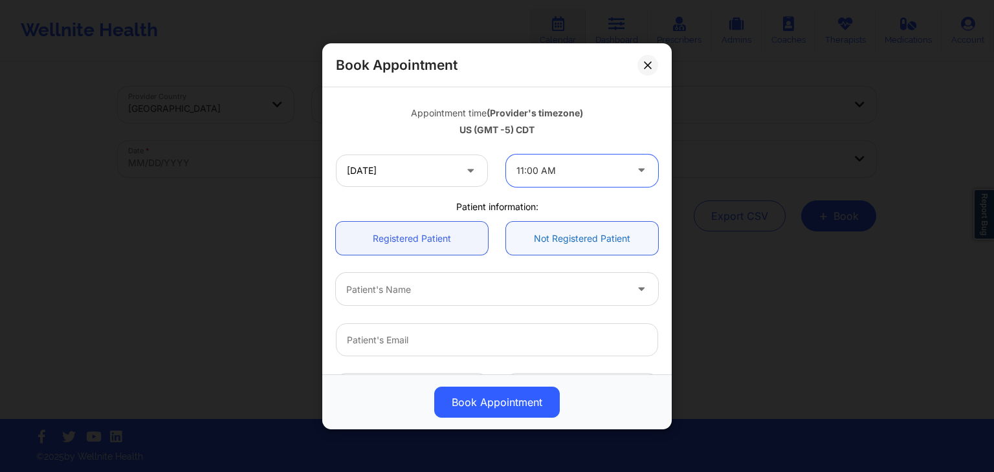
click at [565, 249] on link "Not Registered Patient" at bounding box center [582, 238] width 152 height 33
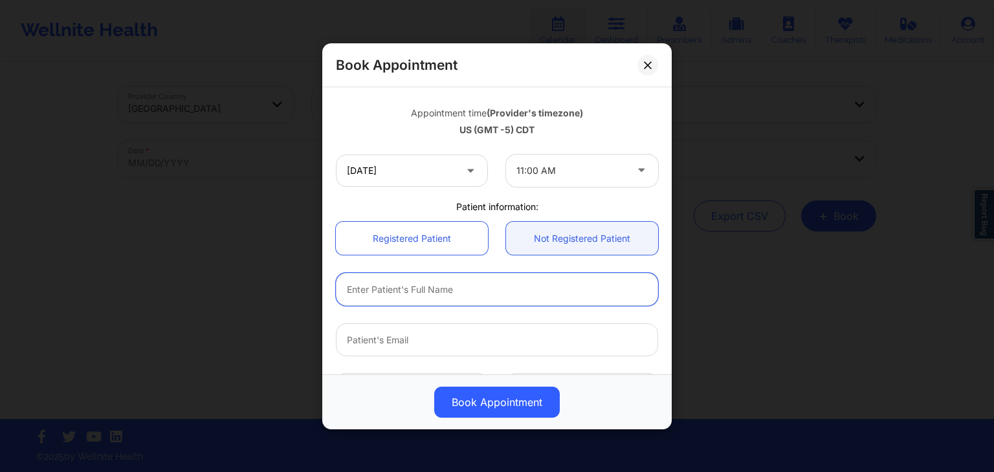
click at [500, 284] on input "text" at bounding box center [497, 289] width 322 height 33
paste input "[PERSON_NAME]"
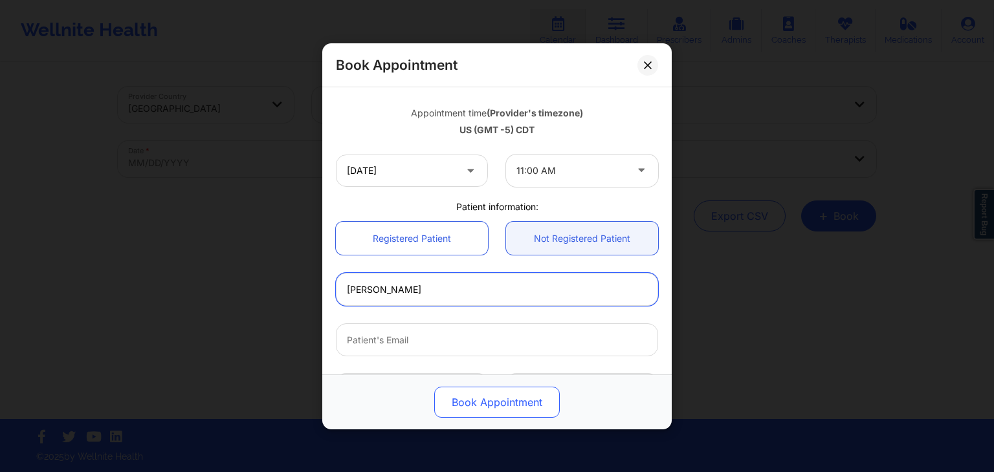
type input "[PERSON_NAME]"
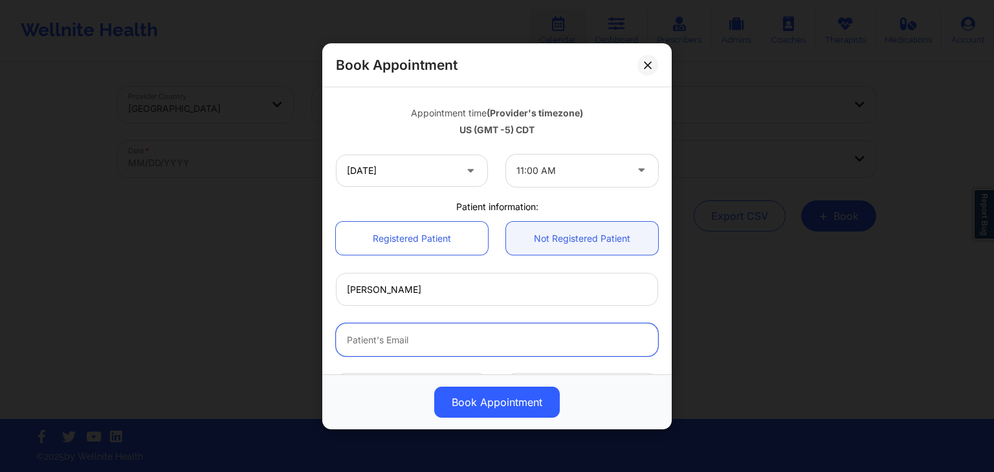
paste input "[EMAIL_ADDRESS][DOMAIN_NAME]"
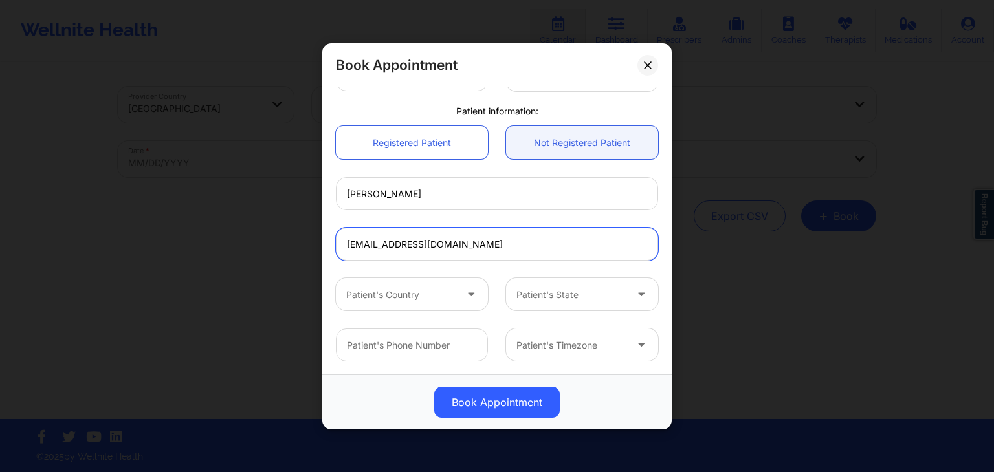
type input "[EMAIL_ADDRESS][DOMAIN_NAME]"
click at [408, 292] on div at bounding box center [400, 295] width 109 height 16
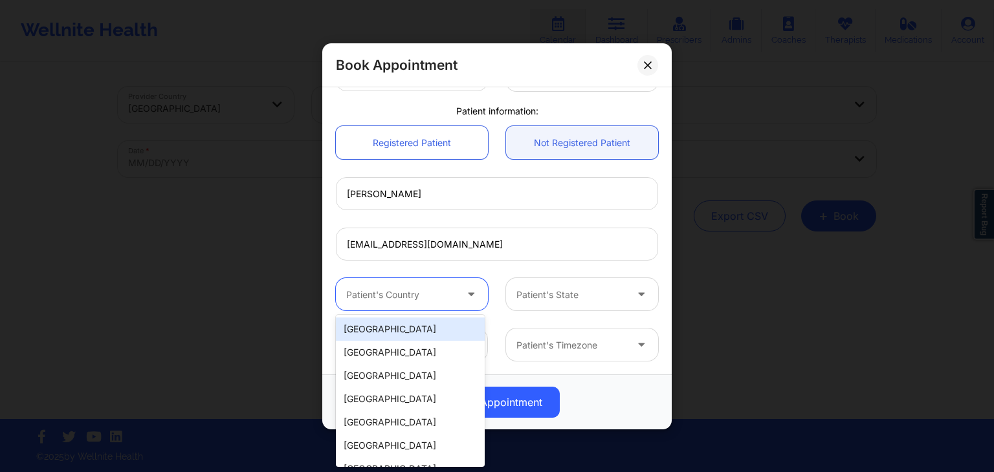
click at [413, 323] on div "[GEOGRAPHIC_DATA]" at bounding box center [410, 329] width 149 height 23
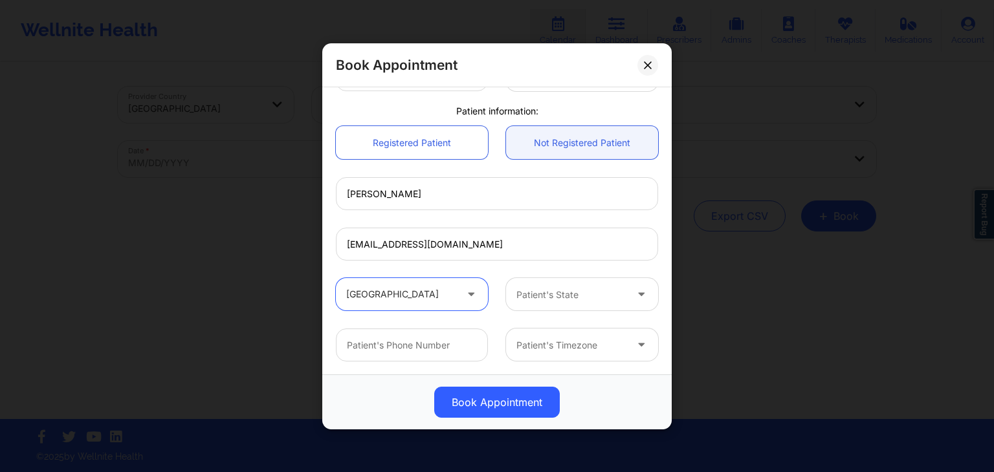
click at [542, 298] on div at bounding box center [570, 295] width 109 height 16
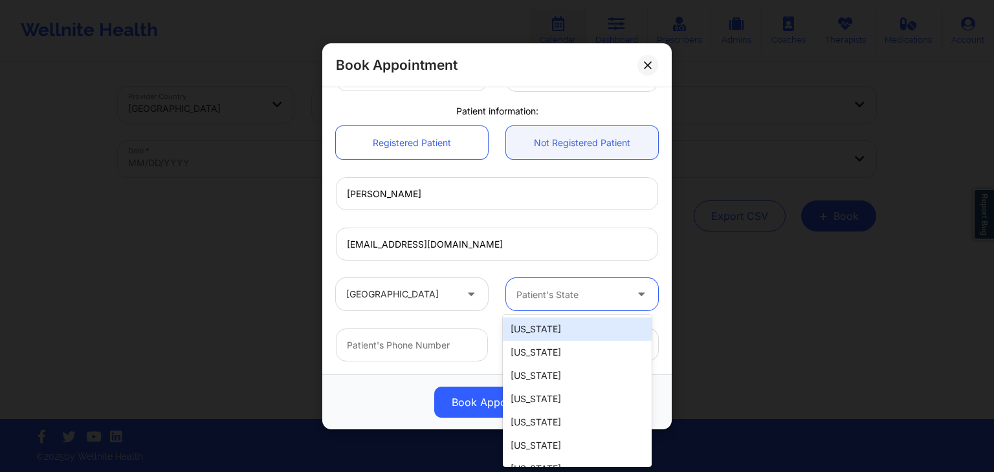
type input "f"
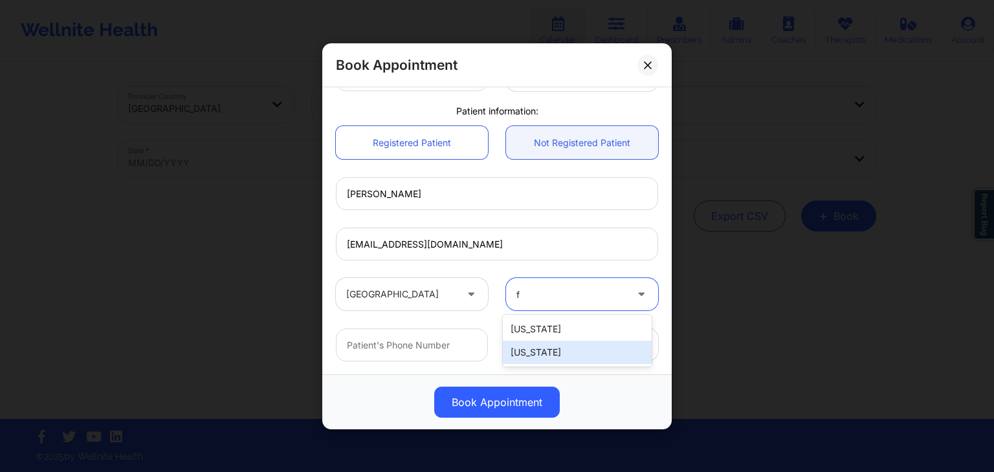
click at [523, 353] on div "[US_STATE]" at bounding box center [577, 352] width 149 height 23
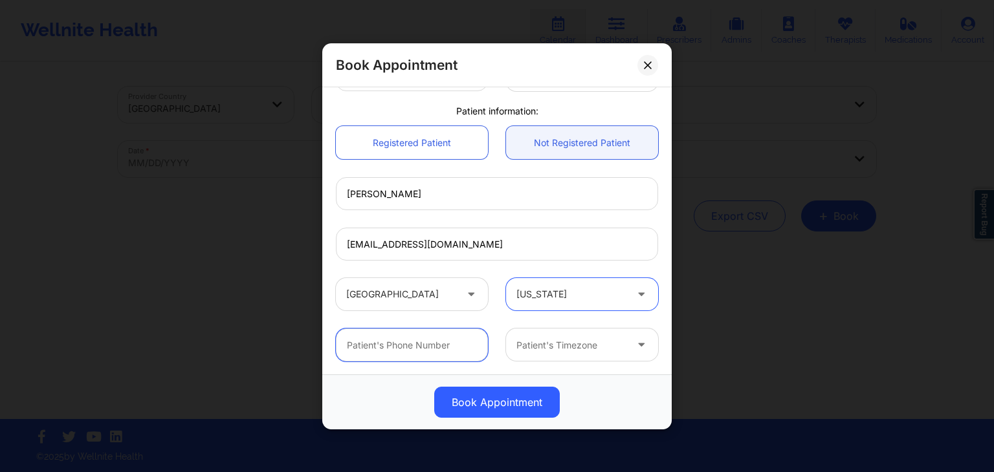
click at [437, 329] on input "text" at bounding box center [412, 345] width 152 height 33
paste input "(917) 577-9719"
type input "(917) 577-9719"
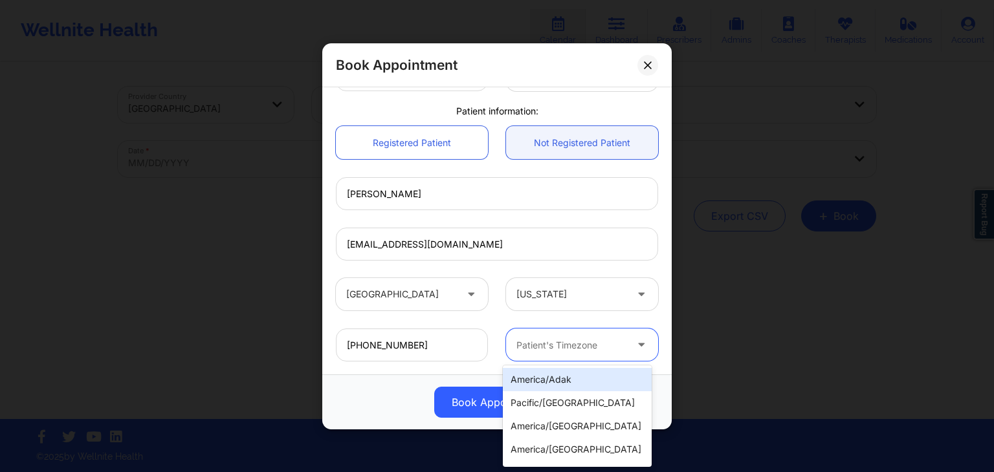
click at [546, 337] on div at bounding box center [570, 345] width 109 height 16
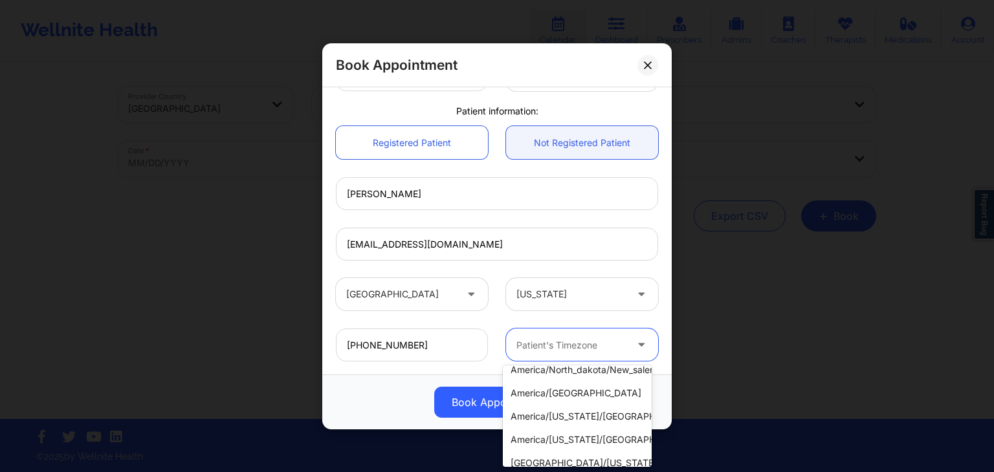
scroll to position [585, 0]
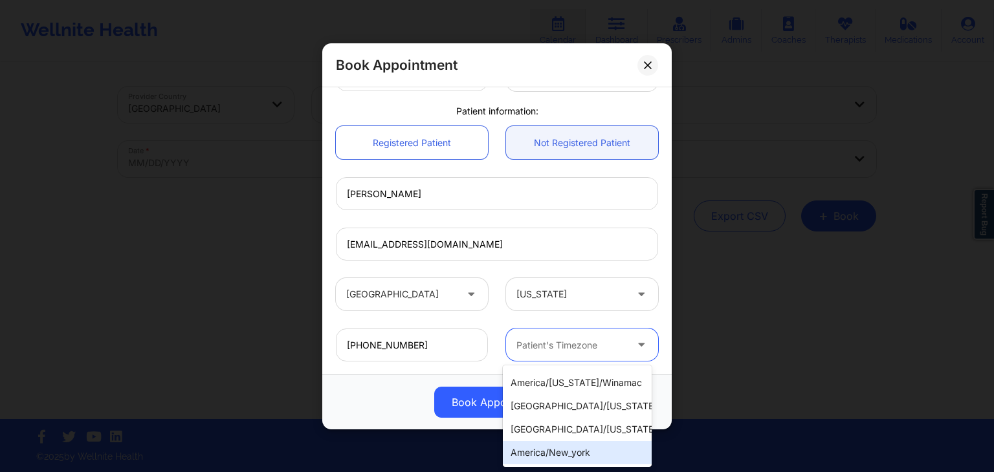
click at [572, 443] on div "america/new_york" at bounding box center [577, 452] width 149 height 23
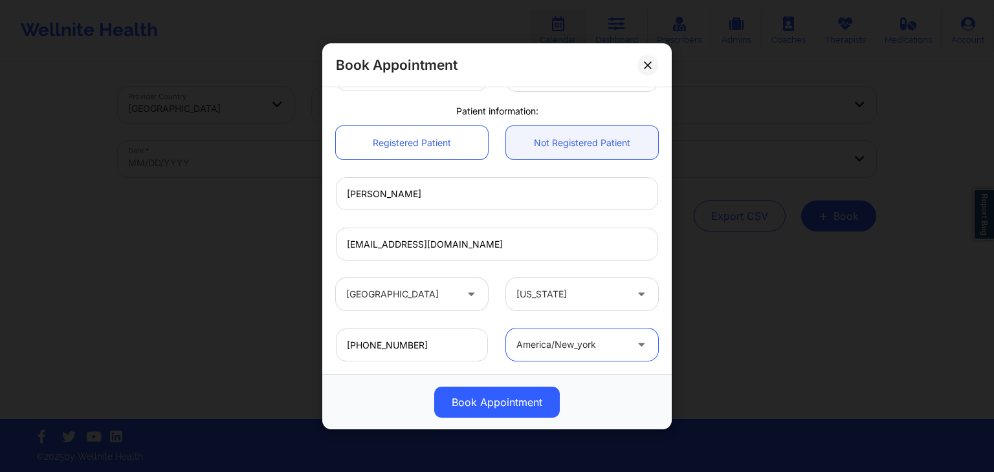
click at [570, 272] on div "United States Florida" at bounding box center [497, 294] width 340 height 50
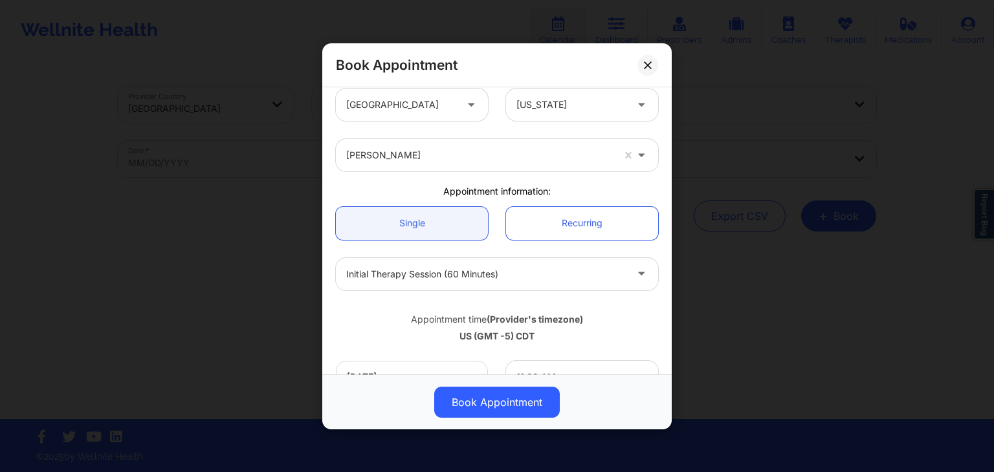
scroll to position [6, 0]
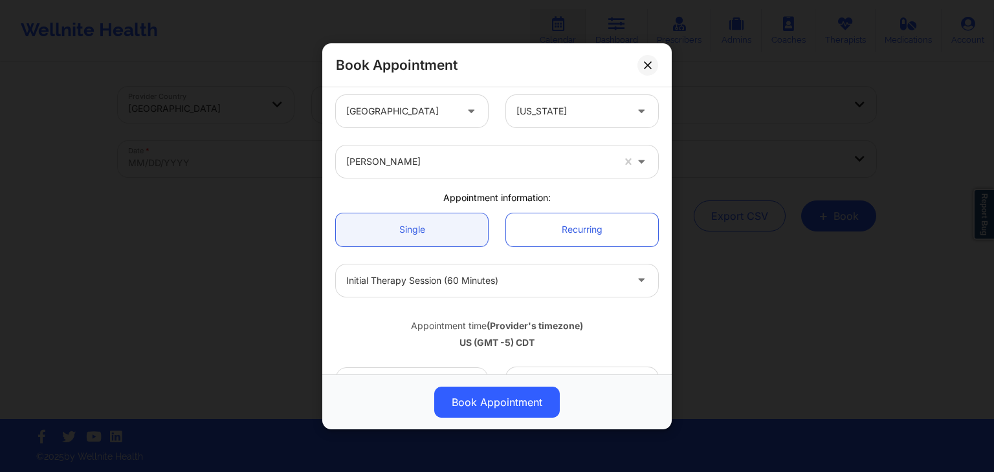
click at [632, 322] on div "Appointment time (Provider's timezone)" at bounding box center [497, 325] width 322 height 13
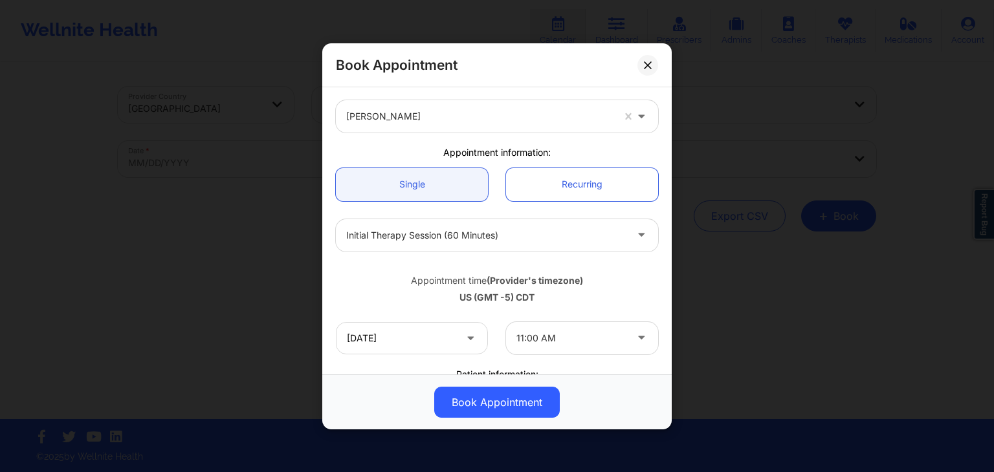
scroll to position [104, 0]
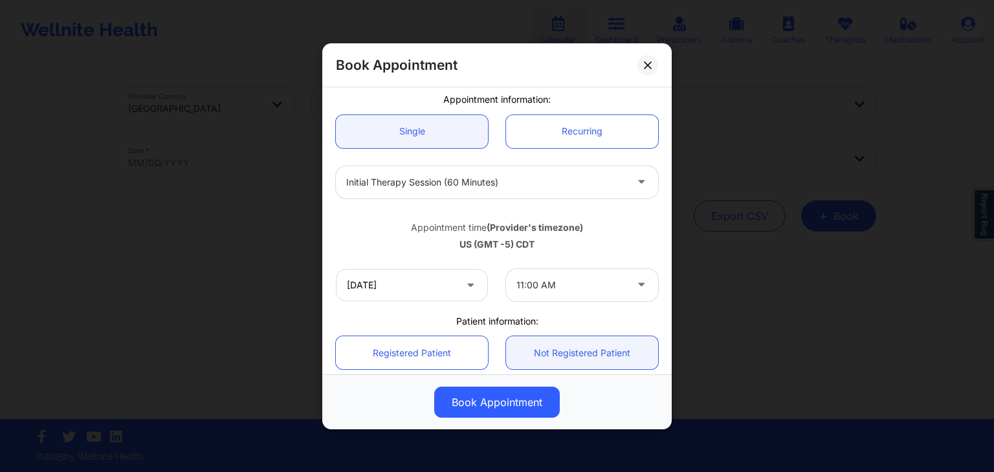
click at [625, 238] on div "US (GMT -5) CDT" at bounding box center [497, 244] width 322 height 13
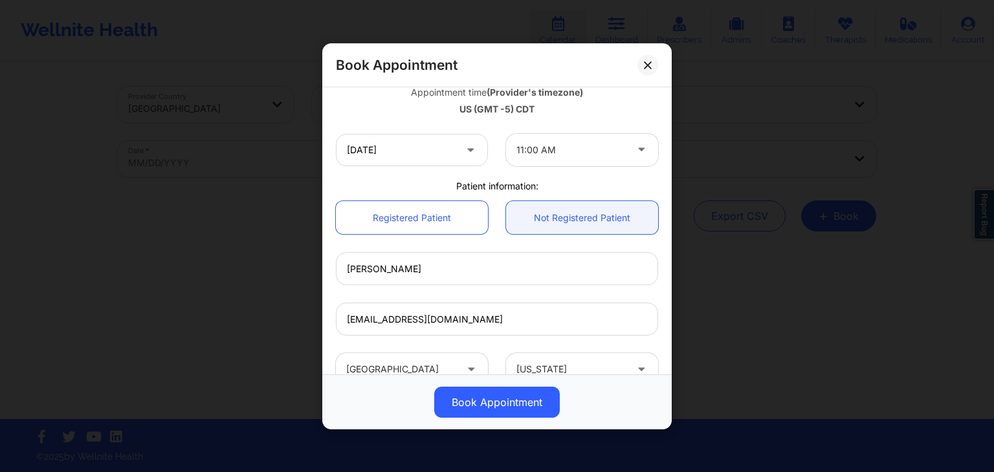
scroll to position [241, 0]
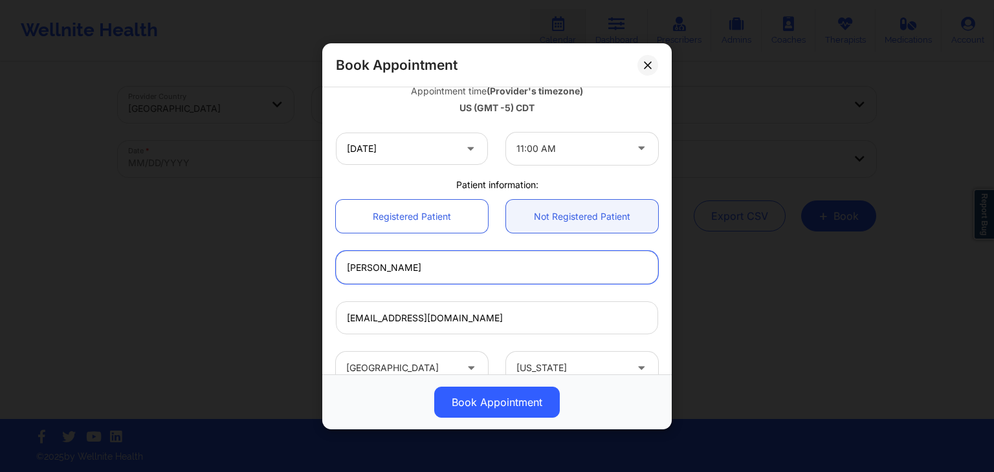
click at [583, 259] on input "[PERSON_NAME]" at bounding box center [497, 267] width 322 height 33
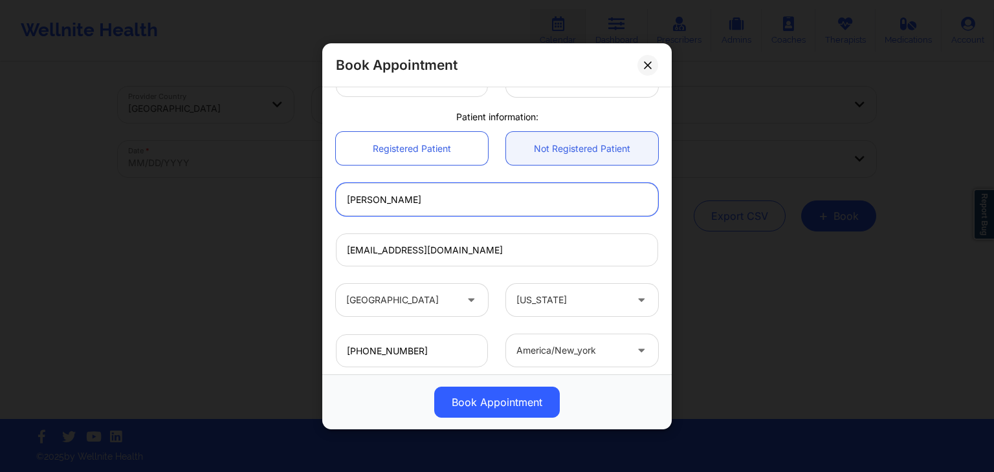
scroll to position [384, 0]
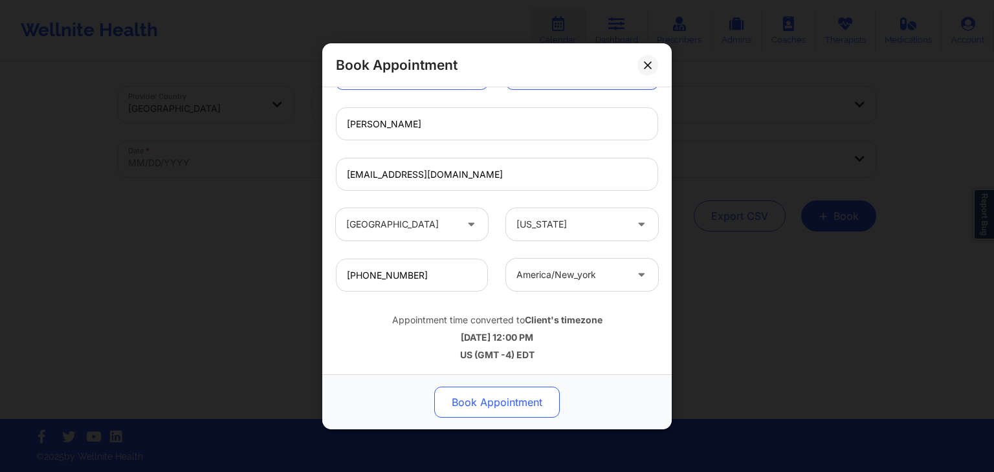
click at [497, 406] on button "Book Appointment" at bounding box center [497, 402] width 126 height 31
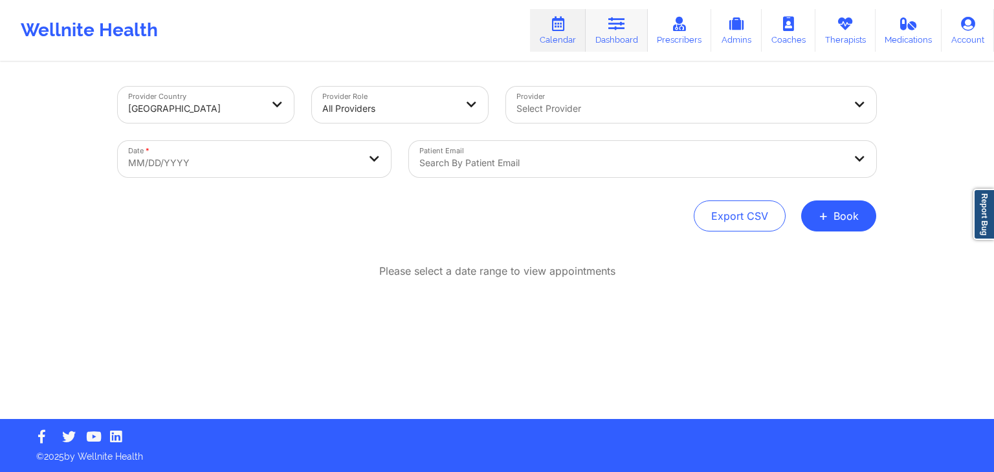
click at [621, 43] on link "Dashboard" at bounding box center [617, 30] width 62 height 43
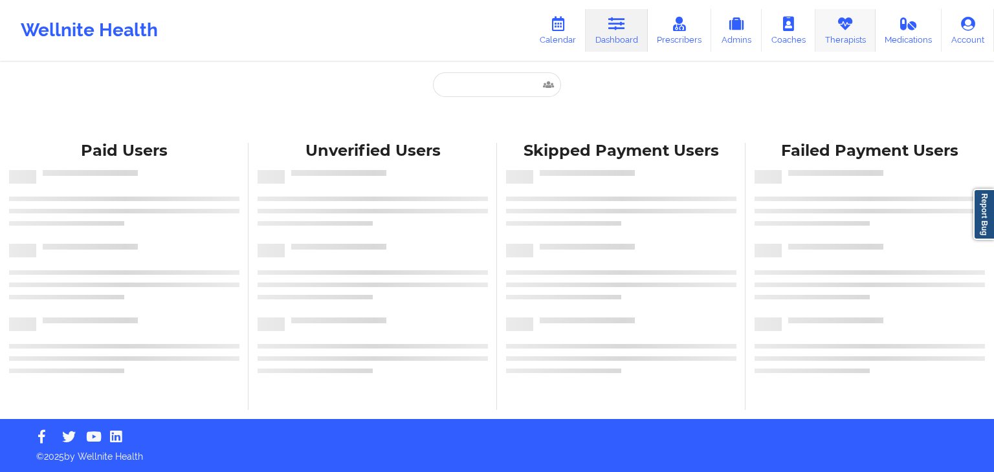
click at [861, 40] on link "Therapists" at bounding box center [845, 30] width 60 height 43
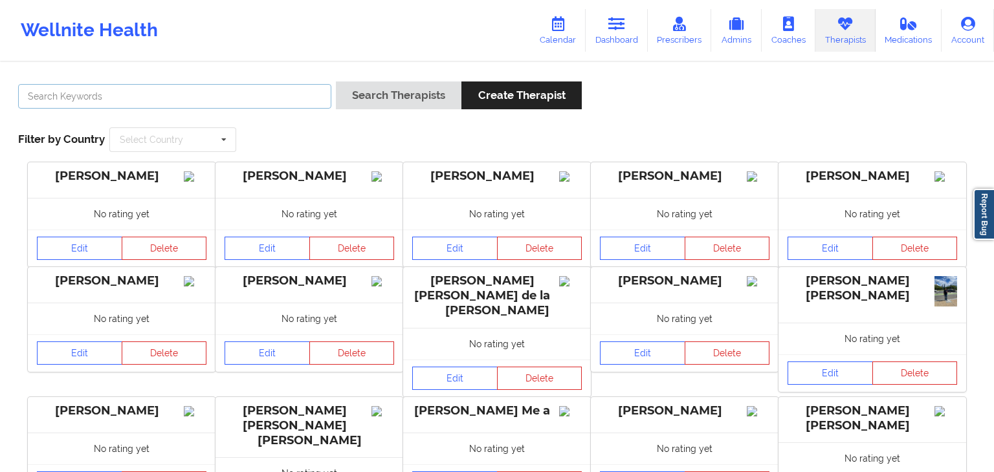
click at [297, 98] on input "text" at bounding box center [174, 96] width 313 height 25
paste input "LAURA CLARKE-MAYAB"
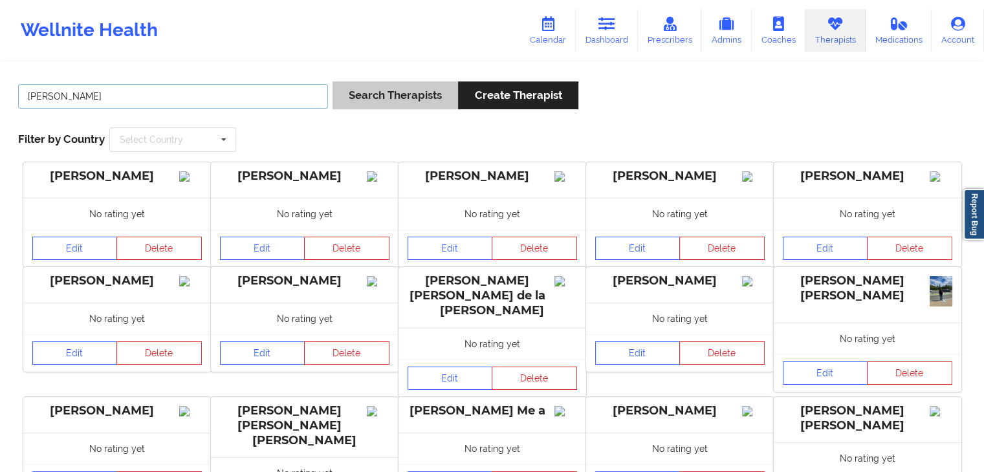
type input "LAURA CLARKE-MAYAB"
click at [398, 96] on button "Search Therapists" at bounding box center [396, 96] width 126 height 28
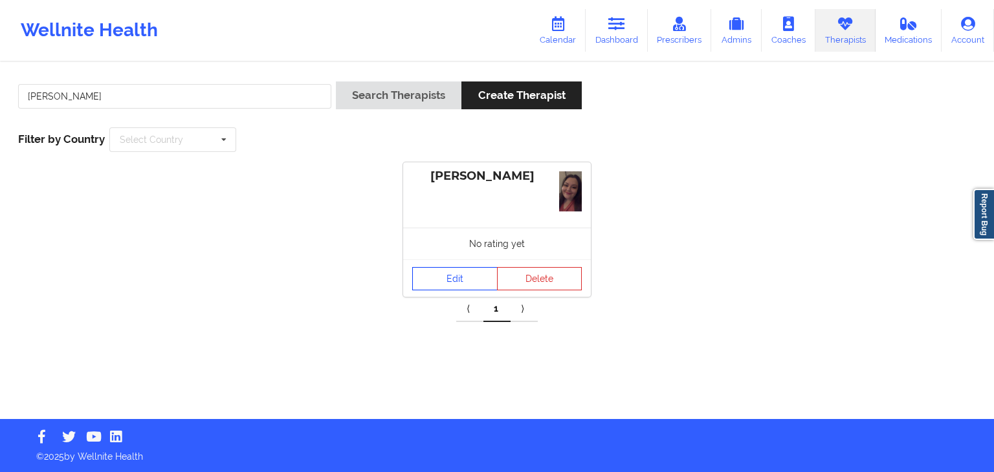
click at [445, 267] on link "Edit" at bounding box center [454, 278] width 85 height 23
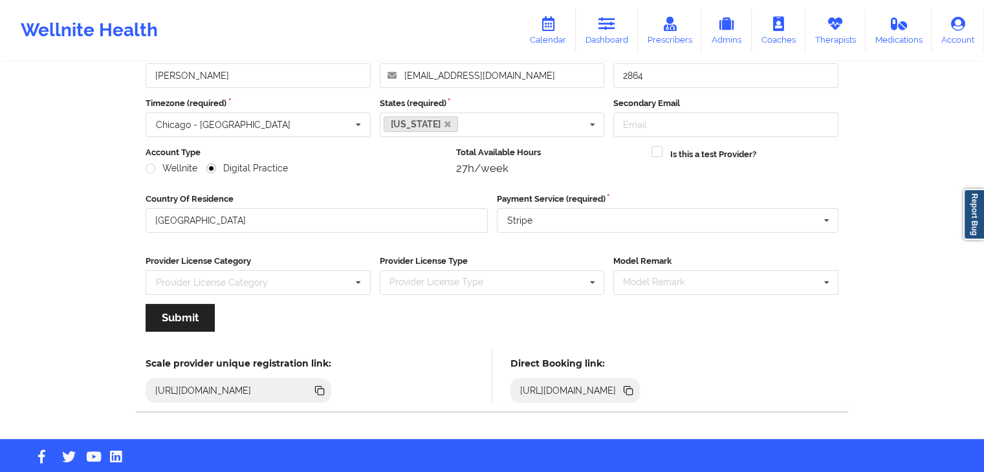
scroll to position [107, 0]
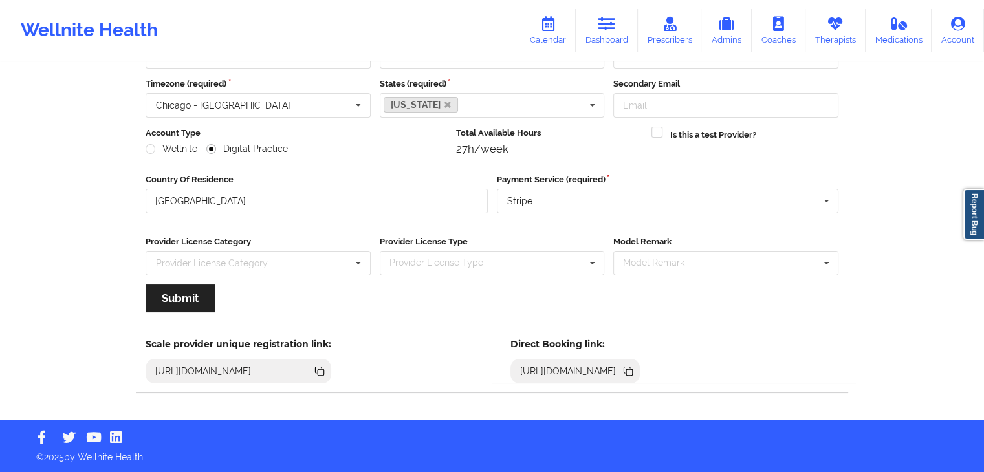
click at [635, 370] on icon at bounding box center [628, 371] width 14 height 14
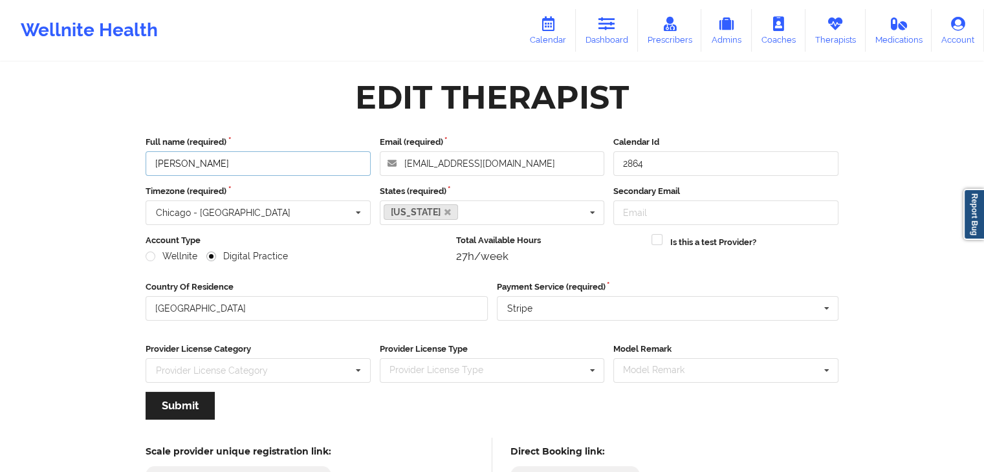
click at [252, 169] on input "[PERSON_NAME]" at bounding box center [258, 163] width 225 height 25
click at [509, 63] on div "Edit Therapist Full name (required) Laura Clarke-Mayabb Email (required) lauram…" at bounding box center [491, 263] width 747 height 527
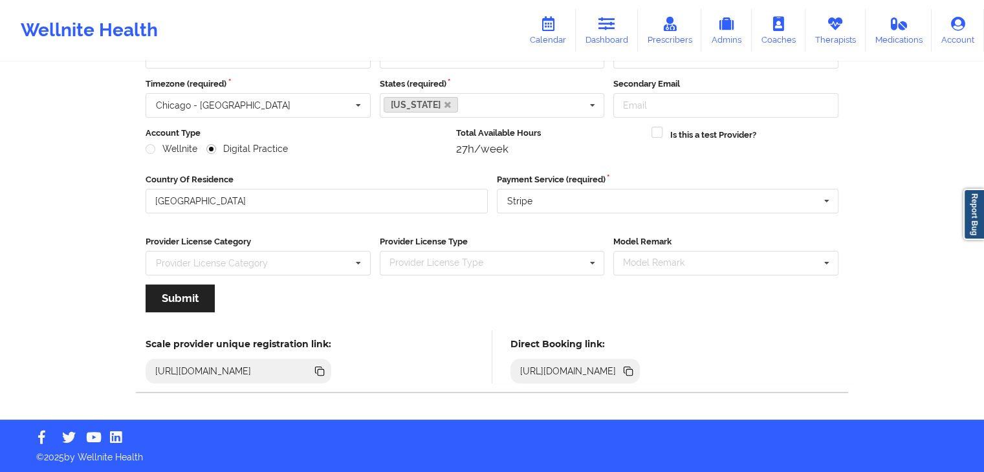
click at [622, 370] on div "https://www.wellnite.co/direct-booking/provider/64414c00279c99001582fc45" at bounding box center [568, 371] width 107 height 13
click at [635, 368] on icon at bounding box center [628, 371] width 14 height 14
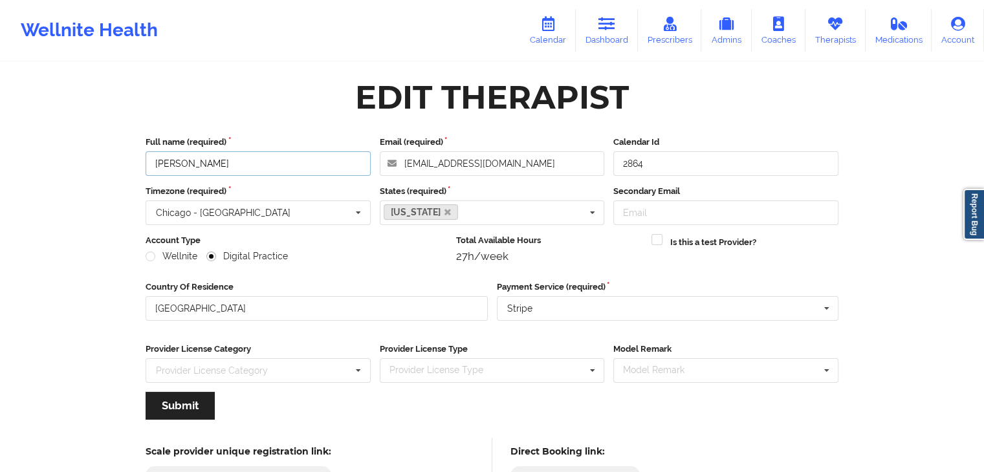
click at [309, 161] on input "[PERSON_NAME]" at bounding box center [258, 163] width 225 height 25
click at [564, 37] on link "Calendar" at bounding box center [548, 30] width 56 height 43
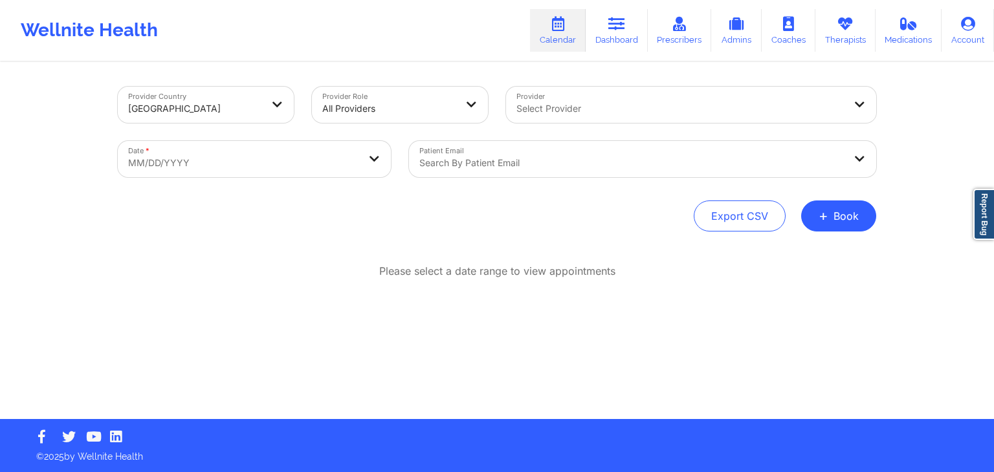
click at [608, 115] on div at bounding box center [679, 109] width 327 height 16
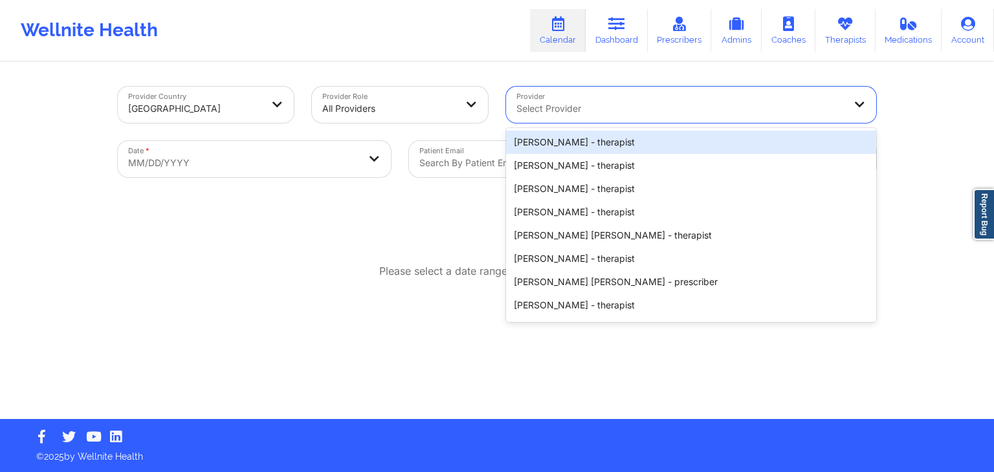
paste input "[PERSON_NAME]"
type input "[PERSON_NAME]"
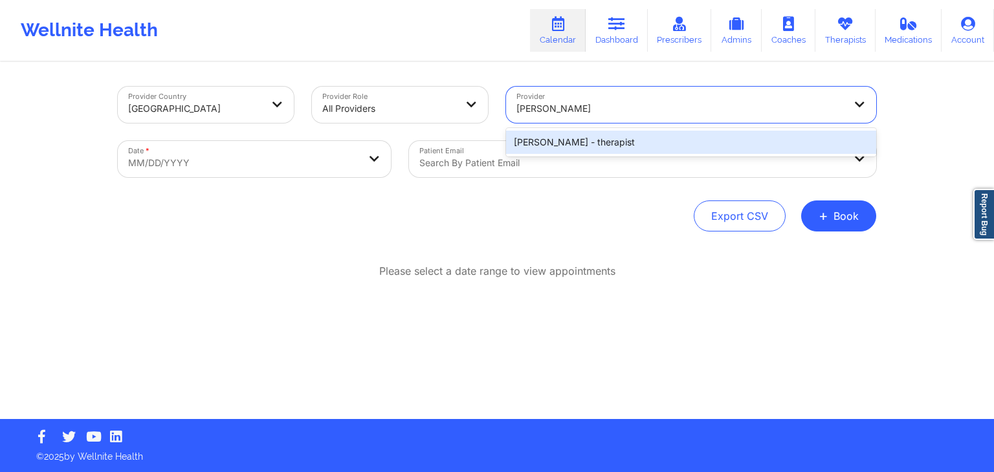
click at [586, 144] on div "Laura Clarke-Mayabb - therapist" at bounding box center [691, 142] width 370 height 23
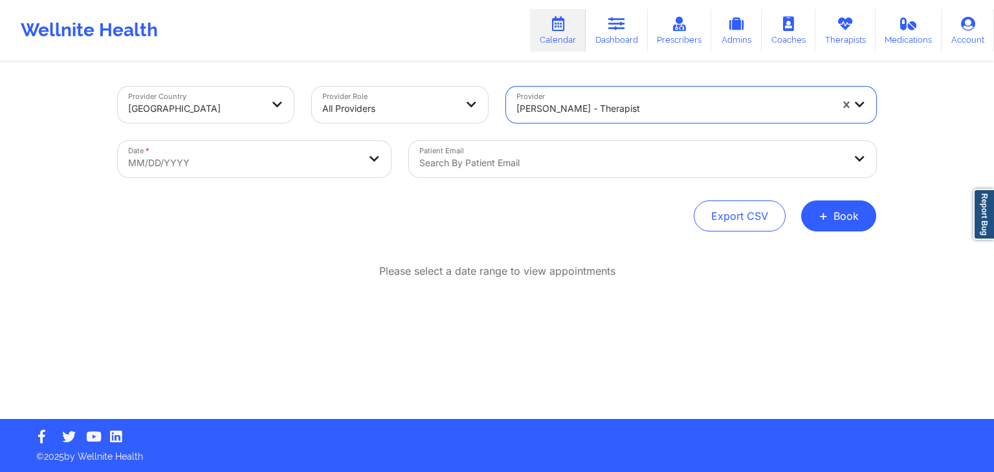
click at [312, 157] on body "Wellnite Health Calendar Dashboard Prescribers Admins Coaches Therapists Medica…" at bounding box center [497, 236] width 994 height 472
select select "2025-8"
select select "2025-9"
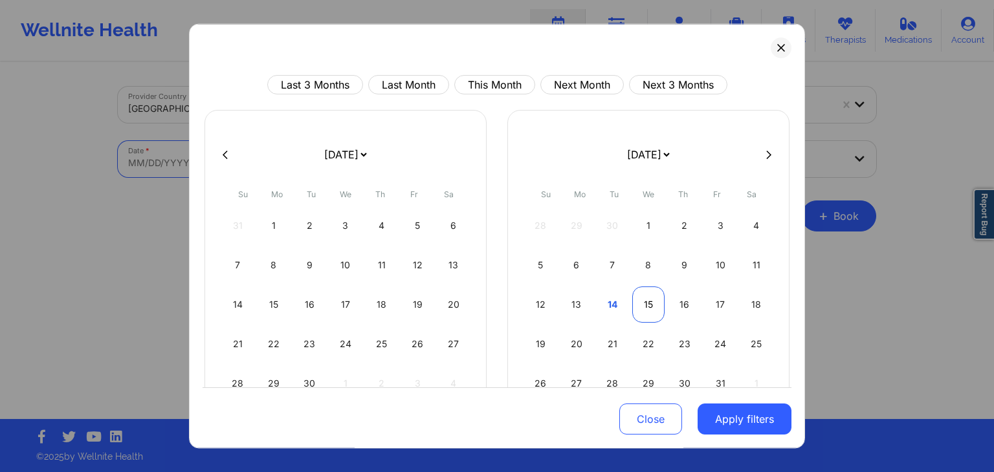
click at [651, 311] on div "15" at bounding box center [648, 305] width 33 height 36
select select "2025-9"
select select "2025-10"
select select "2025-9"
select select "2025-10"
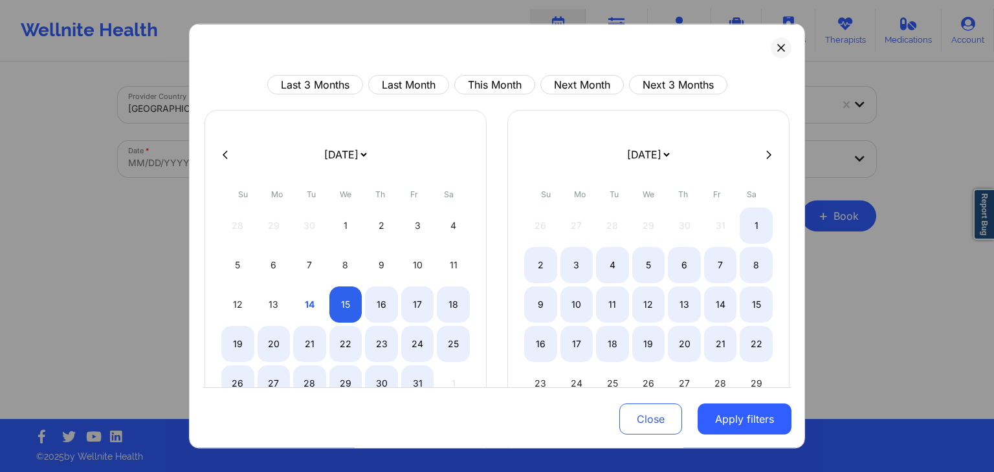
select select "2025-9"
select select "2025-10"
click at [466, 314] on div "18" at bounding box center [453, 305] width 33 height 36
select select "2025-9"
select select "2025-10"
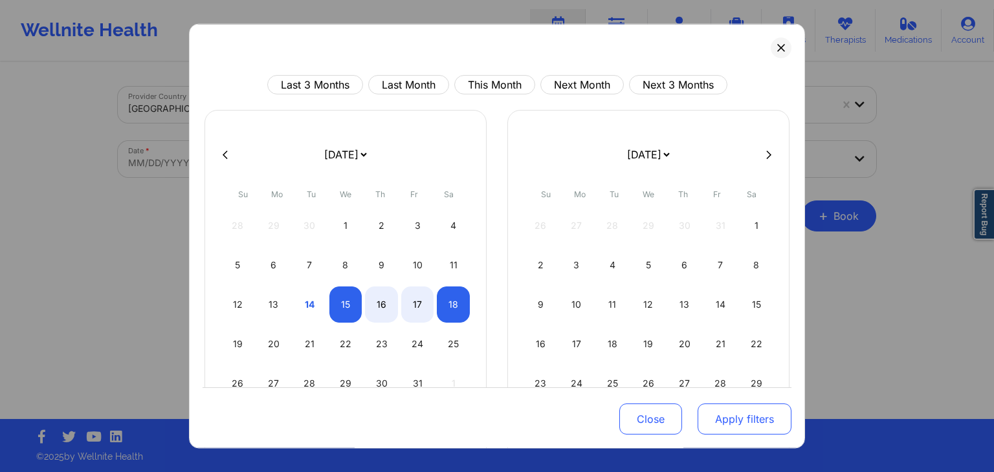
click at [724, 430] on button "Apply filters" at bounding box center [745, 419] width 94 height 31
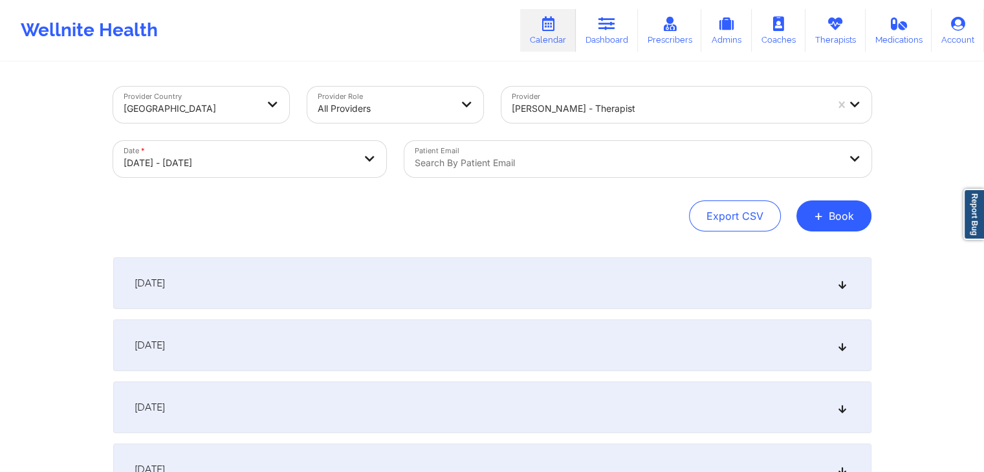
click at [562, 300] on div "October 15, 2025" at bounding box center [492, 284] width 758 height 52
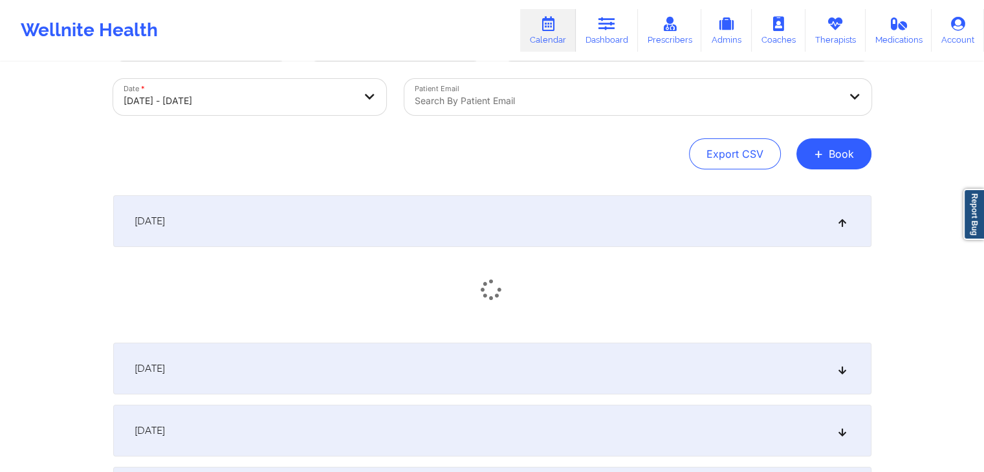
scroll to position [62, 0]
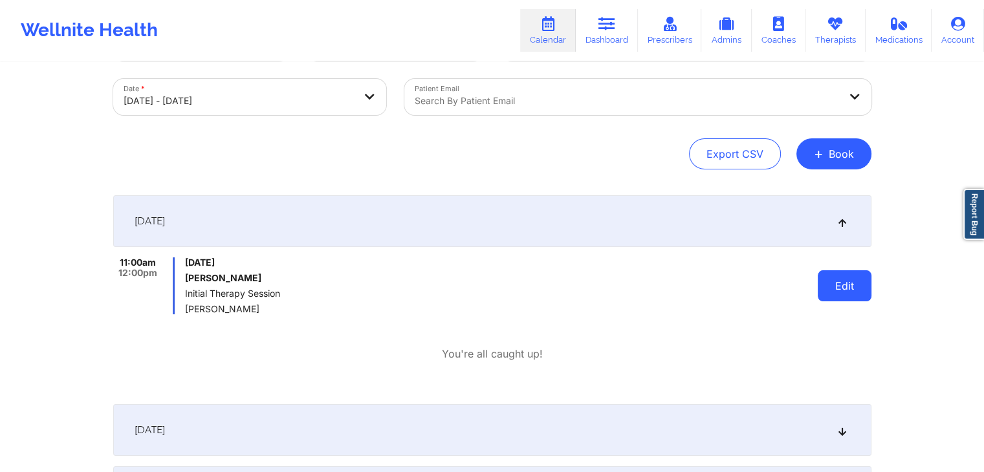
click at [832, 289] on button "Edit" at bounding box center [845, 286] width 54 height 31
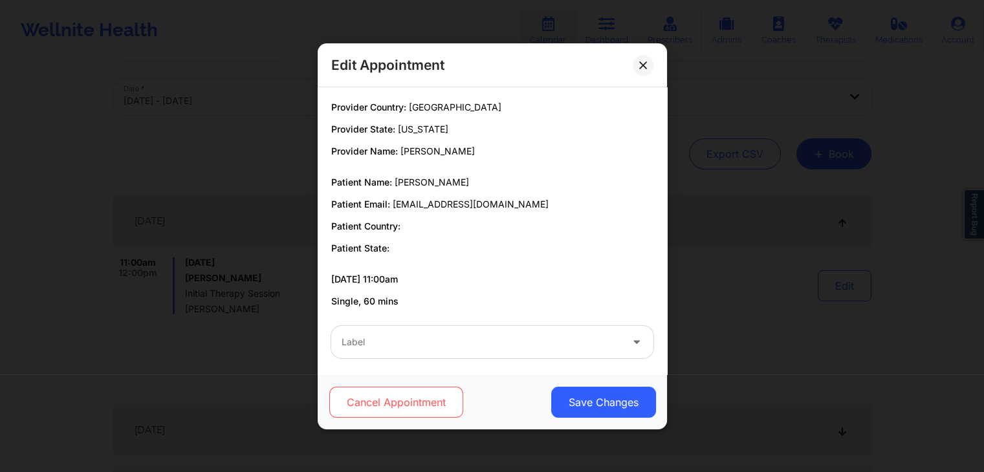
click at [417, 407] on button "Cancel Appointment" at bounding box center [396, 402] width 134 height 31
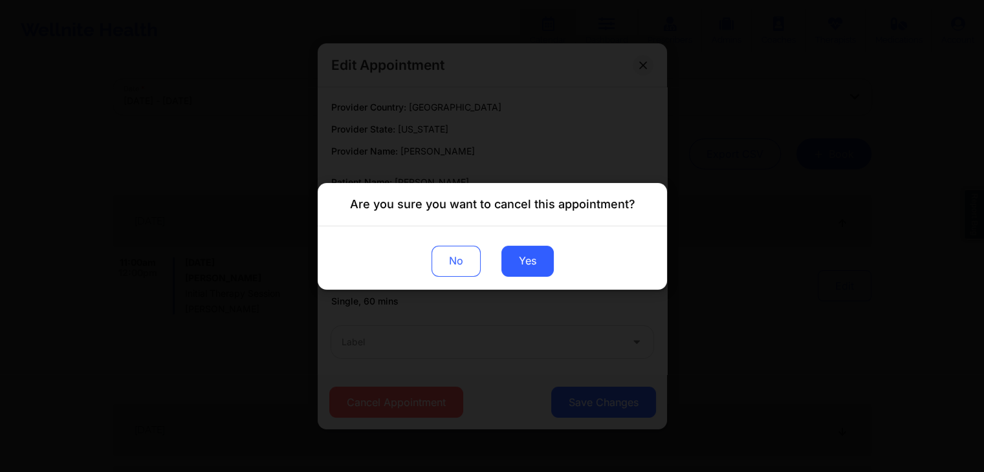
click at [461, 272] on button "No" at bounding box center [455, 260] width 49 height 31
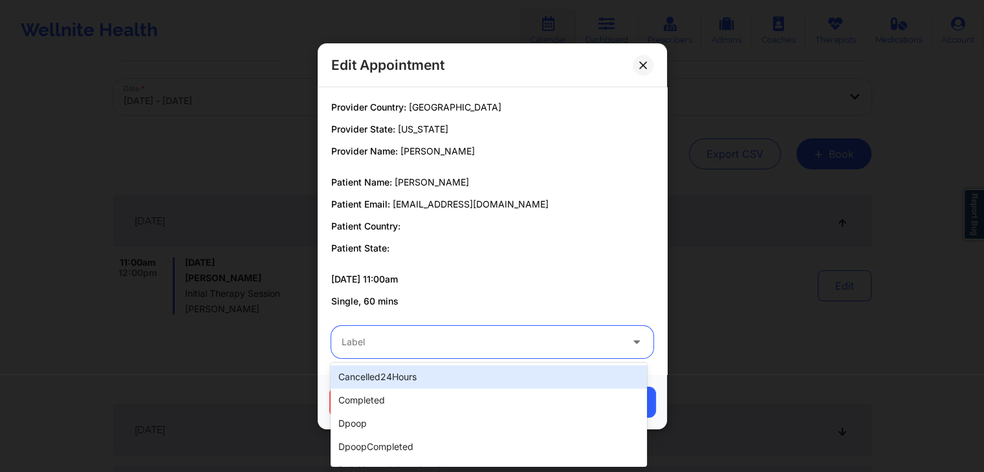
click at [437, 341] on div at bounding box center [482, 343] width 280 height 16
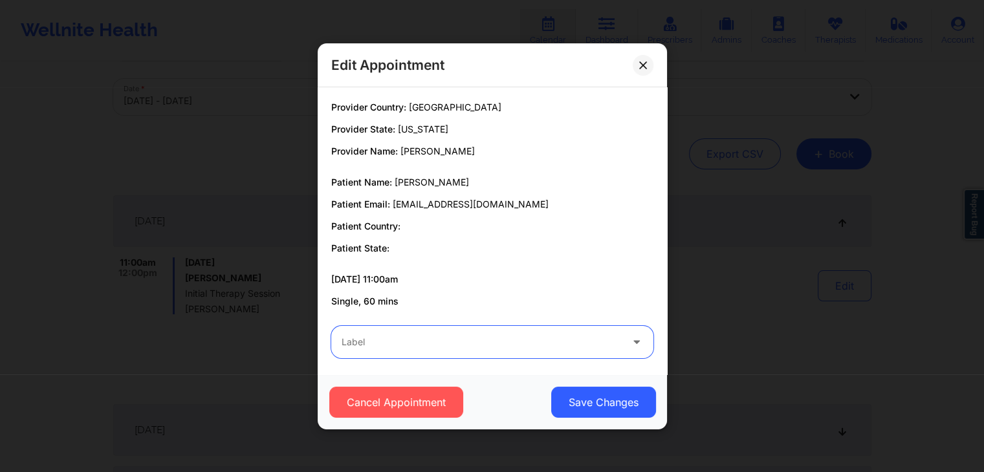
click at [437, 341] on div at bounding box center [482, 343] width 280 height 16
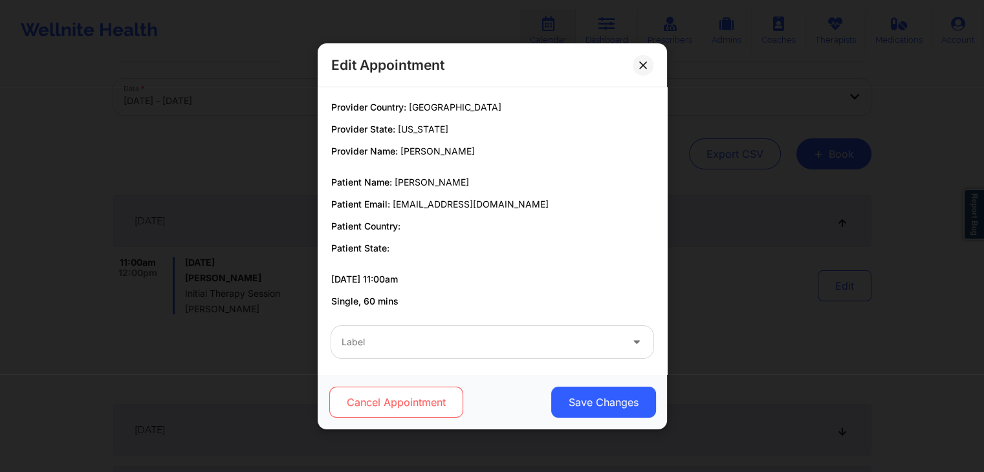
click at [435, 394] on button "Cancel Appointment" at bounding box center [396, 402] width 134 height 31
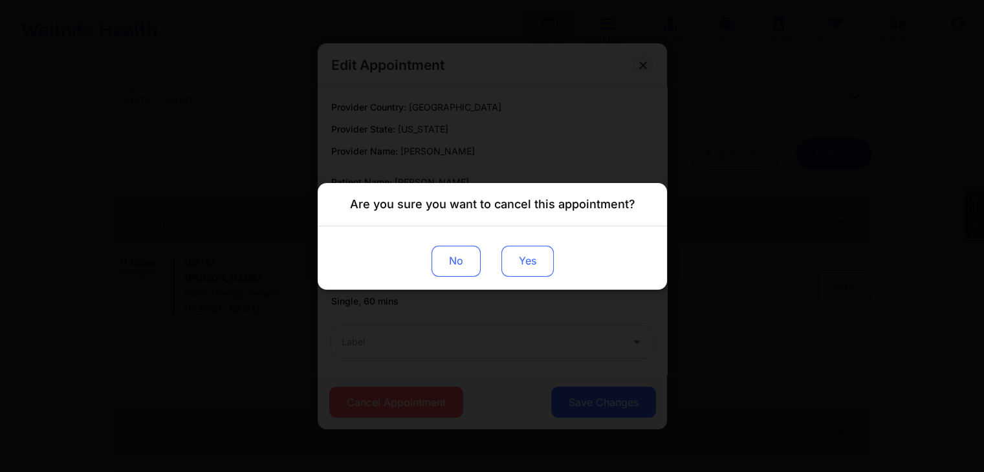
click at [520, 263] on button "Yes" at bounding box center [527, 260] width 52 height 31
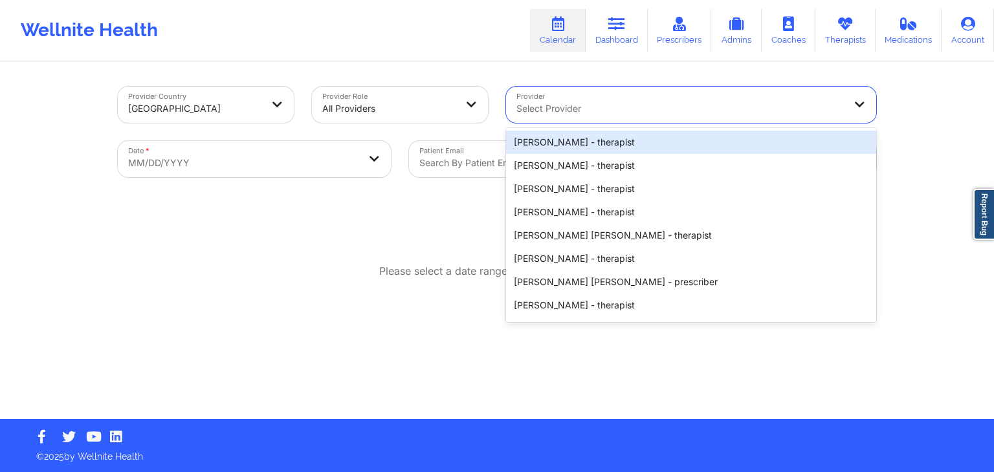
click at [586, 100] on div "Select Provider" at bounding box center [675, 105] width 339 height 36
paste input "Angelica Ronke"
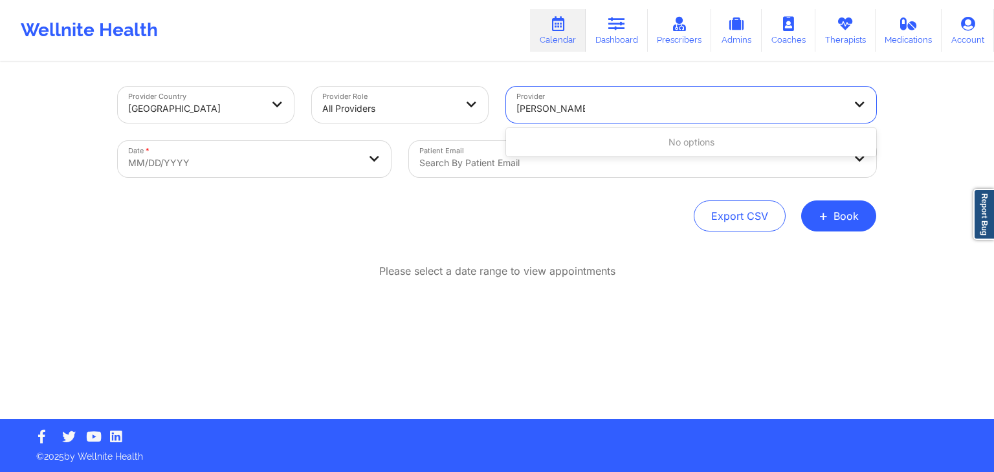
click at [567, 111] on input "Angelica Ronke" at bounding box center [550, 108] width 69 height 13
type input "Angelica Ronke"
click at [837, 287] on div "Please select a date range to view appointments" at bounding box center [497, 313] width 758 height 99
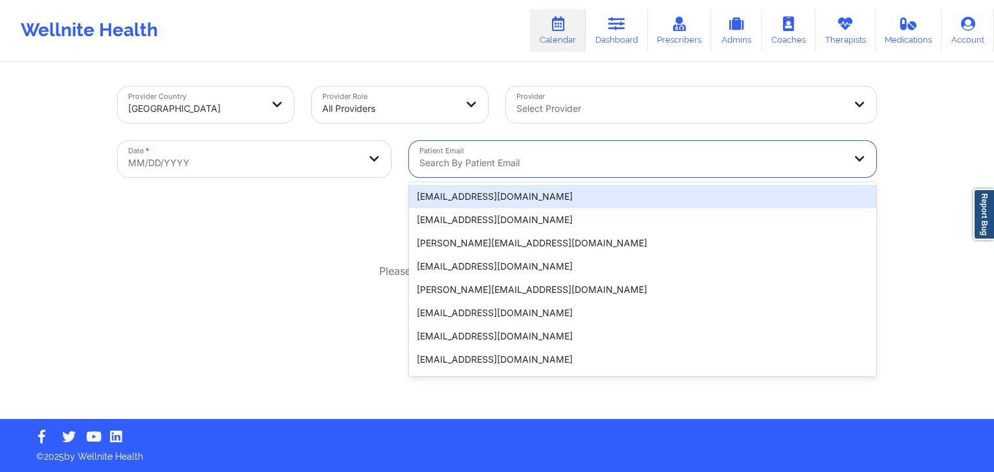
click at [549, 161] on div at bounding box center [631, 163] width 425 height 16
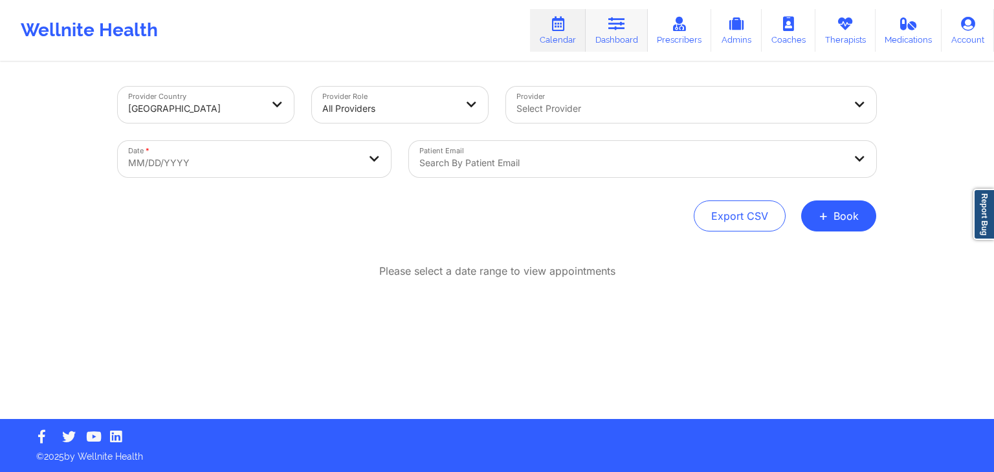
click at [635, 18] on link "Dashboard" at bounding box center [617, 30] width 62 height 43
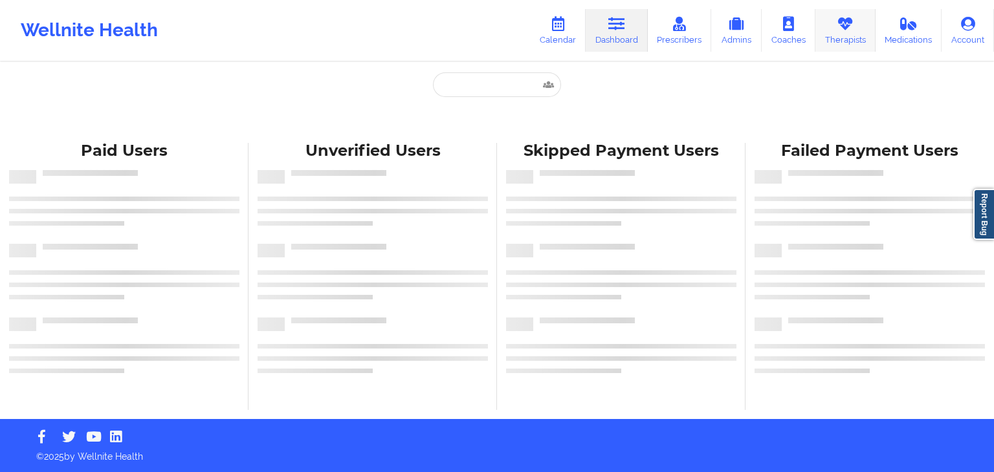
click at [839, 23] on icon at bounding box center [845, 24] width 17 height 14
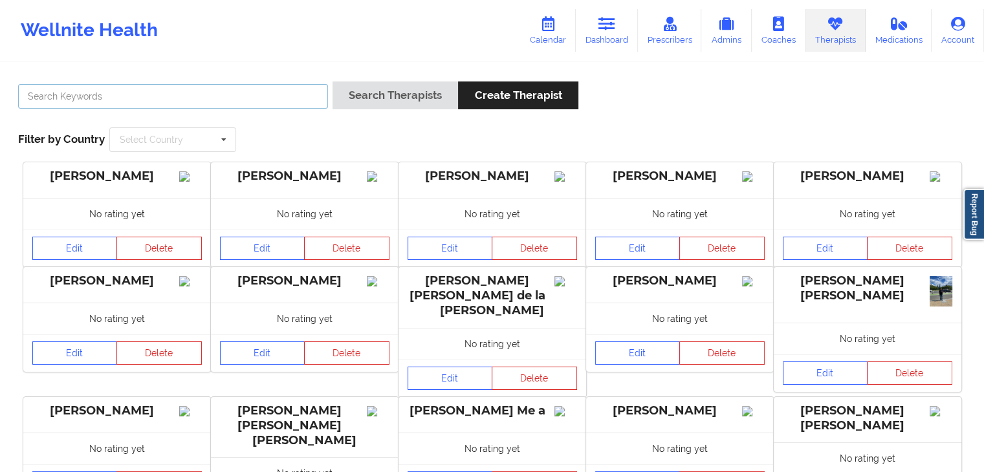
click at [282, 94] on input "text" at bounding box center [173, 96] width 310 height 25
click at [606, 43] on link "Dashboard" at bounding box center [607, 30] width 62 height 43
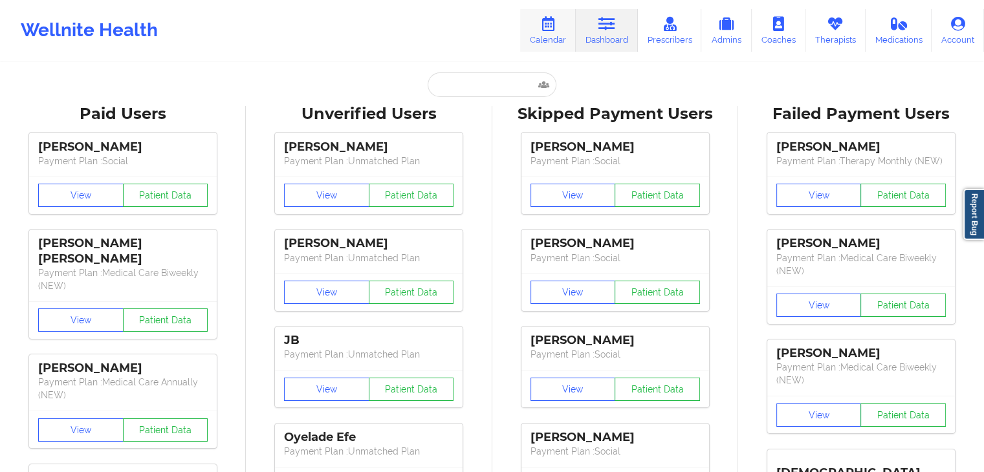
click at [562, 32] on link "Calendar" at bounding box center [548, 30] width 56 height 43
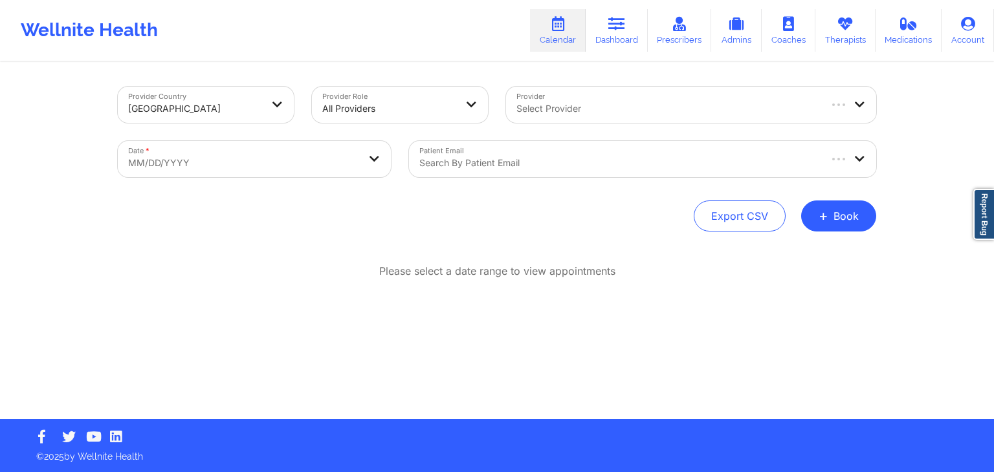
click at [679, 148] on div "Search by patient email" at bounding box center [614, 159] width 410 height 36
click at [900, 203] on div "Provider Country [GEOGRAPHIC_DATA] Provider Role All Providers Provider Select …" at bounding box center [497, 209] width 994 height 419
click at [854, 206] on button "+ Book" at bounding box center [838, 216] width 75 height 31
click at [838, 247] on button "Therapy Session" at bounding box center [817, 257] width 99 height 21
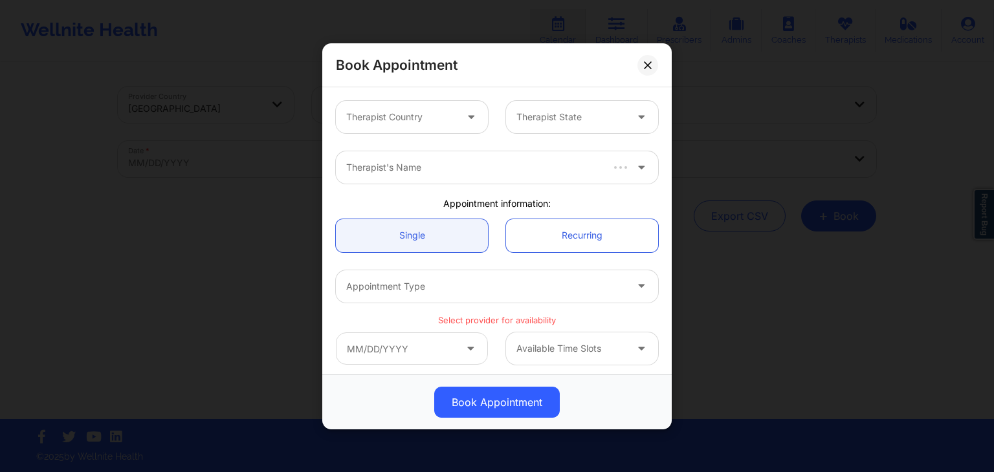
click at [444, 109] on div at bounding box center [400, 117] width 109 height 16
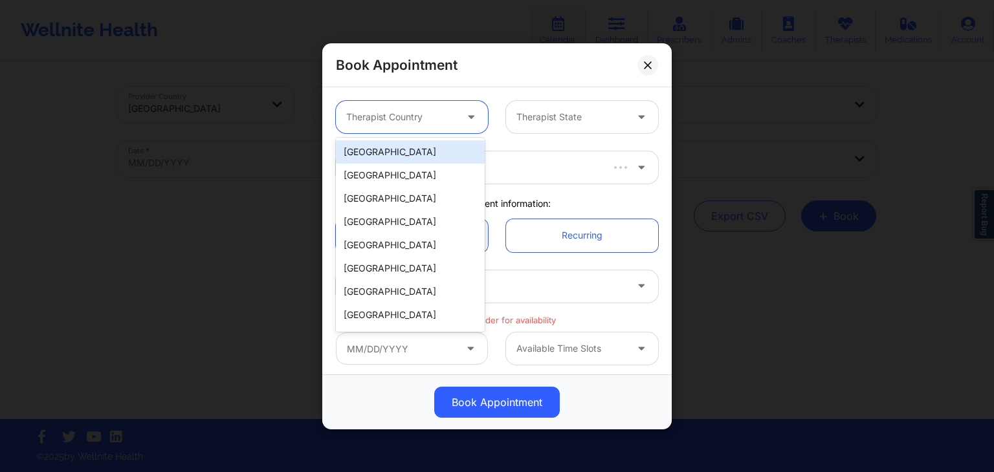
type input "f"
click at [444, 109] on div "f" at bounding box center [400, 117] width 109 height 16
click at [426, 144] on div "[GEOGRAPHIC_DATA]" at bounding box center [410, 151] width 149 height 23
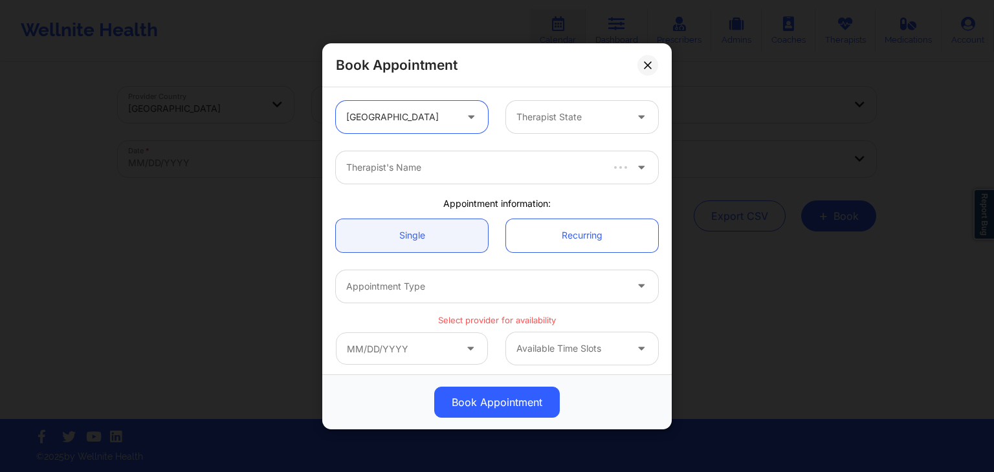
click at [528, 118] on div at bounding box center [570, 117] width 109 height 16
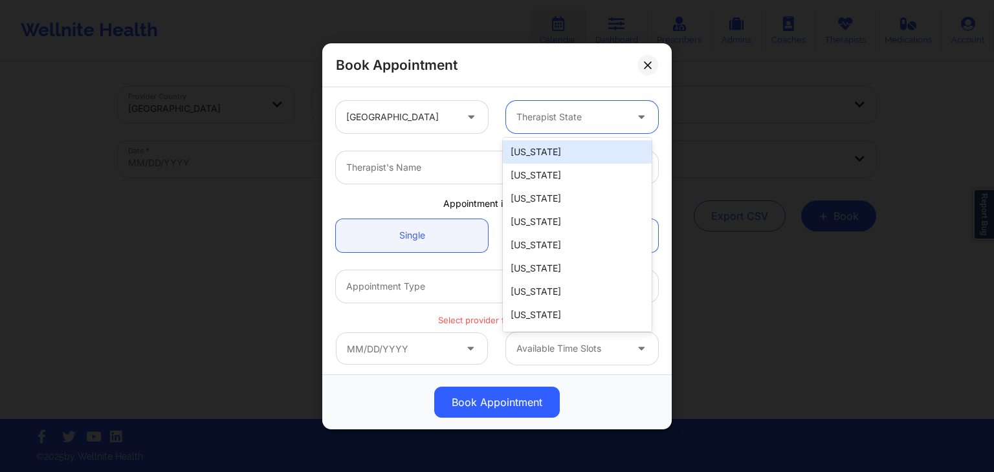
type input "f"
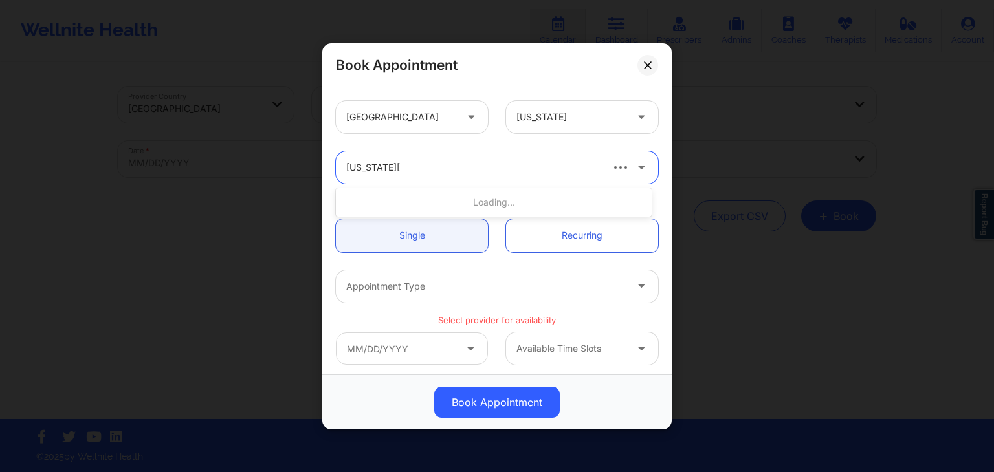
type input "virginia gibala"
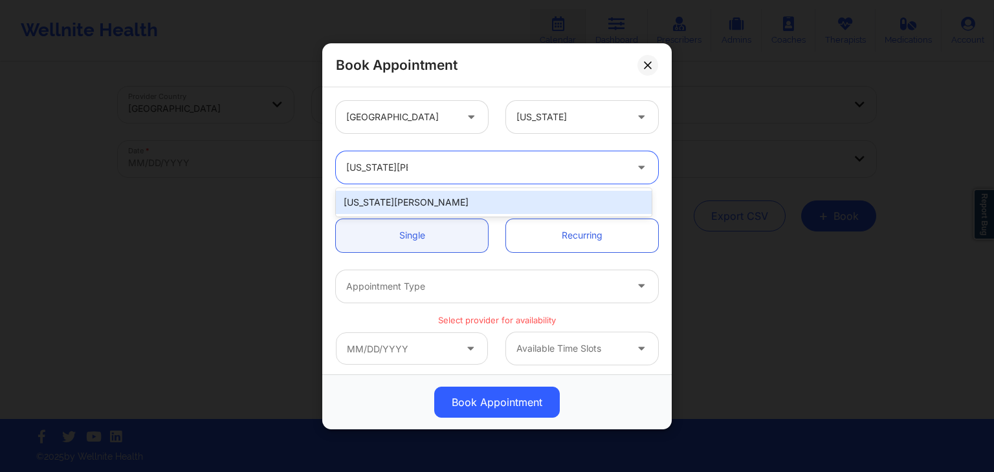
click at [479, 203] on div "[US_STATE][PERSON_NAME]" at bounding box center [494, 202] width 316 height 23
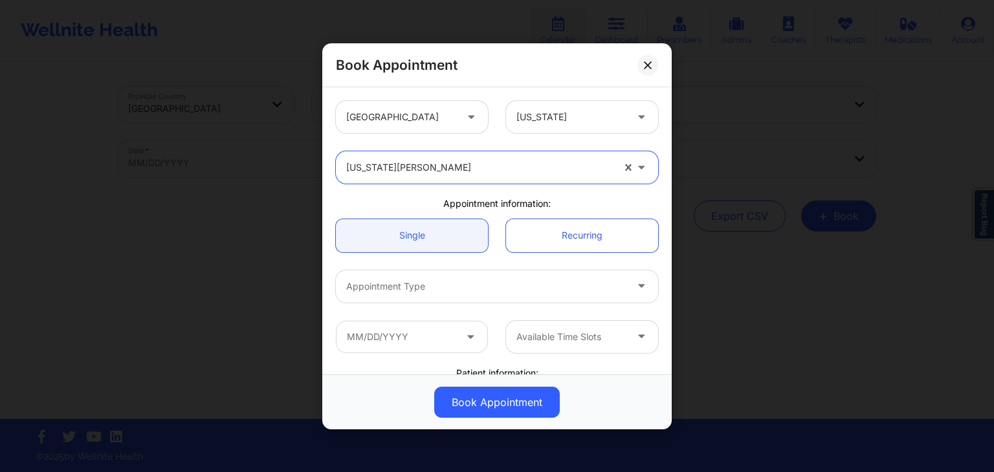
click at [441, 285] on div at bounding box center [486, 286] width 280 height 16
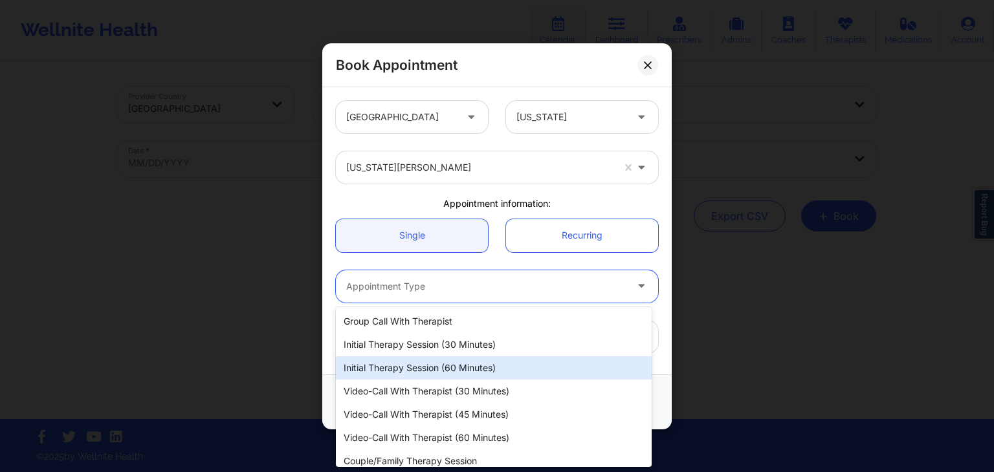
click at [455, 360] on div "Initial Therapy Session (60 minutes)" at bounding box center [494, 368] width 316 height 23
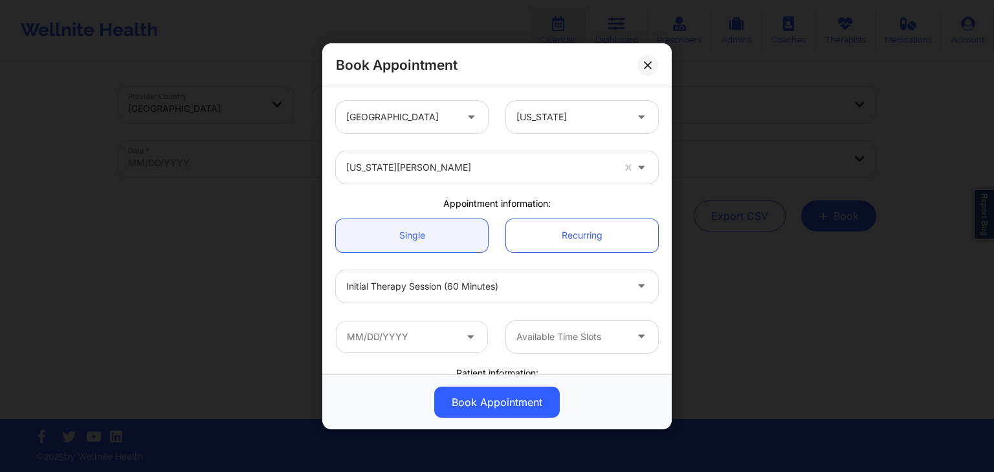
click at [470, 337] on icon at bounding box center [470, 334] width 13 height 11
click at [464, 335] on icon at bounding box center [470, 334] width 13 height 11
click at [465, 331] on icon at bounding box center [470, 334] width 13 height 11
click at [445, 342] on input "text" at bounding box center [412, 336] width 152 height 32
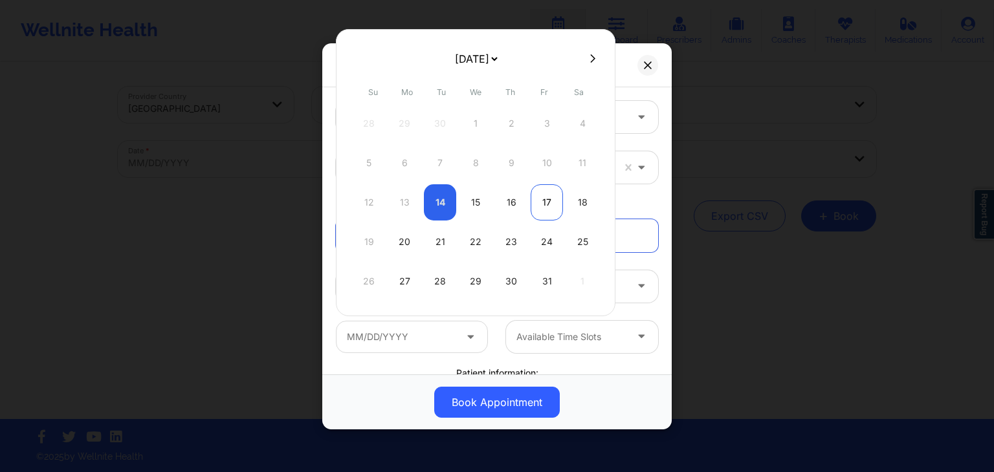
click at [551, 206] on div "17" at bounding box center [547, 202] width 32 height 36
type input "[DATE]"
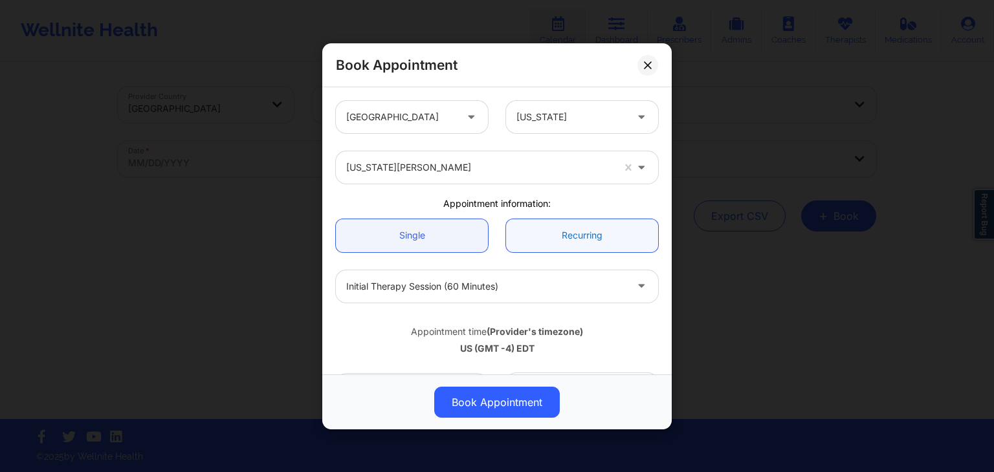
click at [602, 244] on link "Recurring" at bounding box center [582, 235] width 152 height 33
click at [445, 236] on link "Single" at bounding box center [412, 235] width 152 height 33
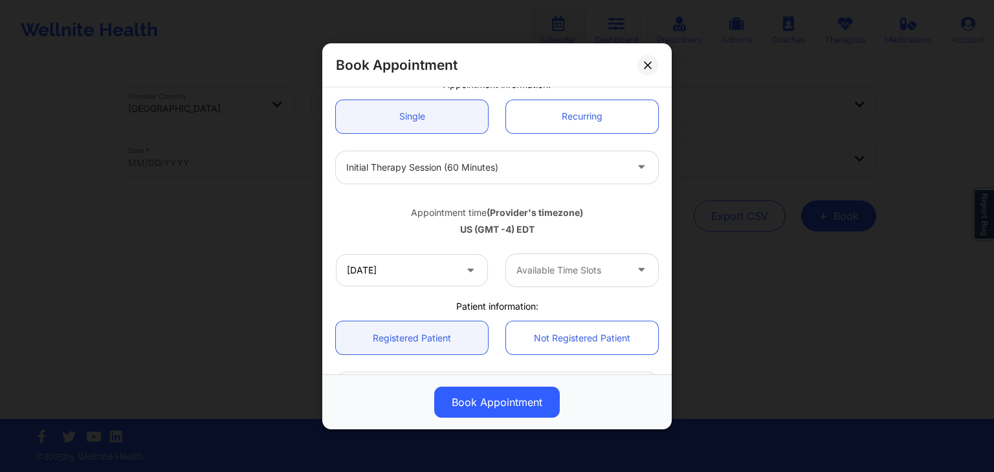
scroll to position [119, 0]
click at [587, 267] on div at bounding box center [570, 270] width 109 height 16
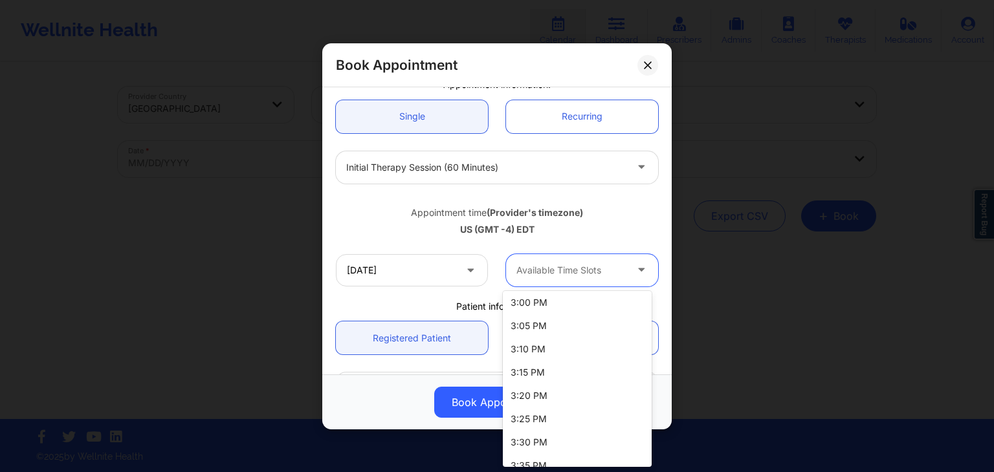
scroll to position [458, 0]
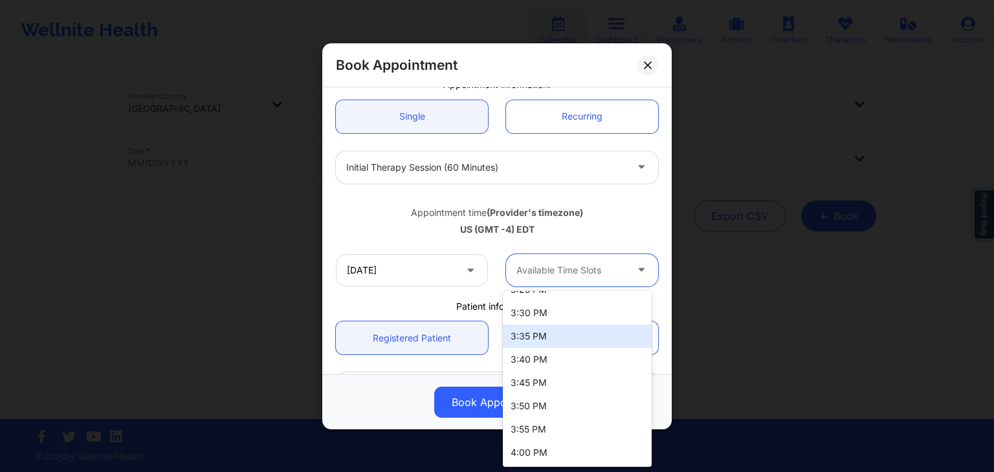
click at [589, 182] on div "Initial Therapy Session (60 minutes)" at bounding box center [486, 167] width 280 height 32
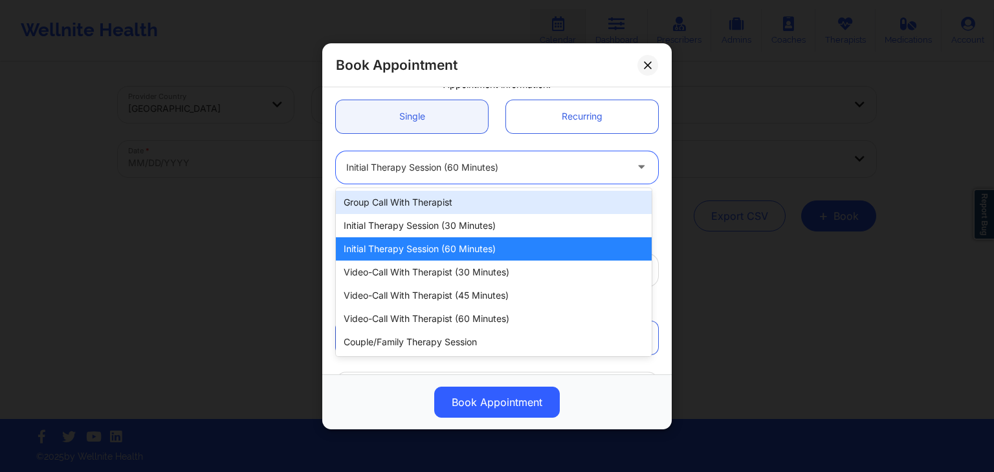
click at [662, 187] on div "United States Florida Virginia Gibala Appointment information: Single Recurring…" at bounding box center [496, 230] width 349 height 287
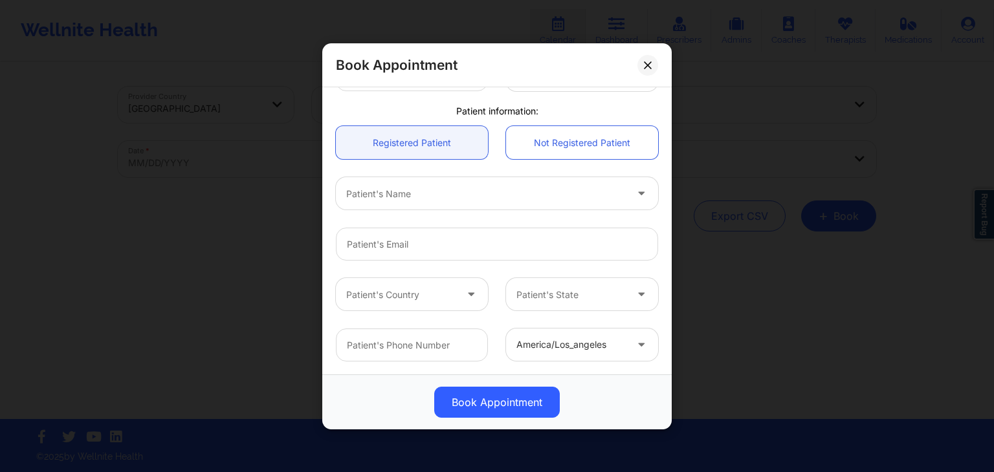
scroll to position [189, 0]
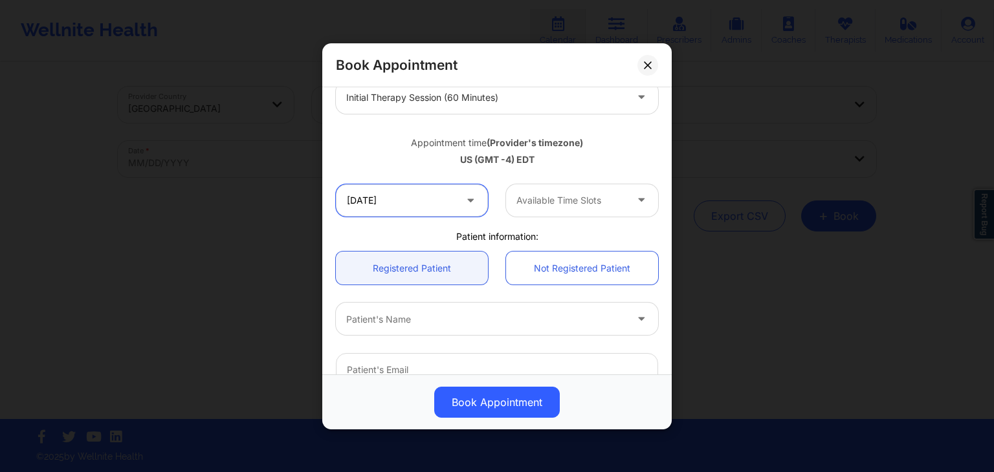
click at [423, 212] on input "[DATE]" at bounding box center [412, 200] width 152 height 32
click at [613, 160] on div "US (GMT -4) EDT" at bounding box center [497, 159] width 322 height 13
click at [447, 195] on input "[DATE]" at bounding box center [412, 200] width 152 height 32
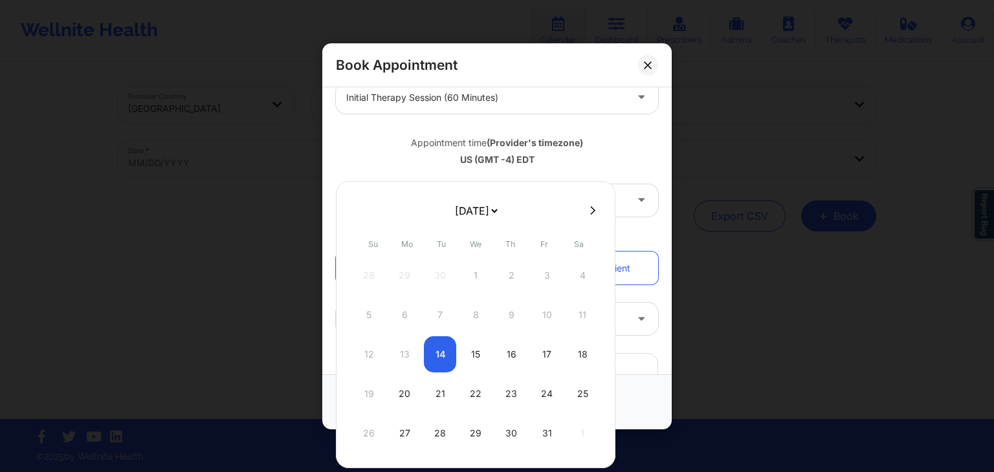
click at [595, 164] on div "US (GMT -4) EDT" at bounding box center [497, 159] width 322 height 13
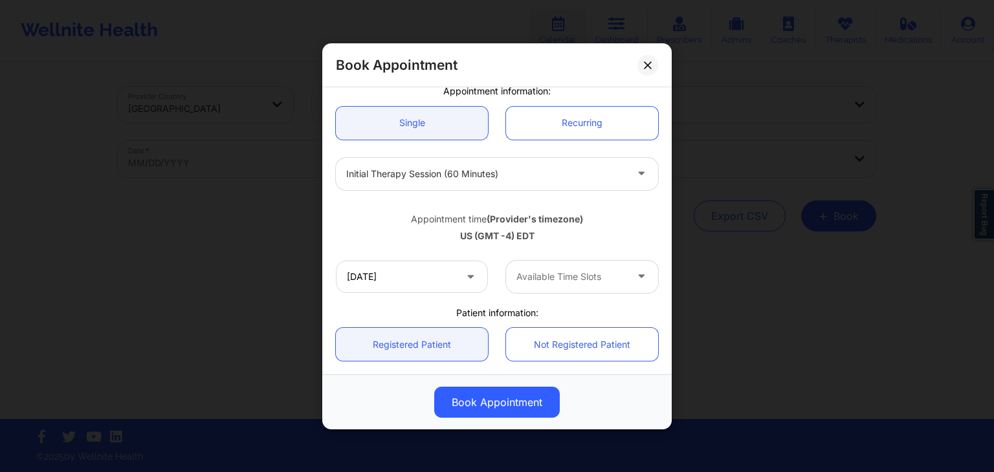
scroll to position [112, 0]
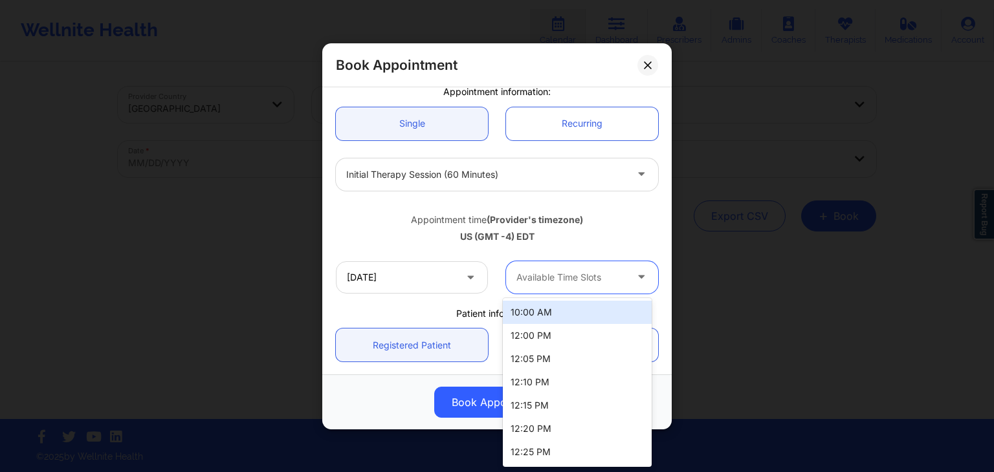
click at [599, 262] on div "Available Time Slots" at bounding box center [566, 277] width 121 height 32
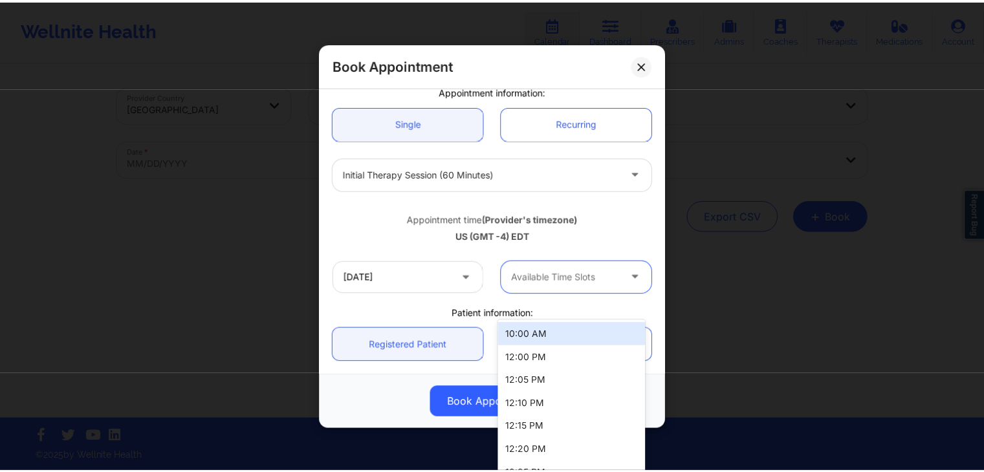
scroll to position [83, 0]
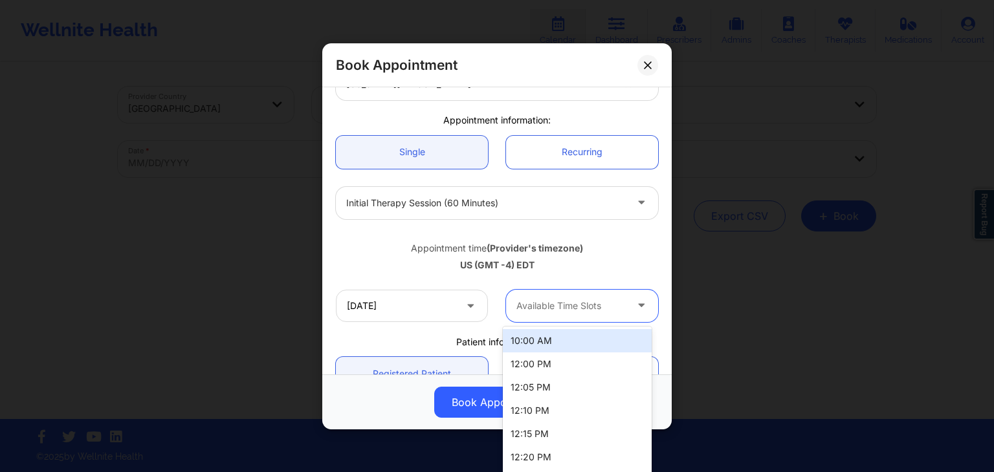
click at [654, 54] on div "Book Appointment" at bounding box center [496, 65] width 349 height 44
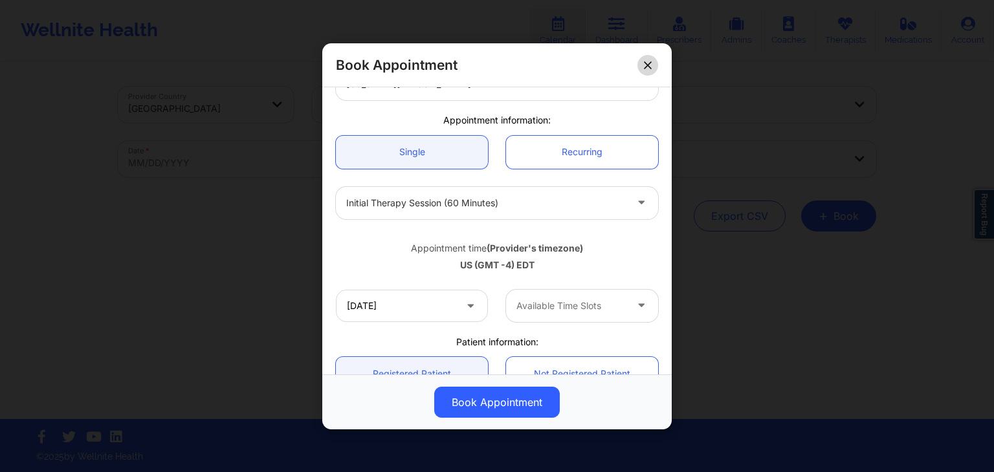
click at [651, 58] on button at bounding box center [647, 64] width 21 height 21
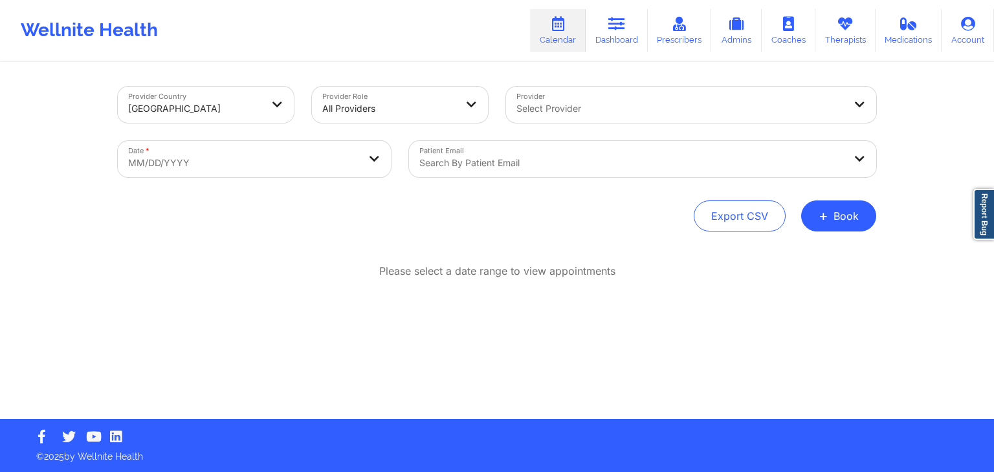
click at [569, 286] on div "Please select a date range to view appointments" at bounding box center [497, 313] width 758 height 99
click at [854, 19] on icon at bounding box center [845, 24] width 17 height 14
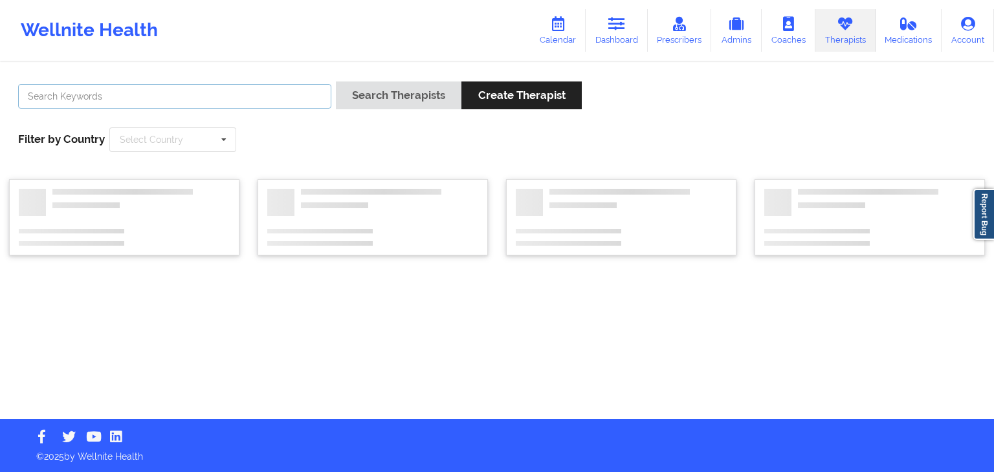
click at [266, 107] on input "text" at bounding box center [174, 96] width 313 height 25
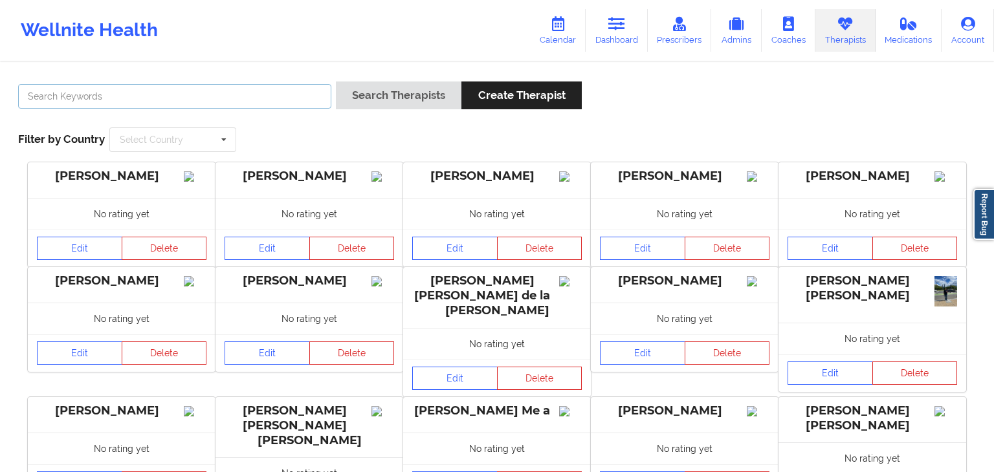
paste input "LAURA CLARKE-MAYAB"
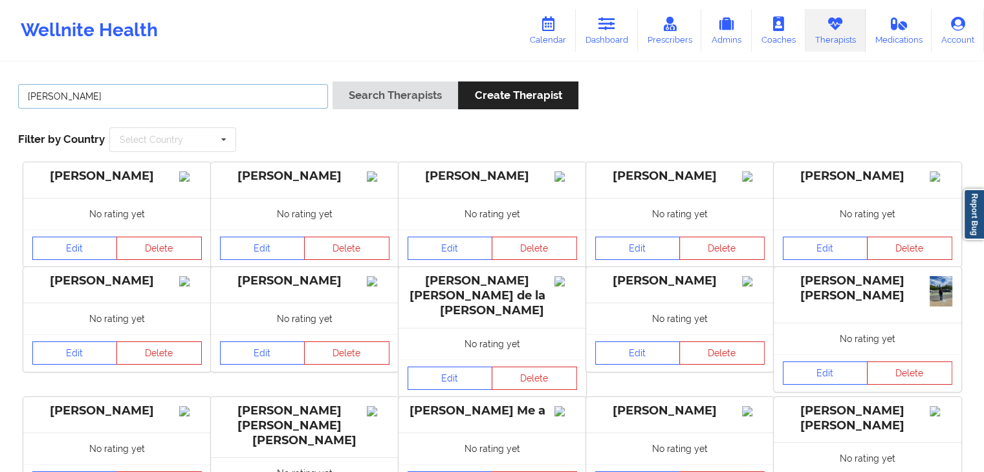
type input "LAURA CLARKE-MAYAB"
click at [469, 109] on div "Search Therapists Create Therapist" at bounding box center [456, 100] width 246 height 37
click at [437, 99] on button "Search Therapists" at bounding box center [396, 96] width 126 height 28
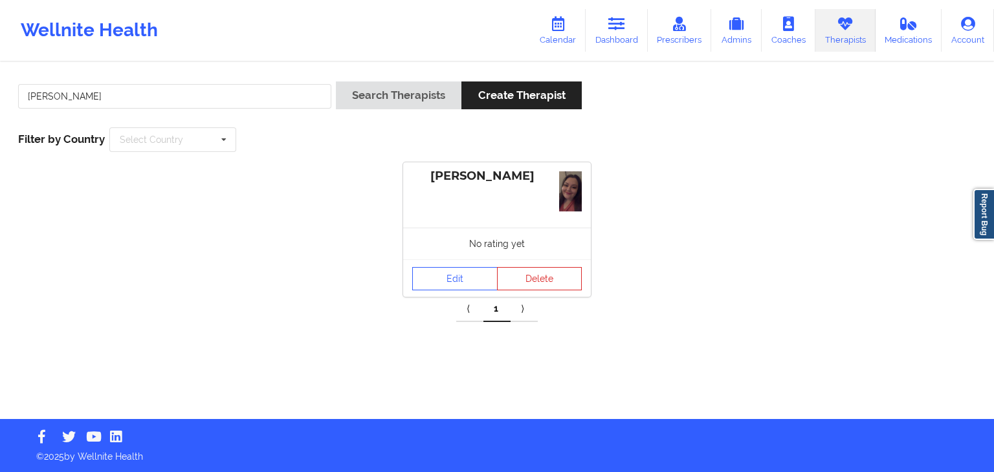
click at [436, 242] on div "No rating yet" at bounding box center [497, 244] width 188 height 32
click at [443, 276] on link "Edit" at bounding box center [454, 278] width 85 height 23
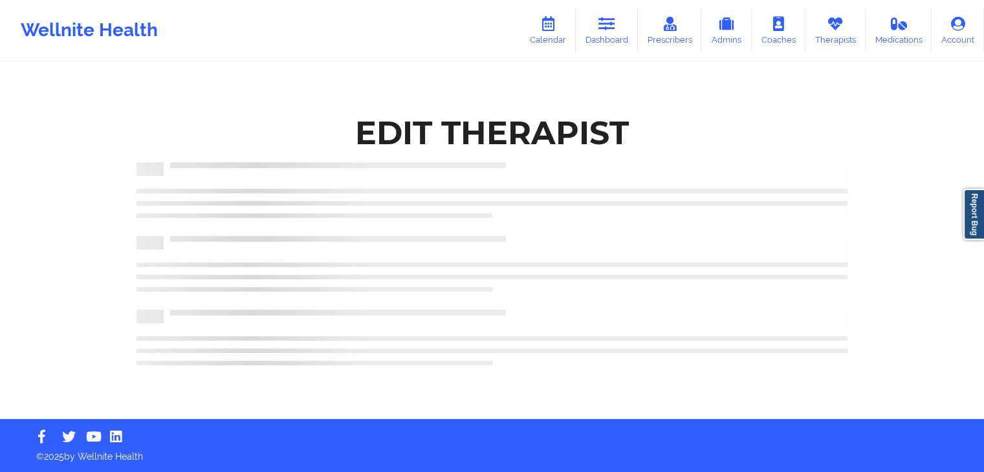
scroll to position [107, 0]
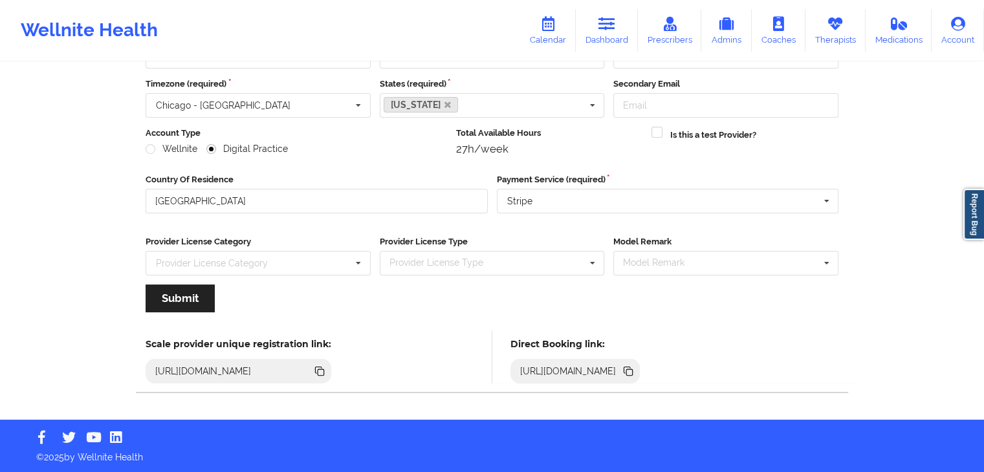
click at [635, 368] on icon at bounding box center [628, 371] width 14 height 14
